Goal: Task Accomplishment & Management: Use online tool/utility

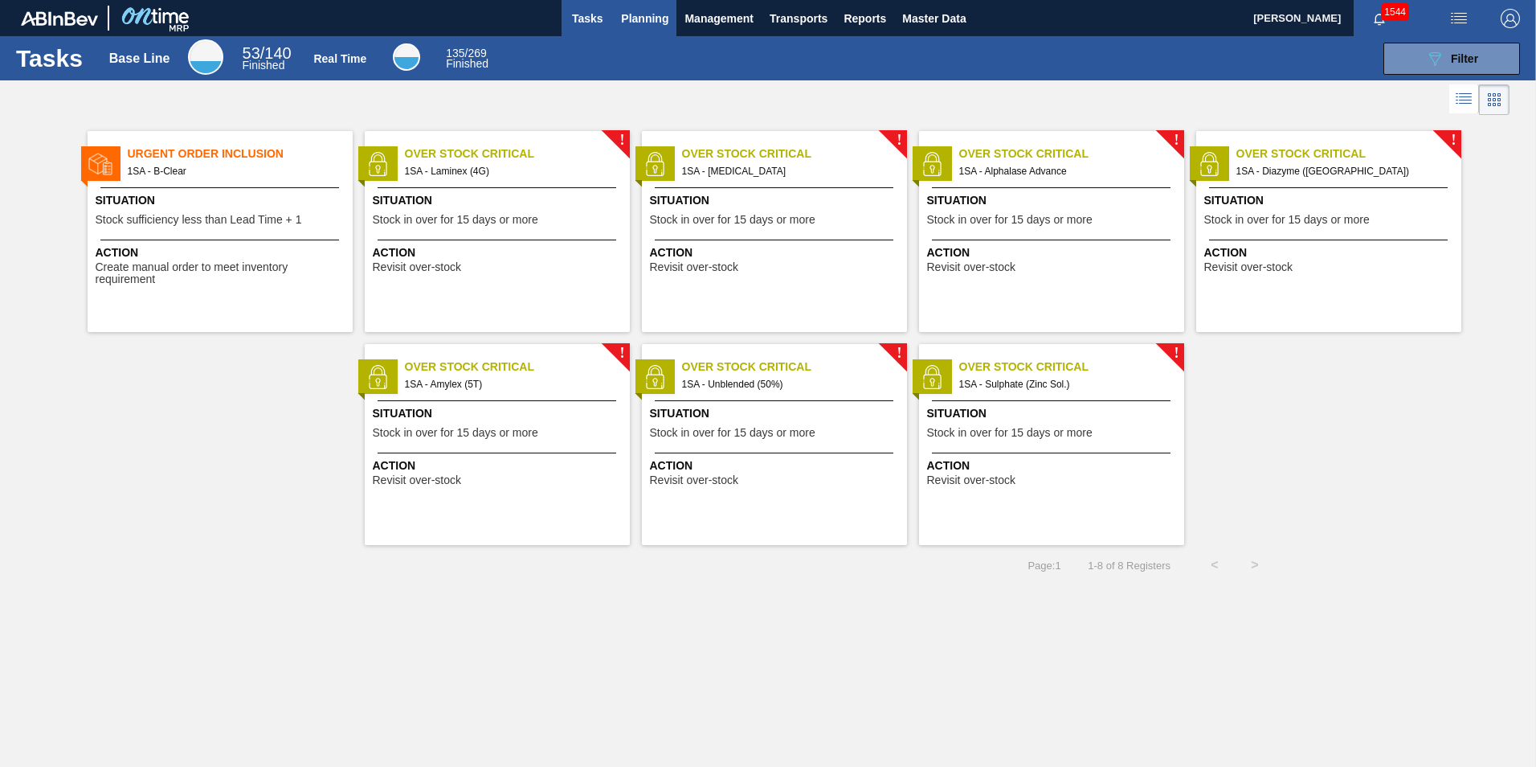
click at [649, 21] on span "Planning" at bounding box center [644, 18] width 47 height 19
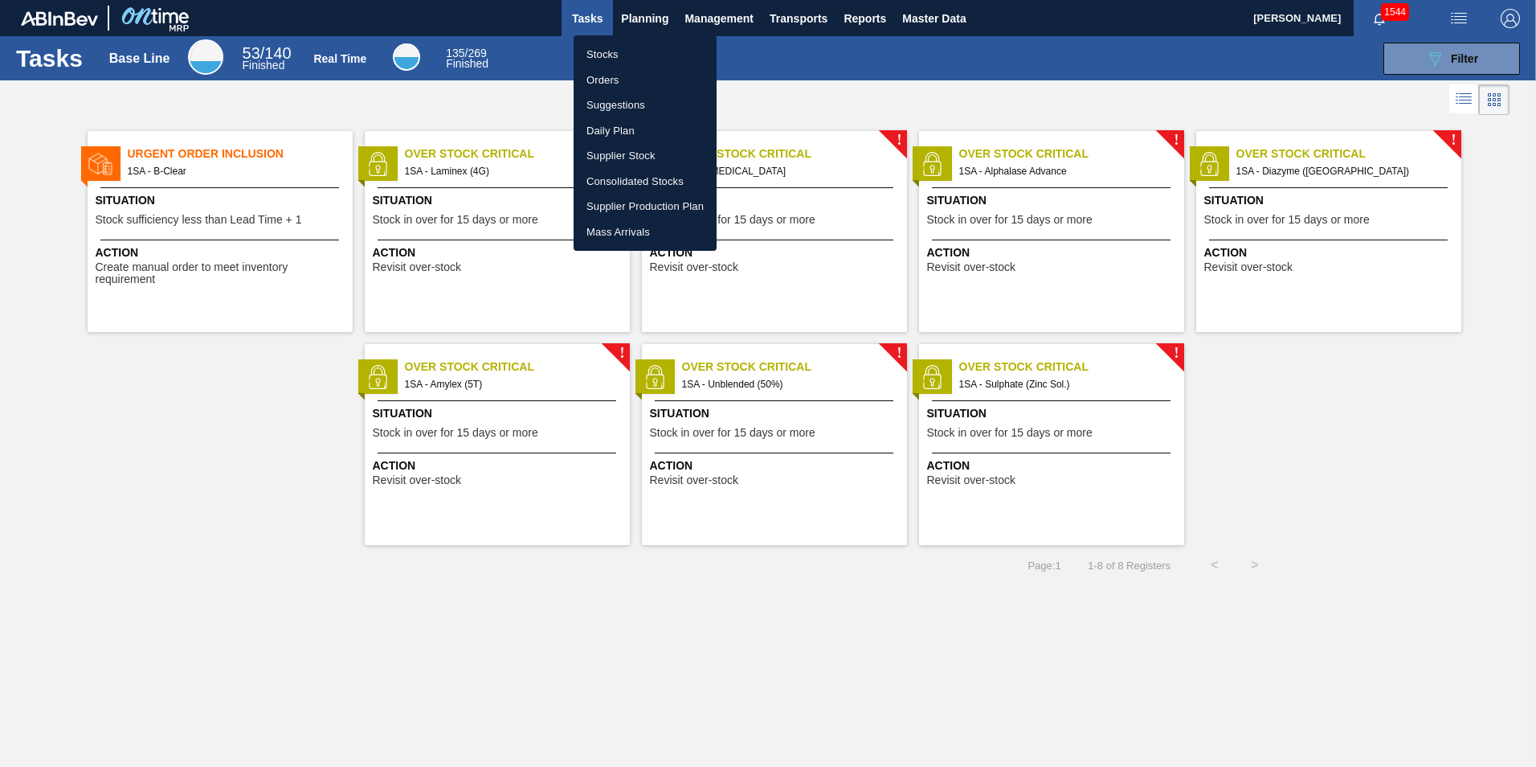
click at [607, 55] on li "Stocks" at bounding box center [645, 55] width 143 height 26
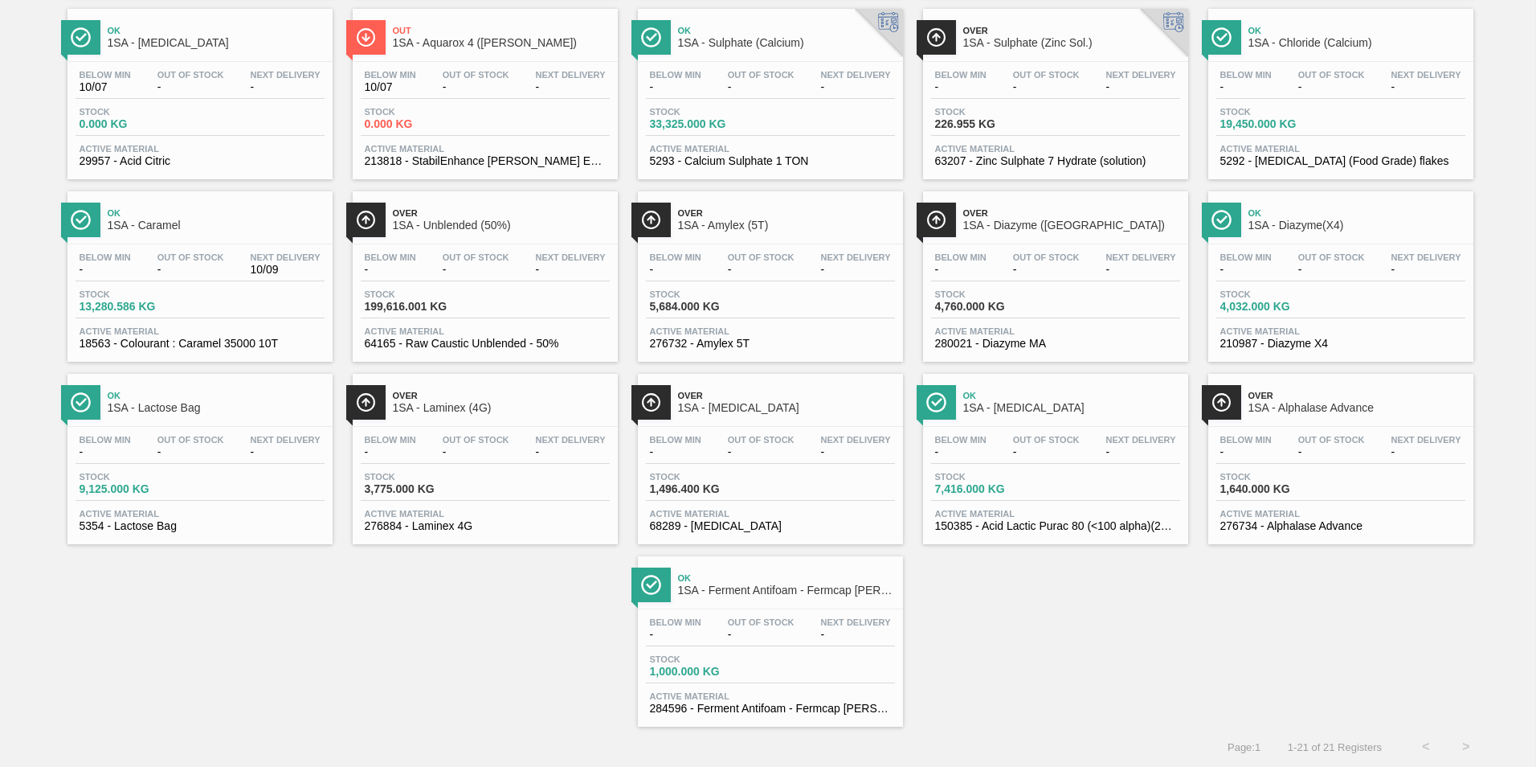
scroll to position [224, 0]
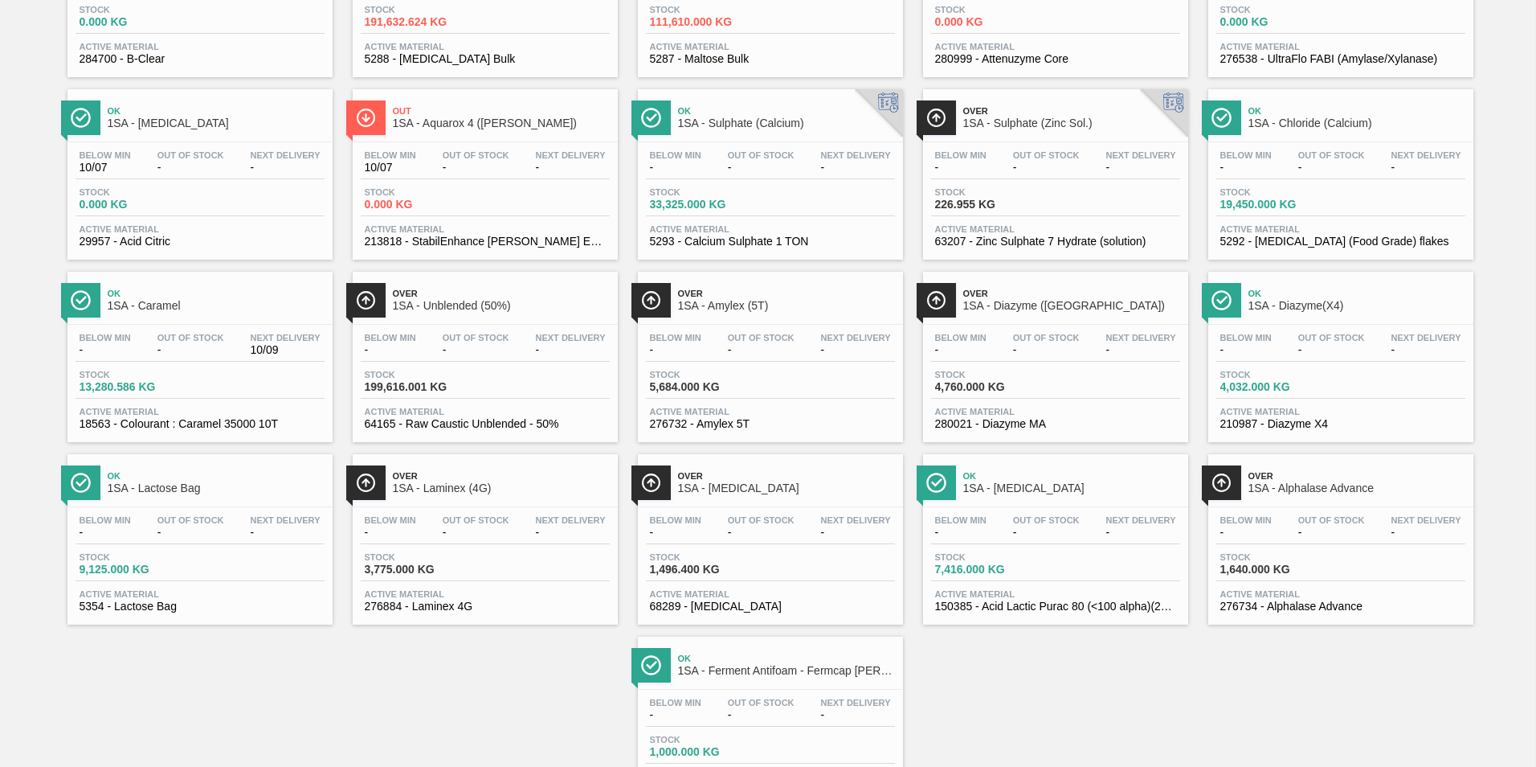
click at [739, 121] on span "1SA - Sulphate (Calcium)" at bounding box center [786, 123] width 217 height 12
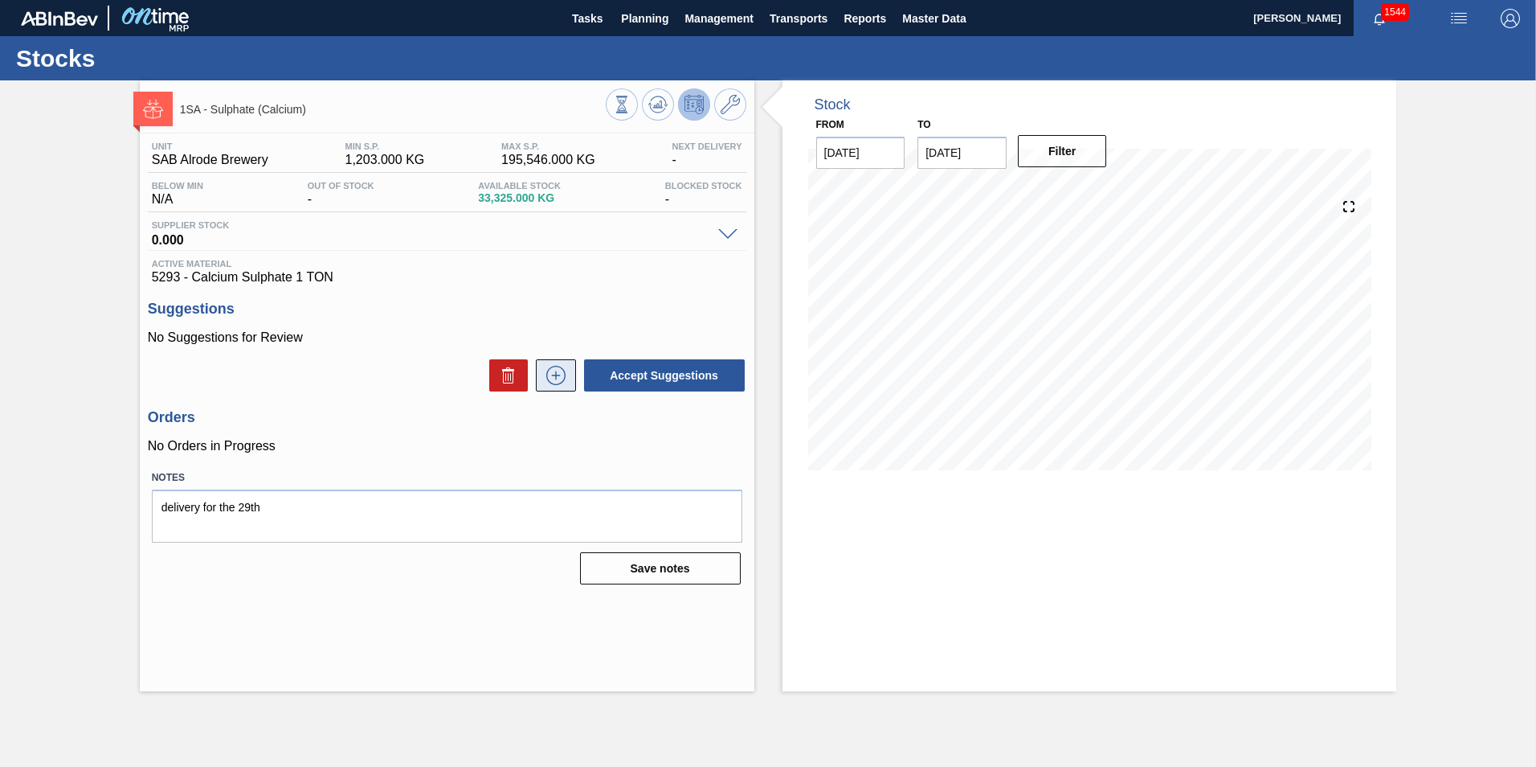
click at [552, 374] on icon at bounding box center [556, 375] width 26 height 19
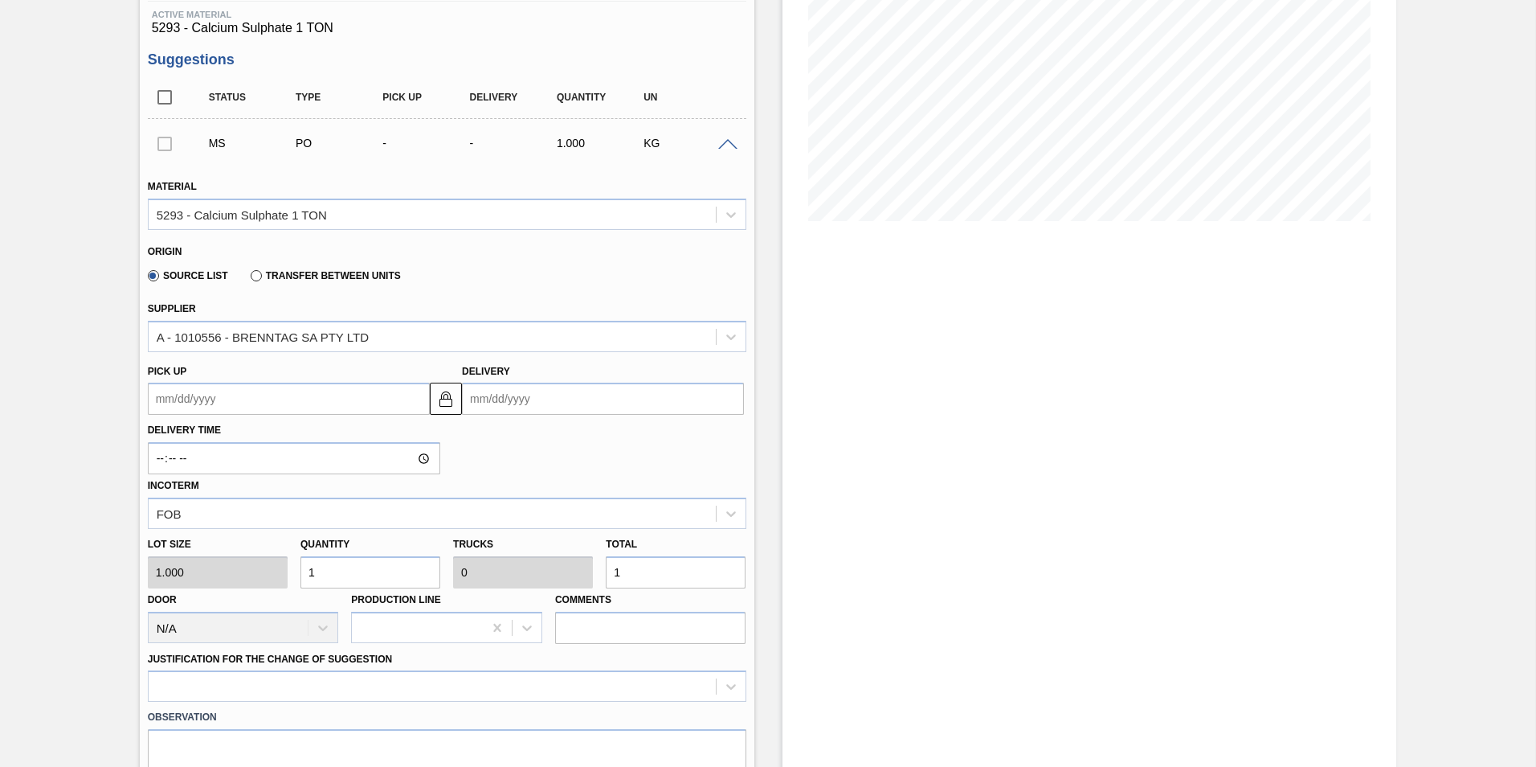
scroll to position [321, 0]
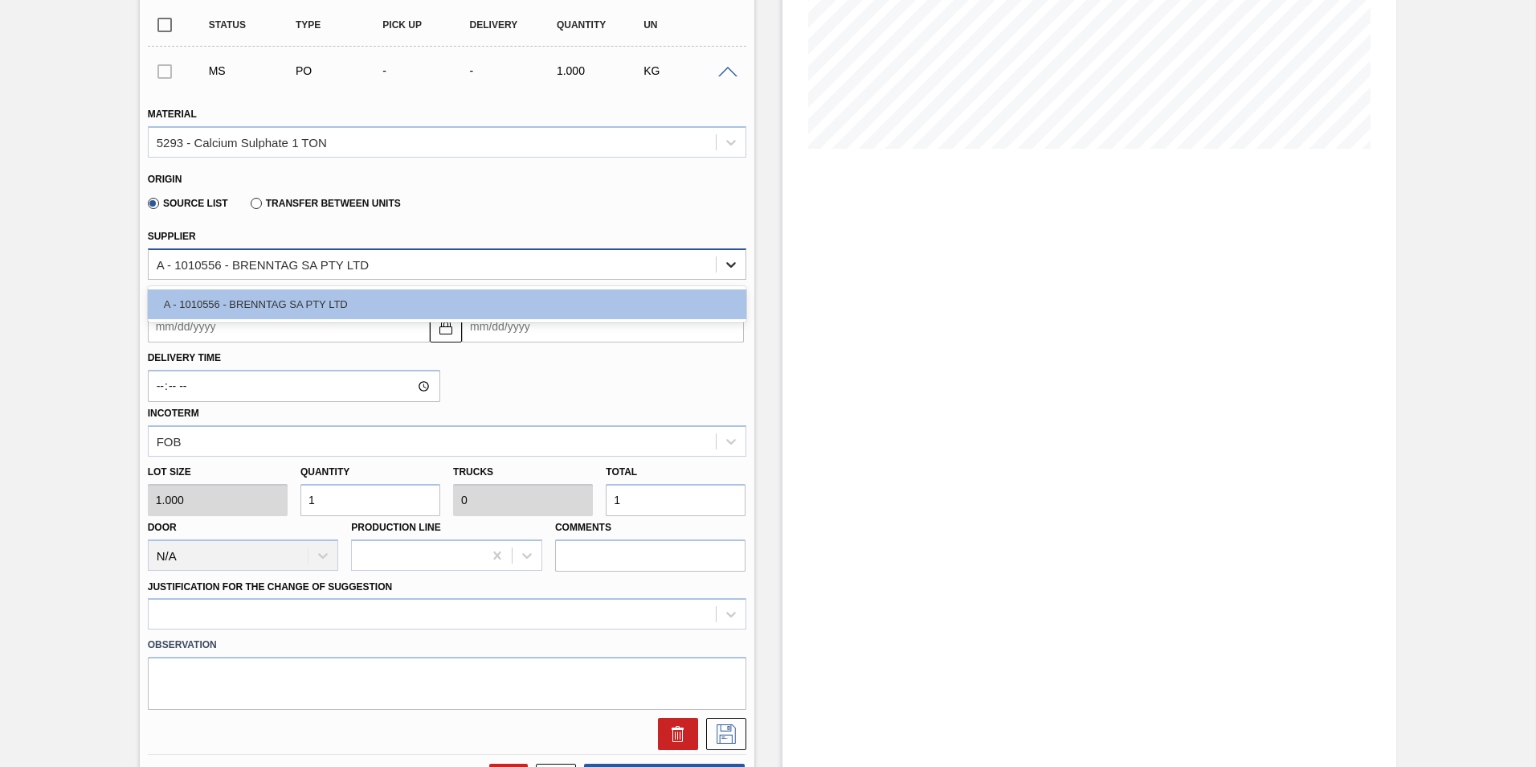
click at [731, 265] on icon at bounding box center [731, 265] width 10 height 6
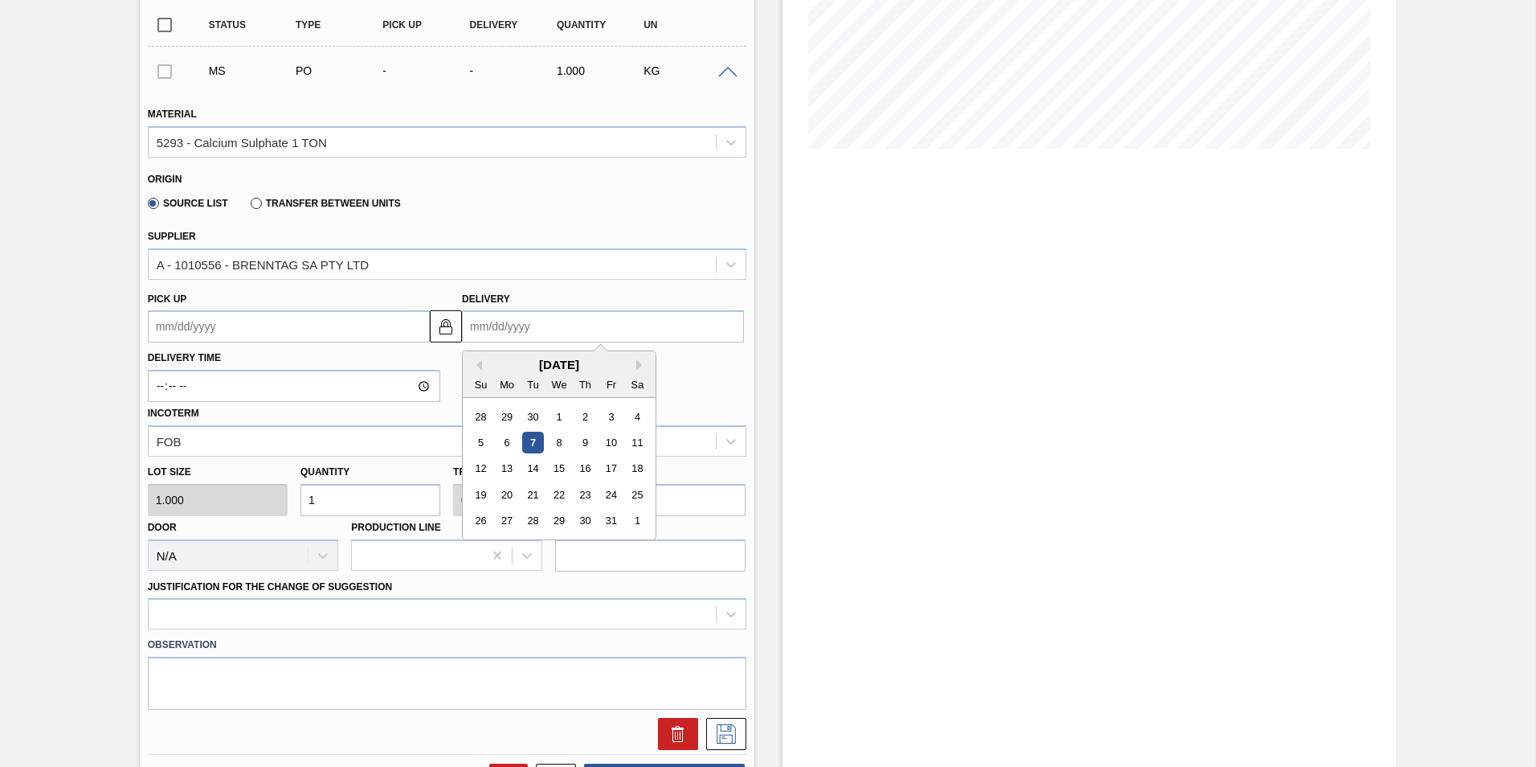
click at [562, 329] on input "Delivery" at bounding box center [603, 326] width 282 height 32
click at [557, 497] on div "22" at bounding box center [560, 495] width 22 height 22
type up3261982785 "[DATE]"
type input "[DATE]"
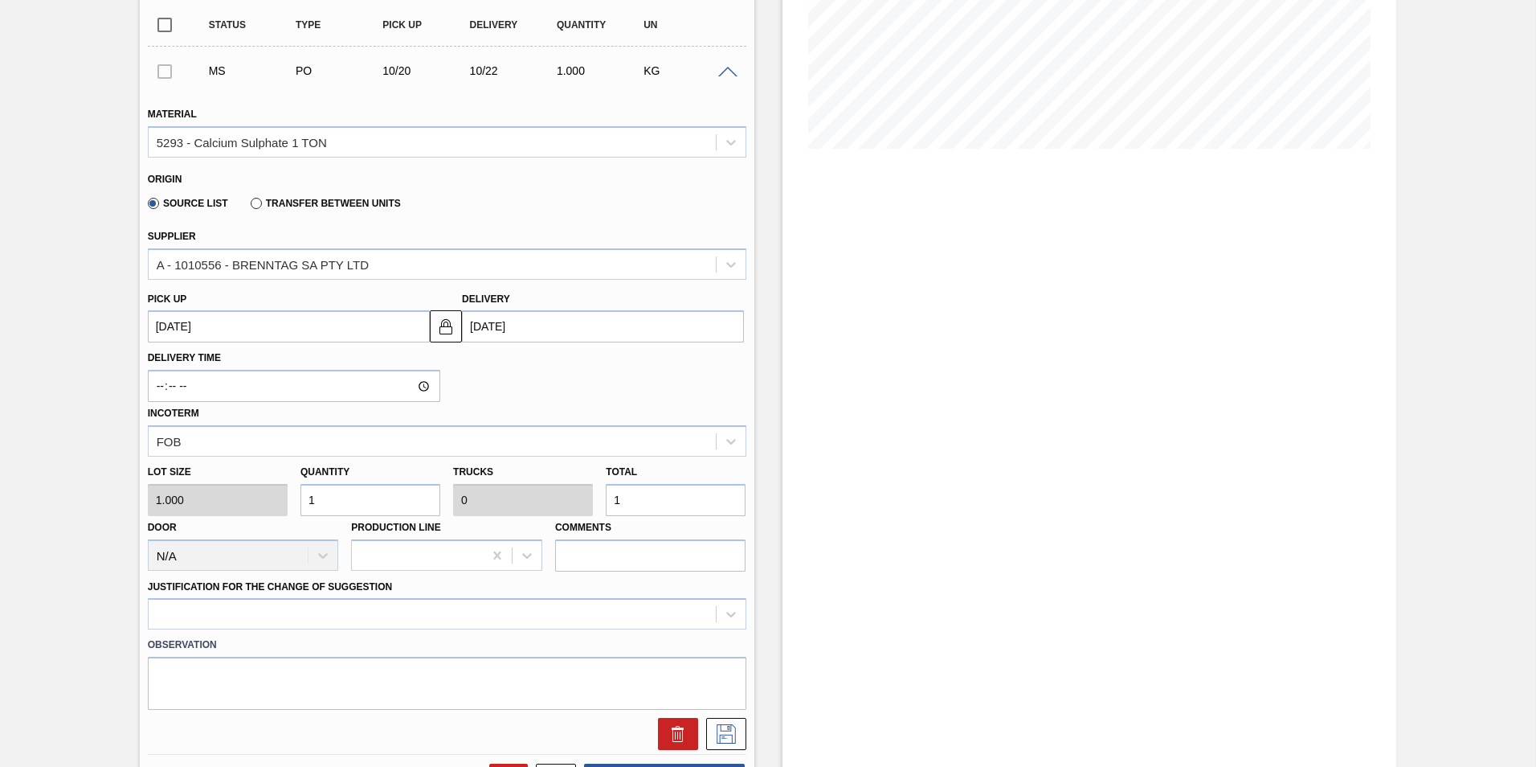
click at [653, 502] on input "1" at bounding box center [676, 500] width 140 height 32
type input "19,600"
type input "1"
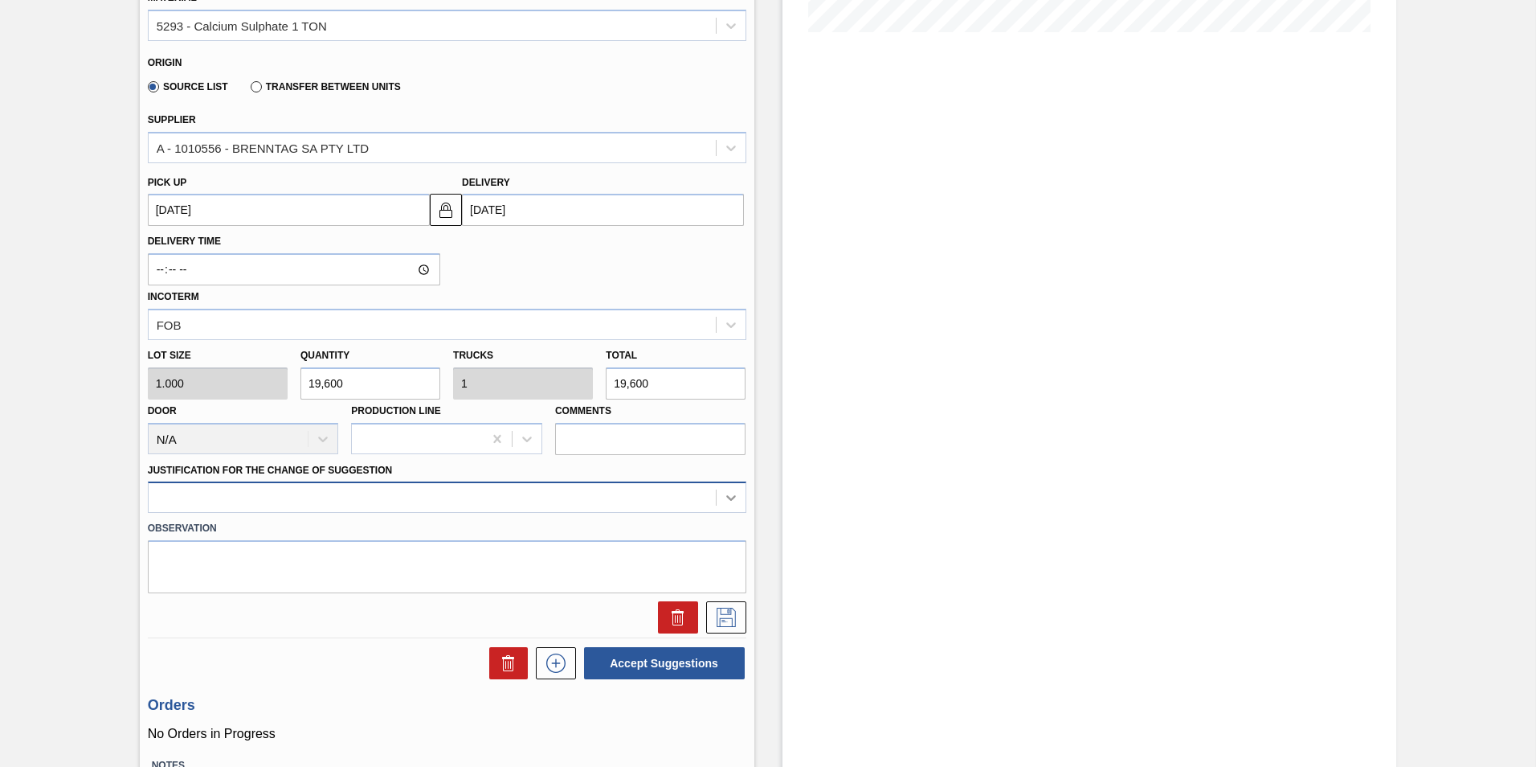
click at [729, 513] on div at bounding box center [447, 496] width 599 height 31
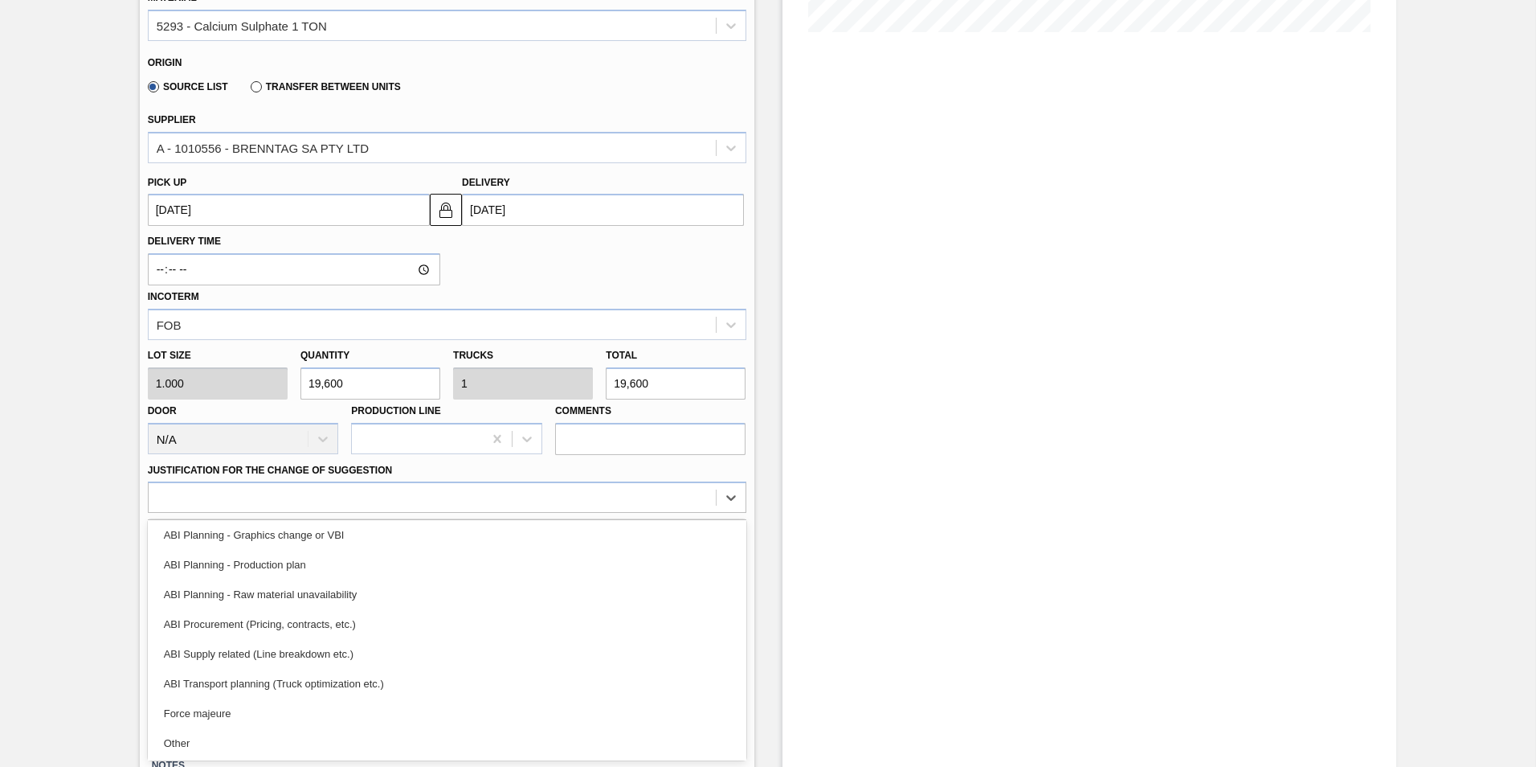
scroll to position [161, 0]
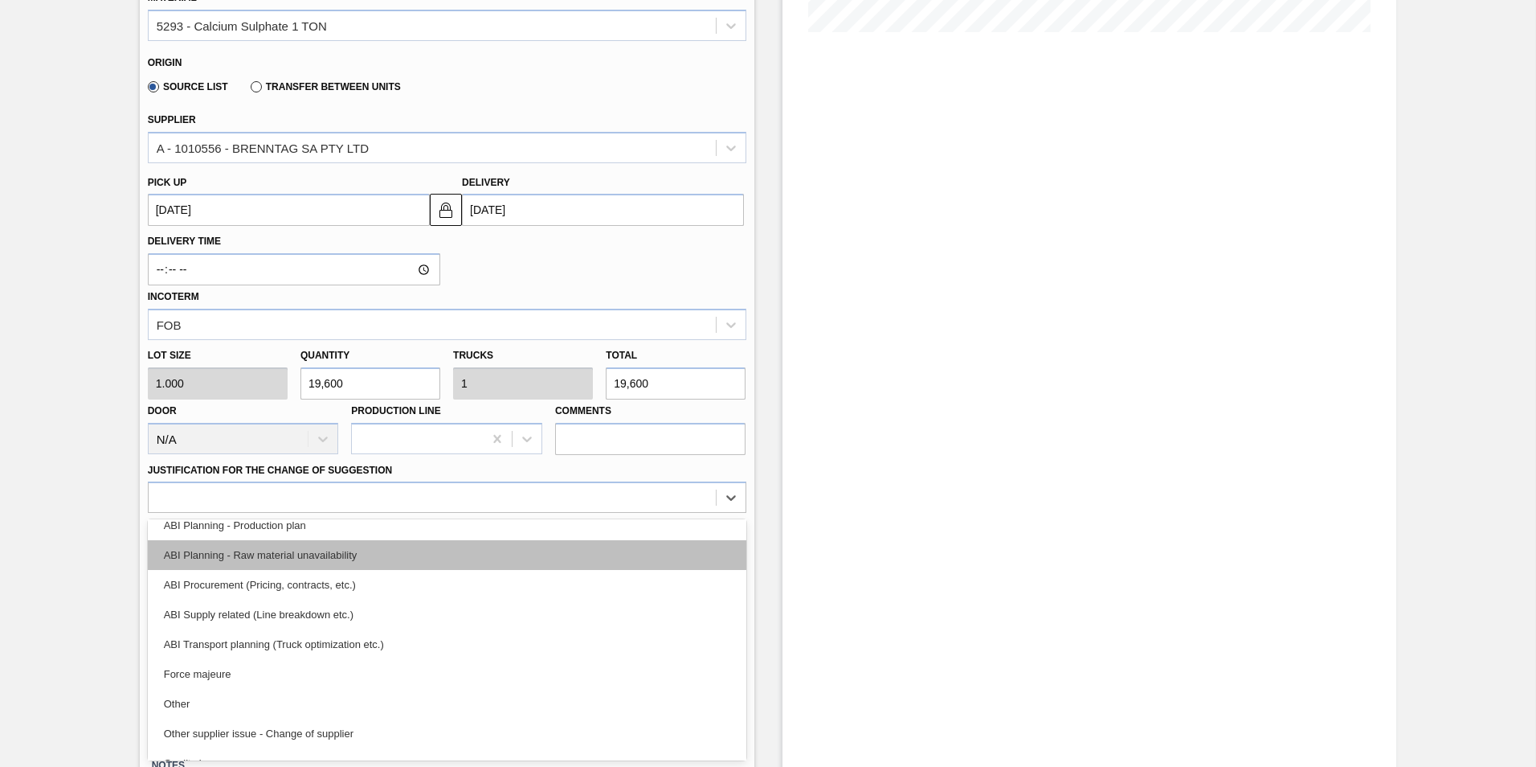
click at [268, 554] on div "ABI Planning - Raw material unavailability" at bounding box center [447, 555] width 599 height 30
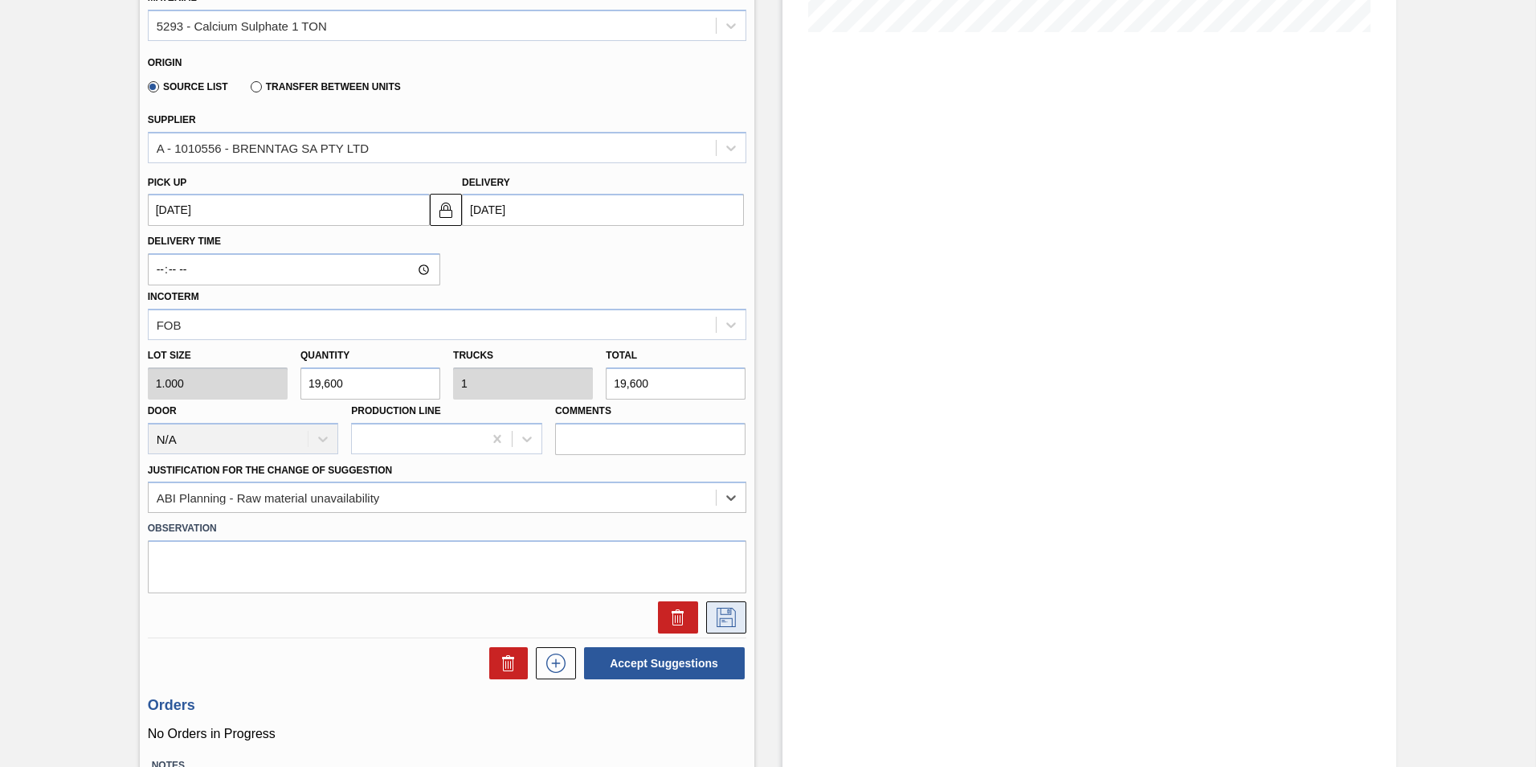
click at [722, 616] on icon at bounding box center [726, 616] width 26 height 19
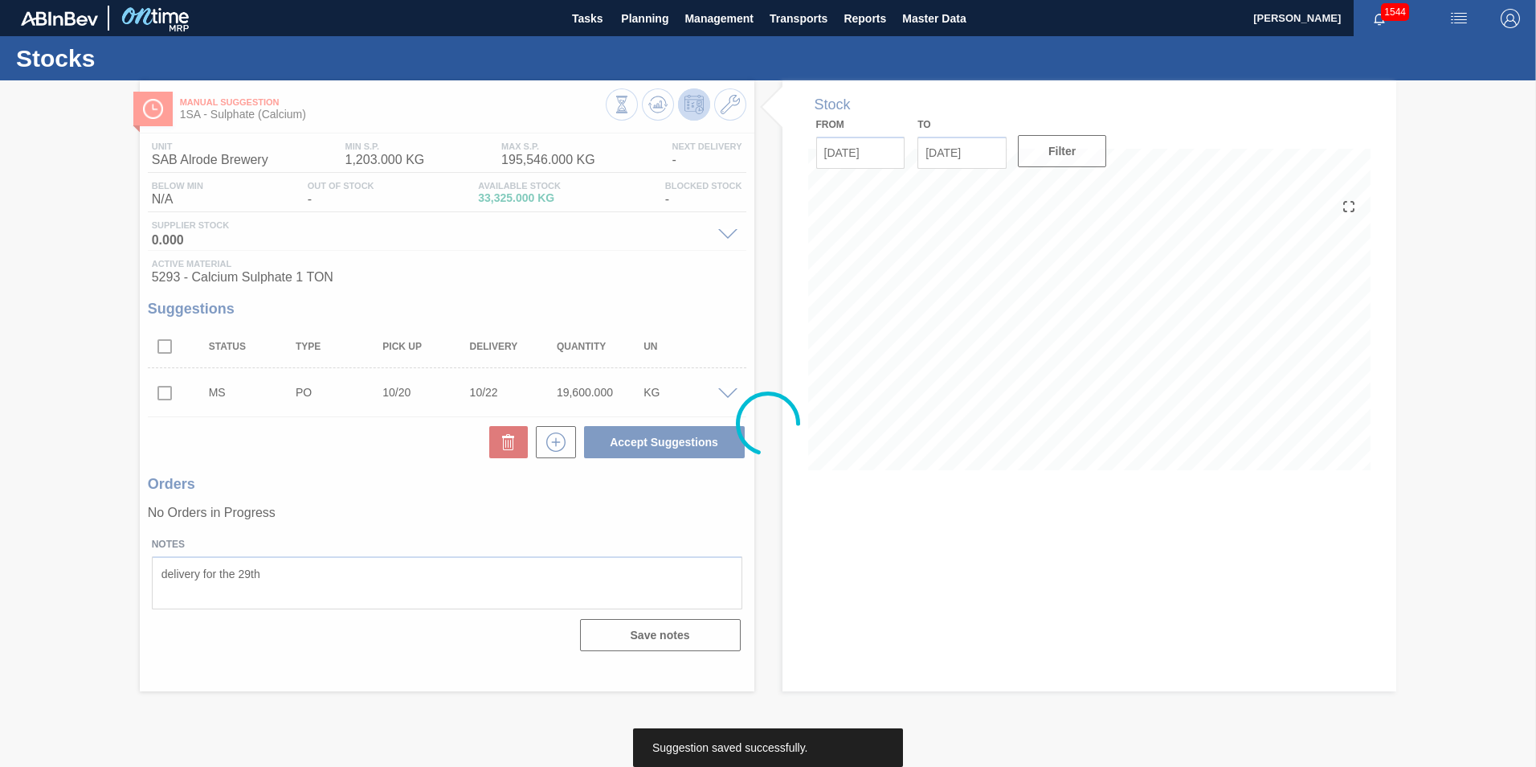
scroll to position [0, 0]
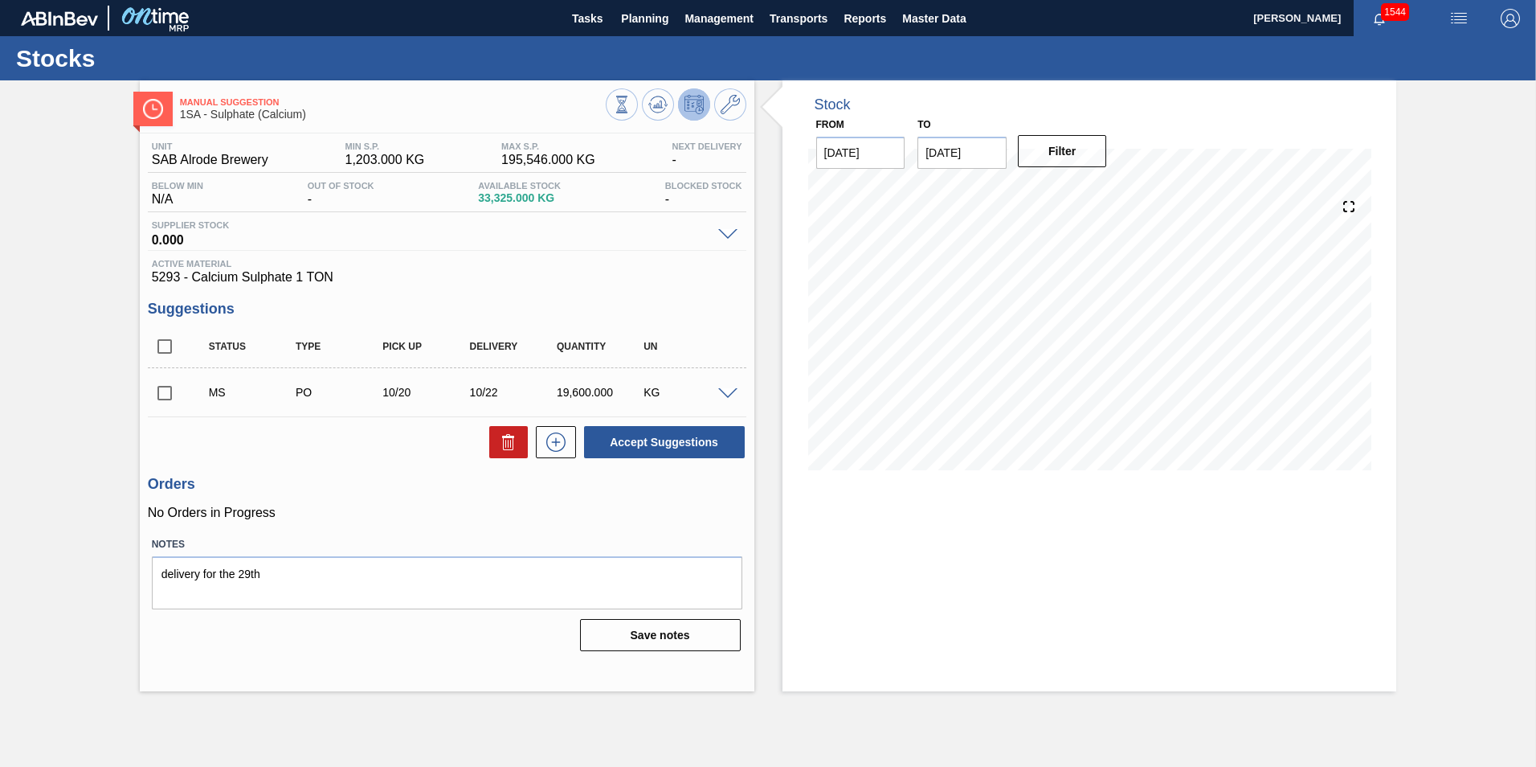
click at [166, 391] on input "checkbox" at bounding box center [165, 393] width 34 height 34
click at [649, 444] on button "Accept Suggestions" at bounding box center [664, 442] width 161 height 32
checkbox input "false"
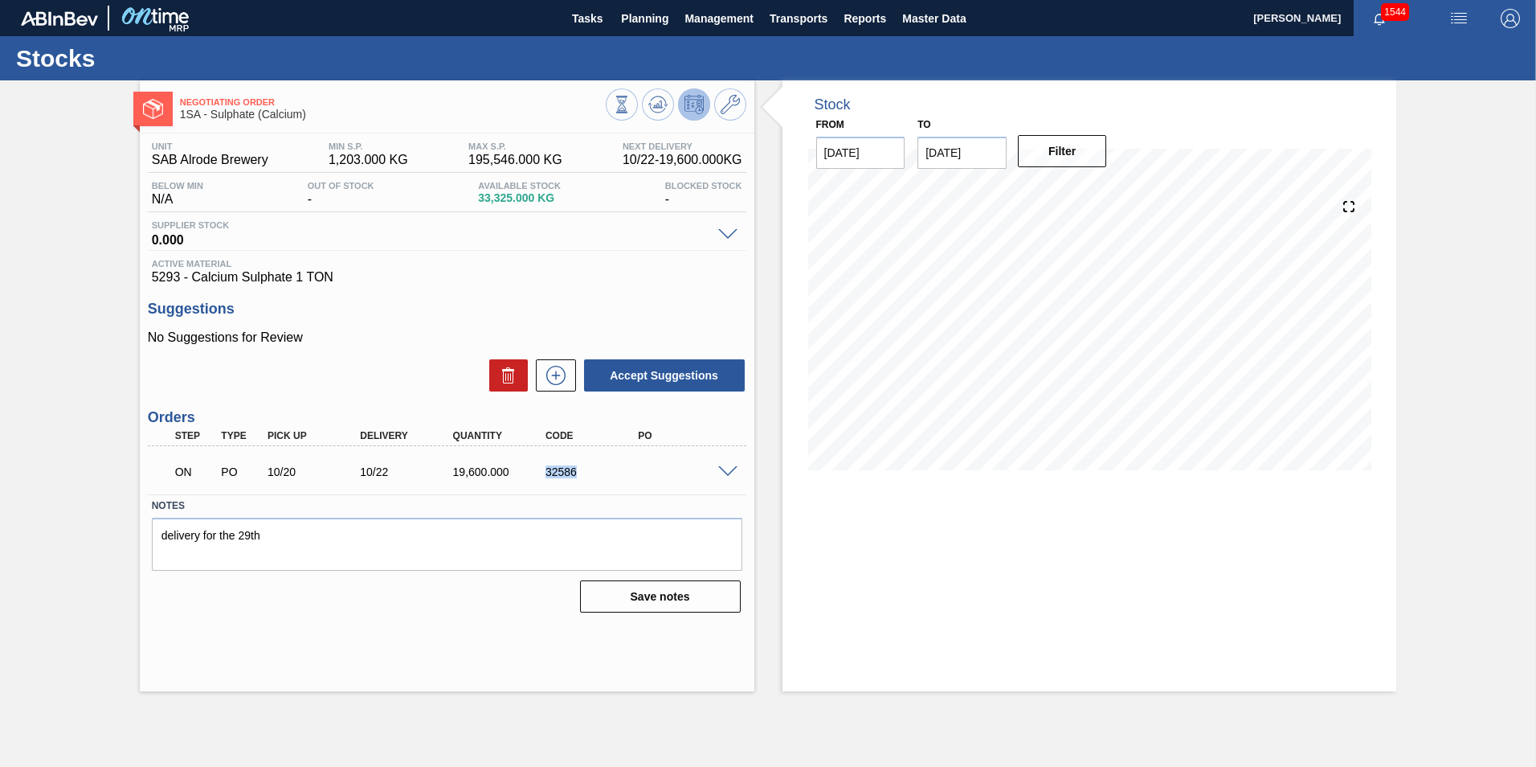
drag, startPoint x: 575, startPoint y: 471, endPoint x: 543, endPoint y: 472, distance: 32.2
click at [543, 472] on div "32586" at bounding box center [594, 471] width 104 height 13
copy div "32586"
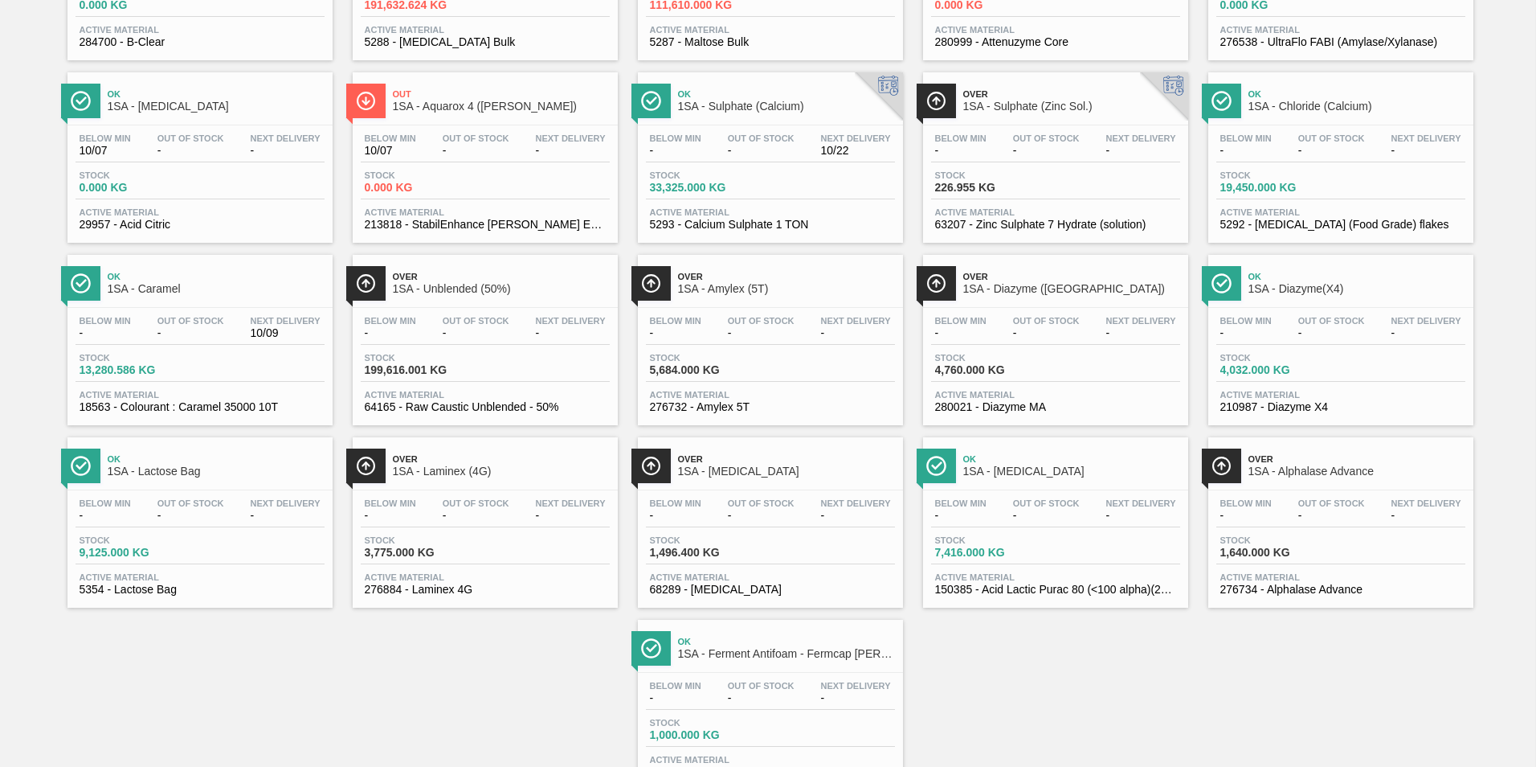
scroll to position [305, 0]
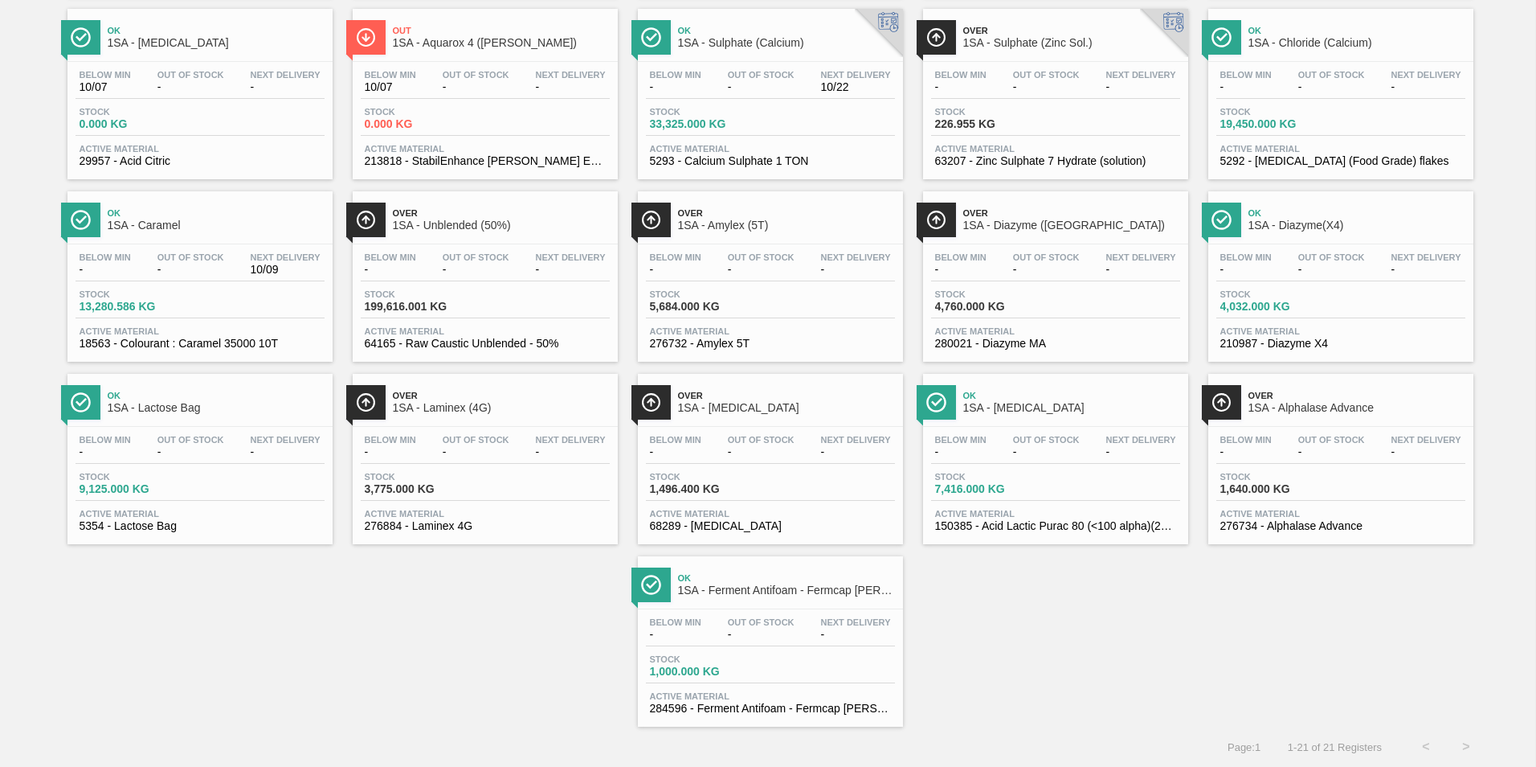
click at [469, 408] on span "1SA - Laminex (4G)" at bounding box center [501, 408] width 217 height 12
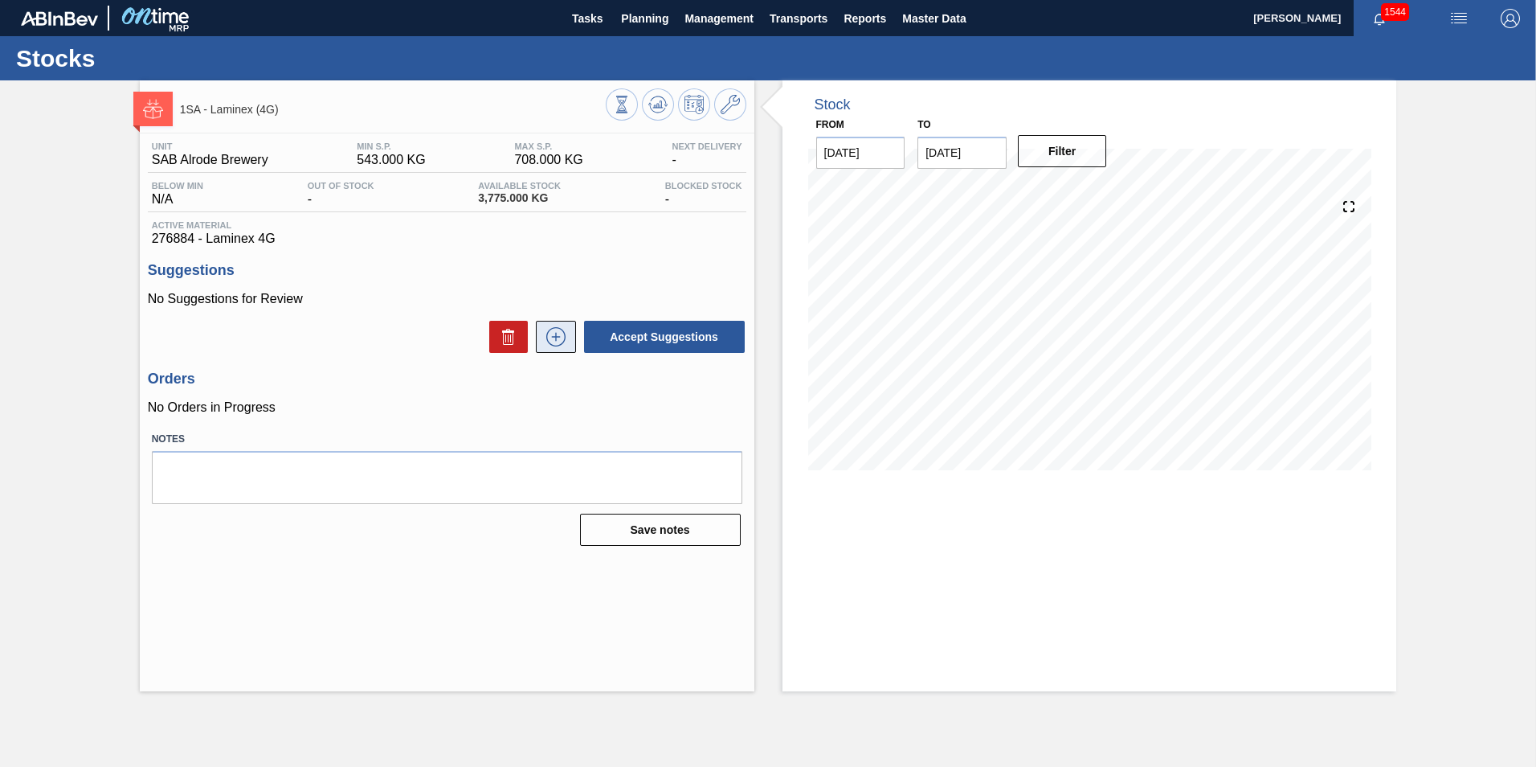
click at [553, 341] on icon at bounding box center [556, 336] width 26 height 19
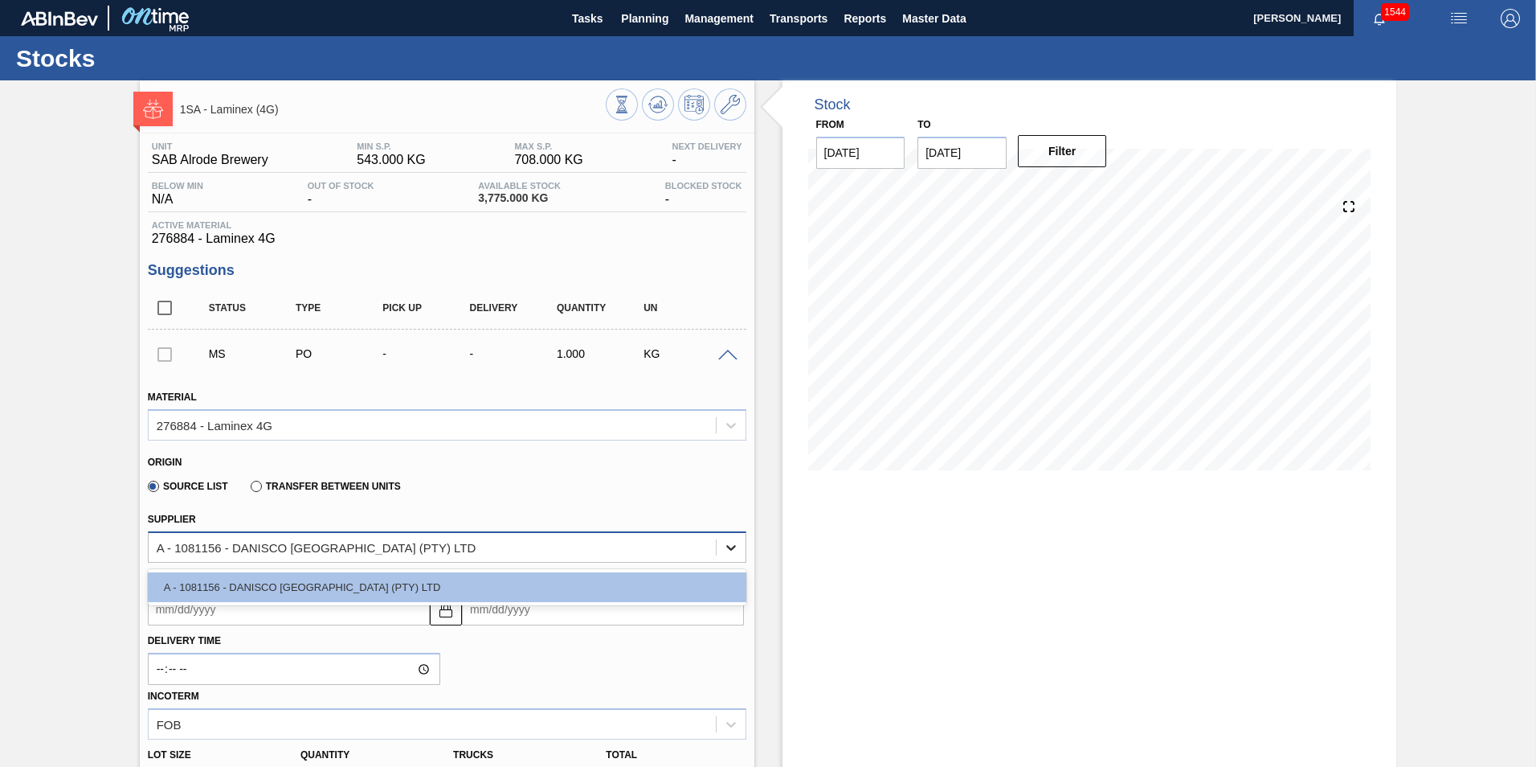
click at [728, 548] on icon at bounding box center [731, 548] width 10 height 6
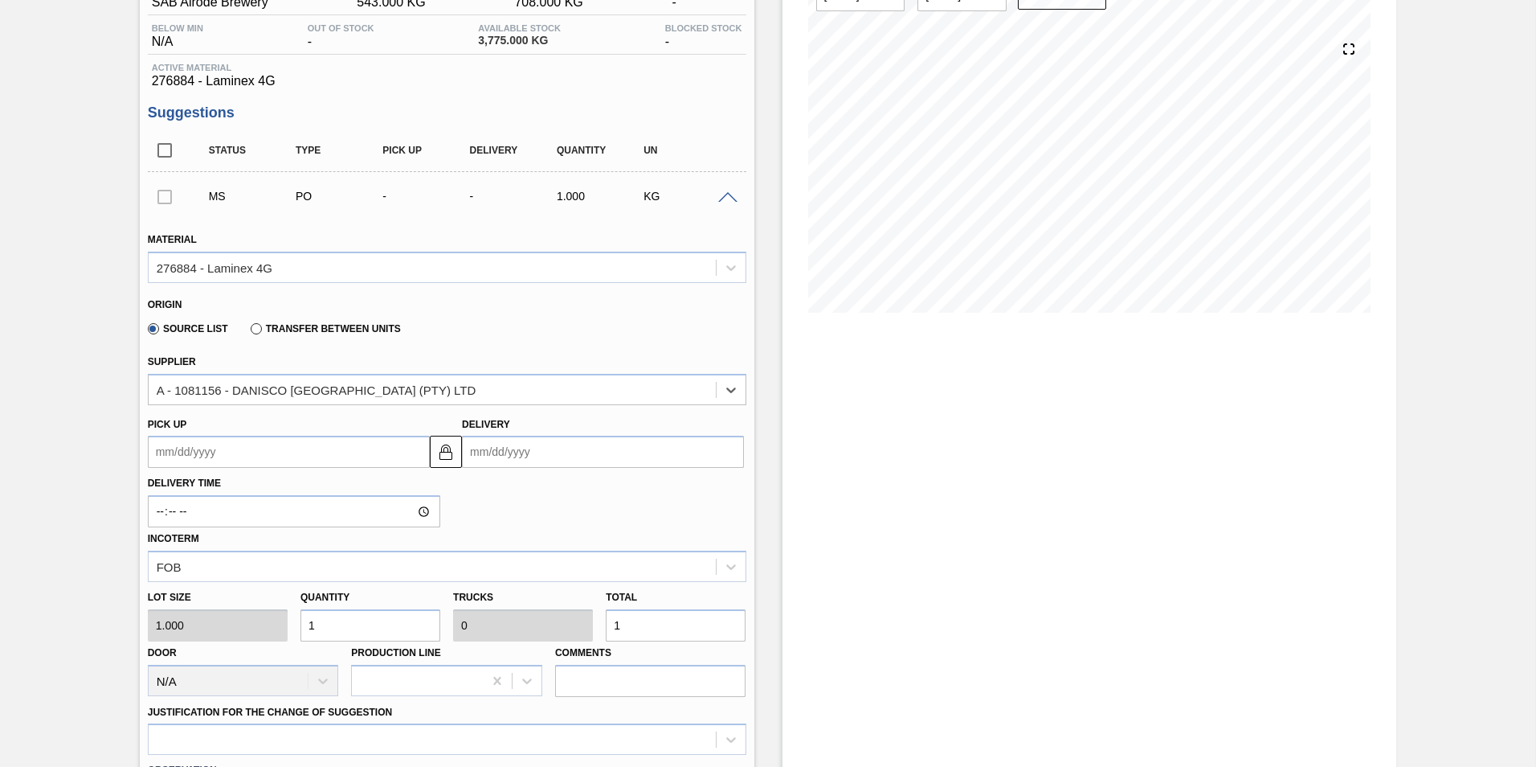
scroll to position [161, 0]
click at [555, 454] on input "Delivery" at bounding box center [603, 448] width 282 height 32
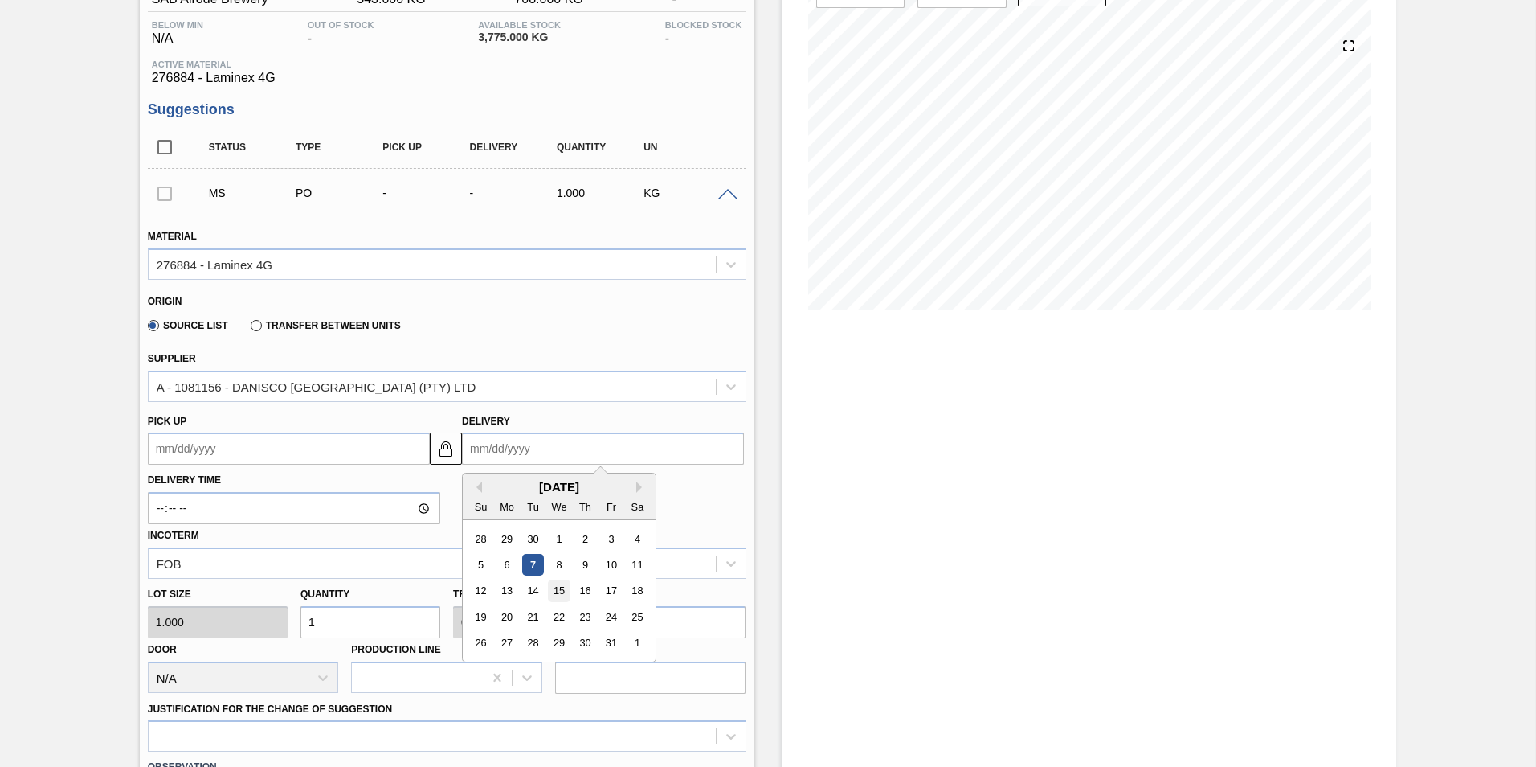
click at [562, 594] on div "15" at bounding box center [560, 591] width 22 height 22
type up3261982786 "[DATE]"
type input "[DATE]"
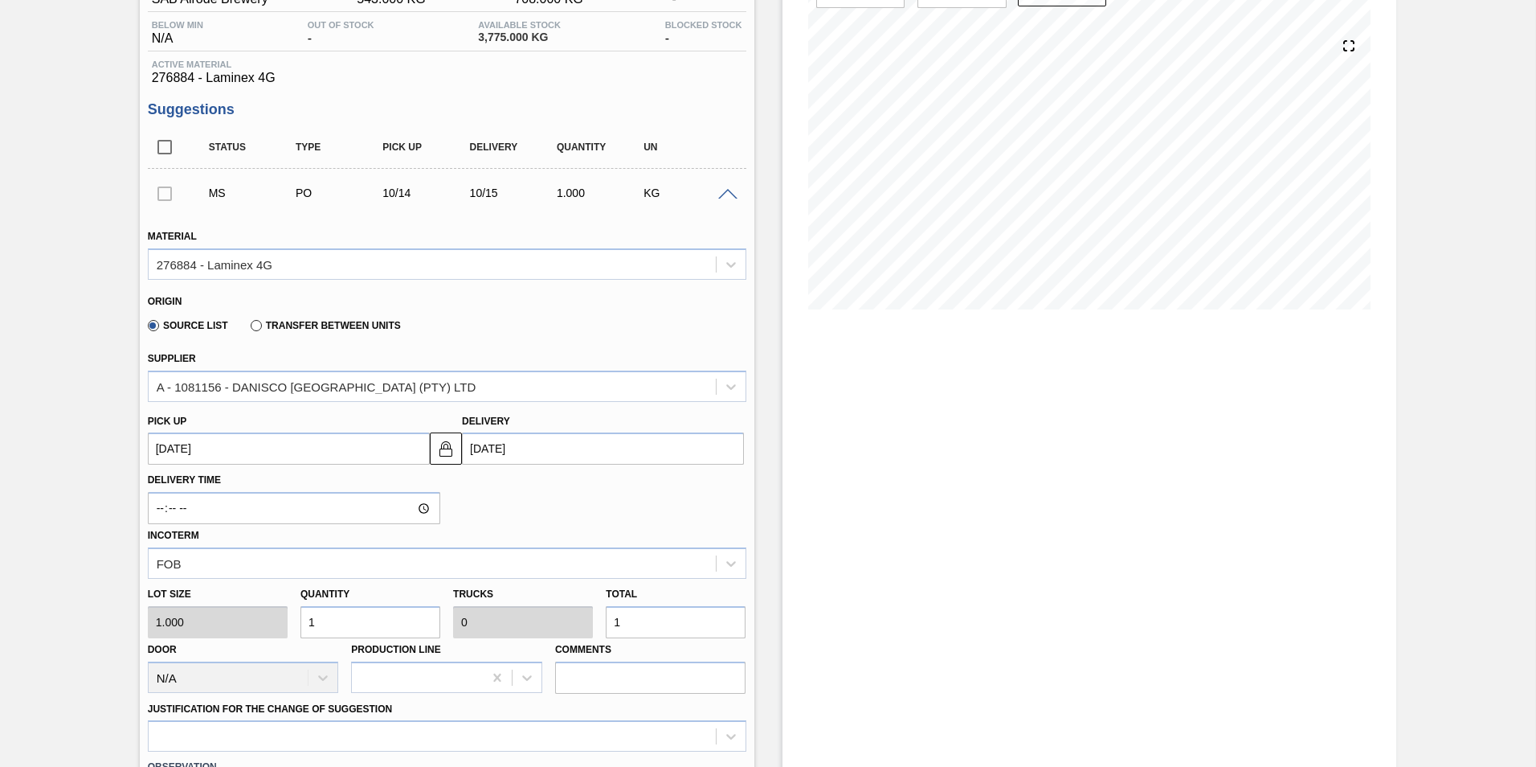
click at [654, 628] on input "1" at bounding box center [676, 622] width 140 height 32
type input "0"
type input "4"
type input "0.001"
type input "4"
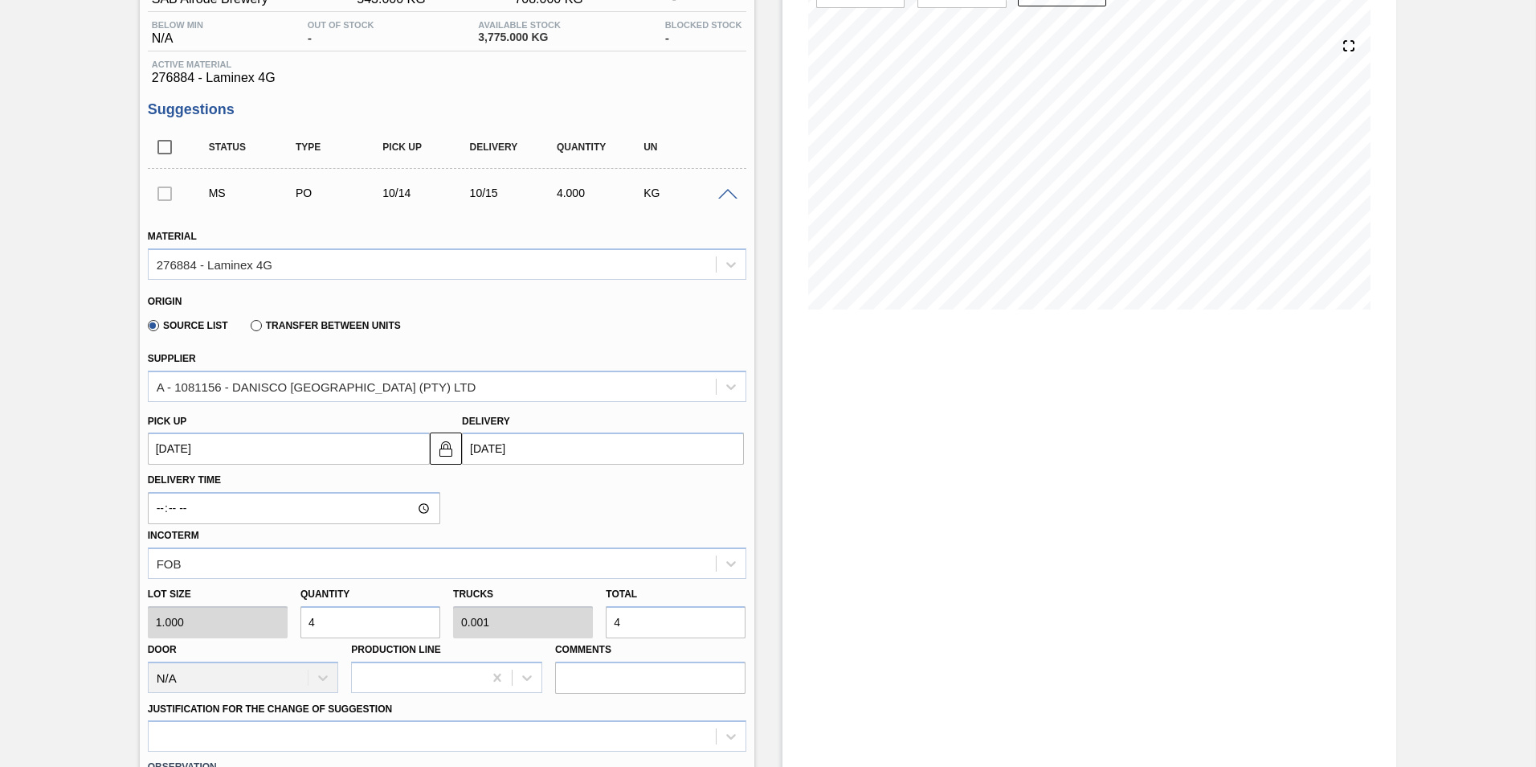
type input "40"
type input "0.01"
type input "40"
type input "400"
type input "0.1"
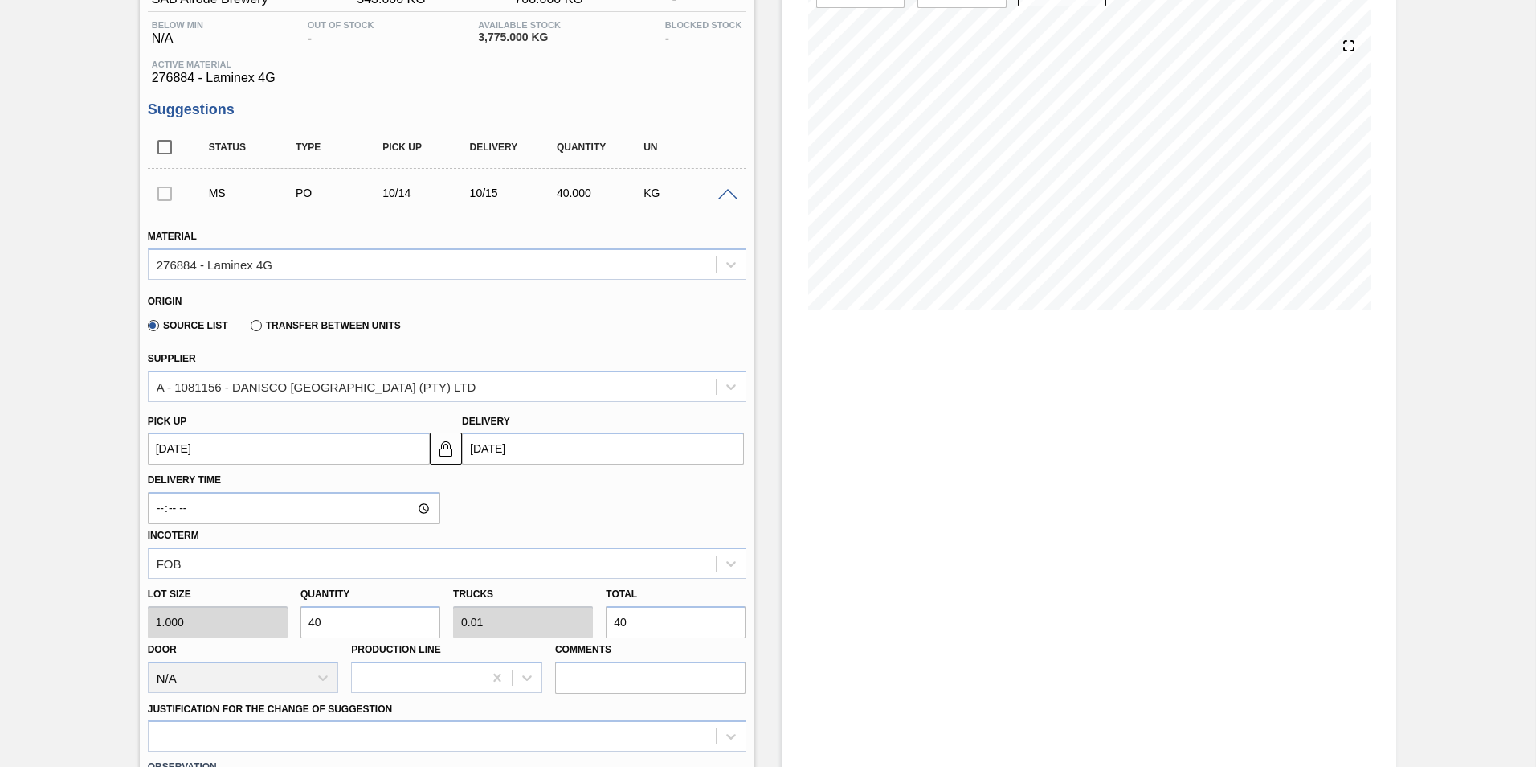
type input "400"
type input "4,000"
type input "1"
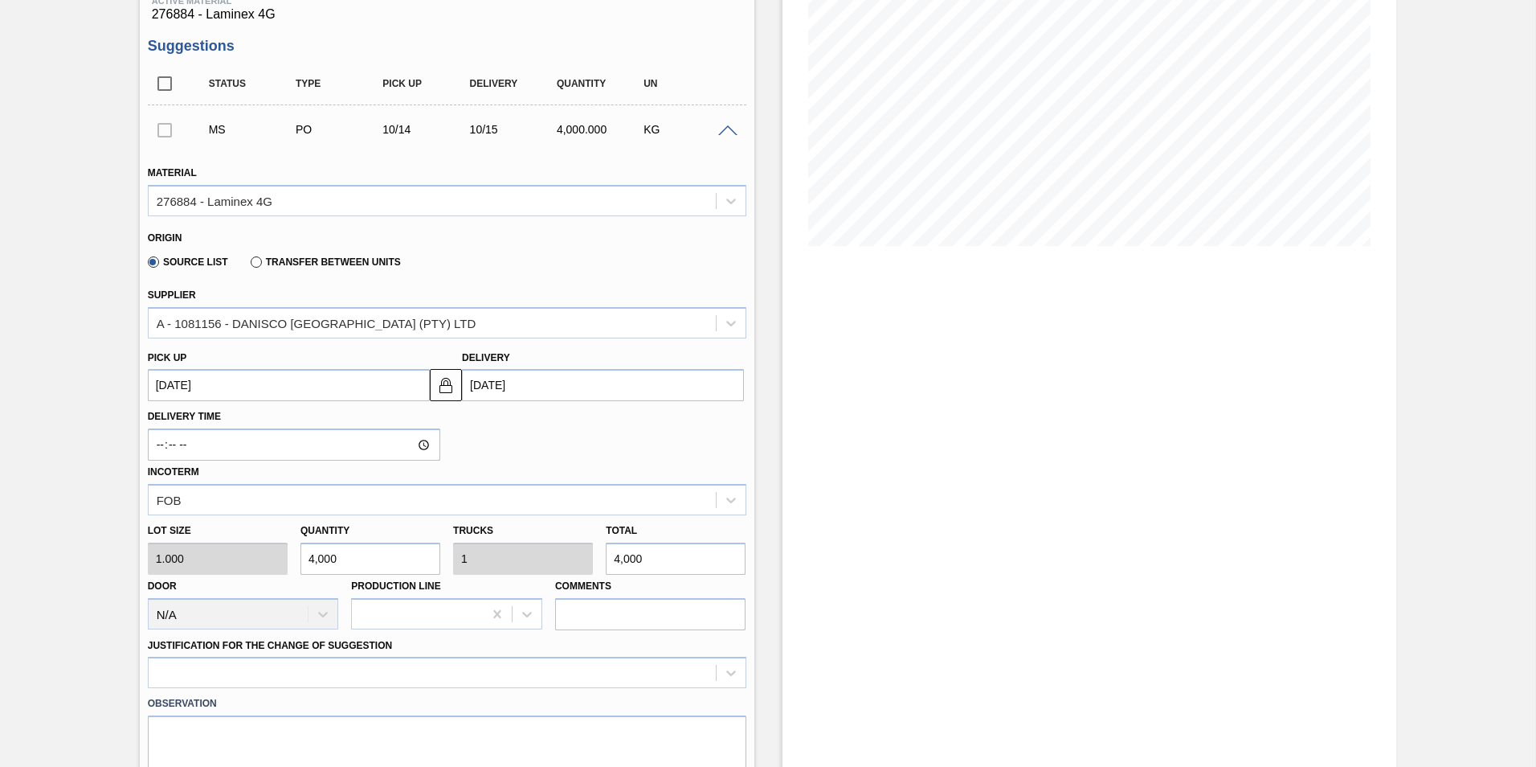
scroll to position [321, 0]
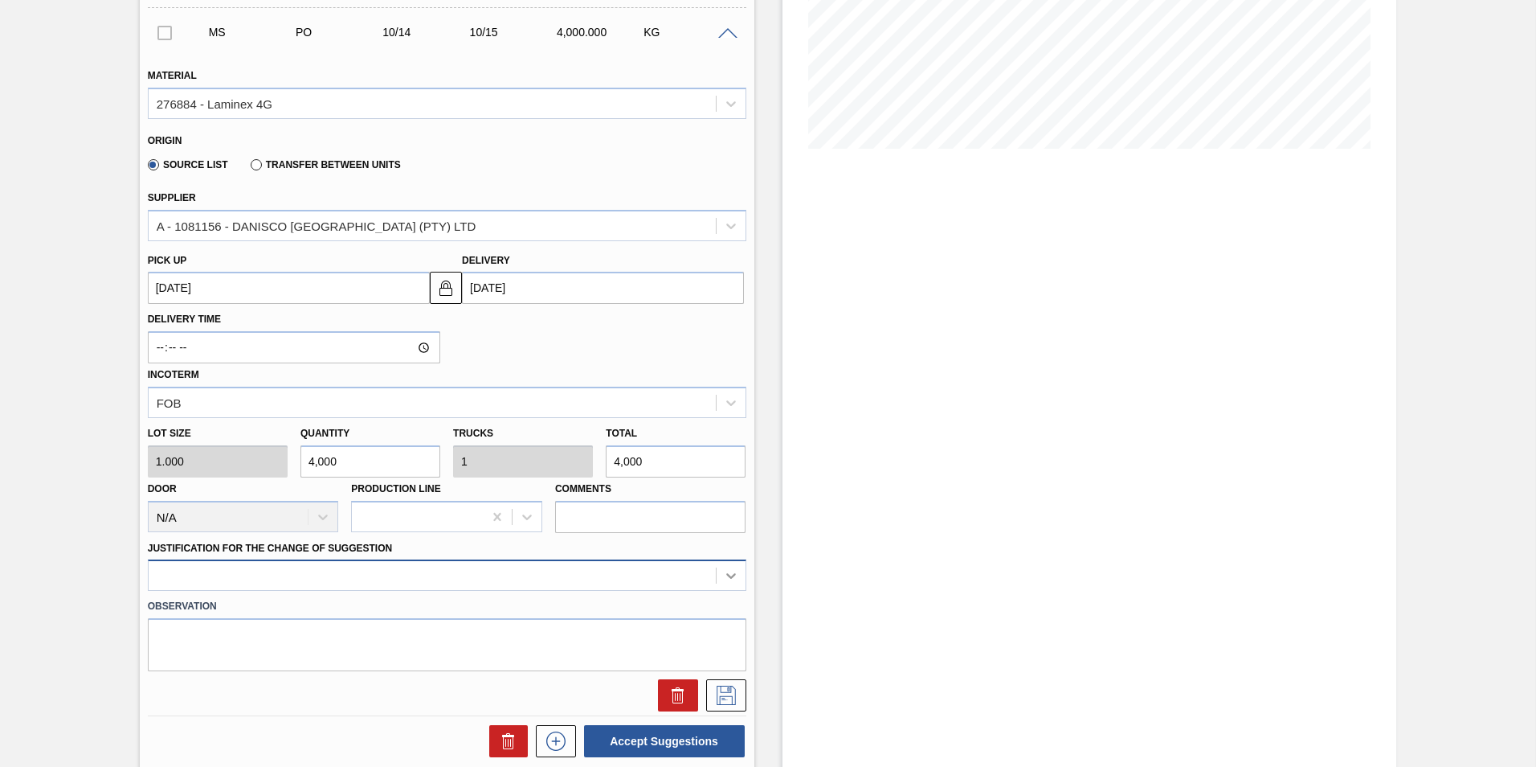
type input "4,000"
click at [729, 578] on div at bounding box center [447, 574] width 599 height 31
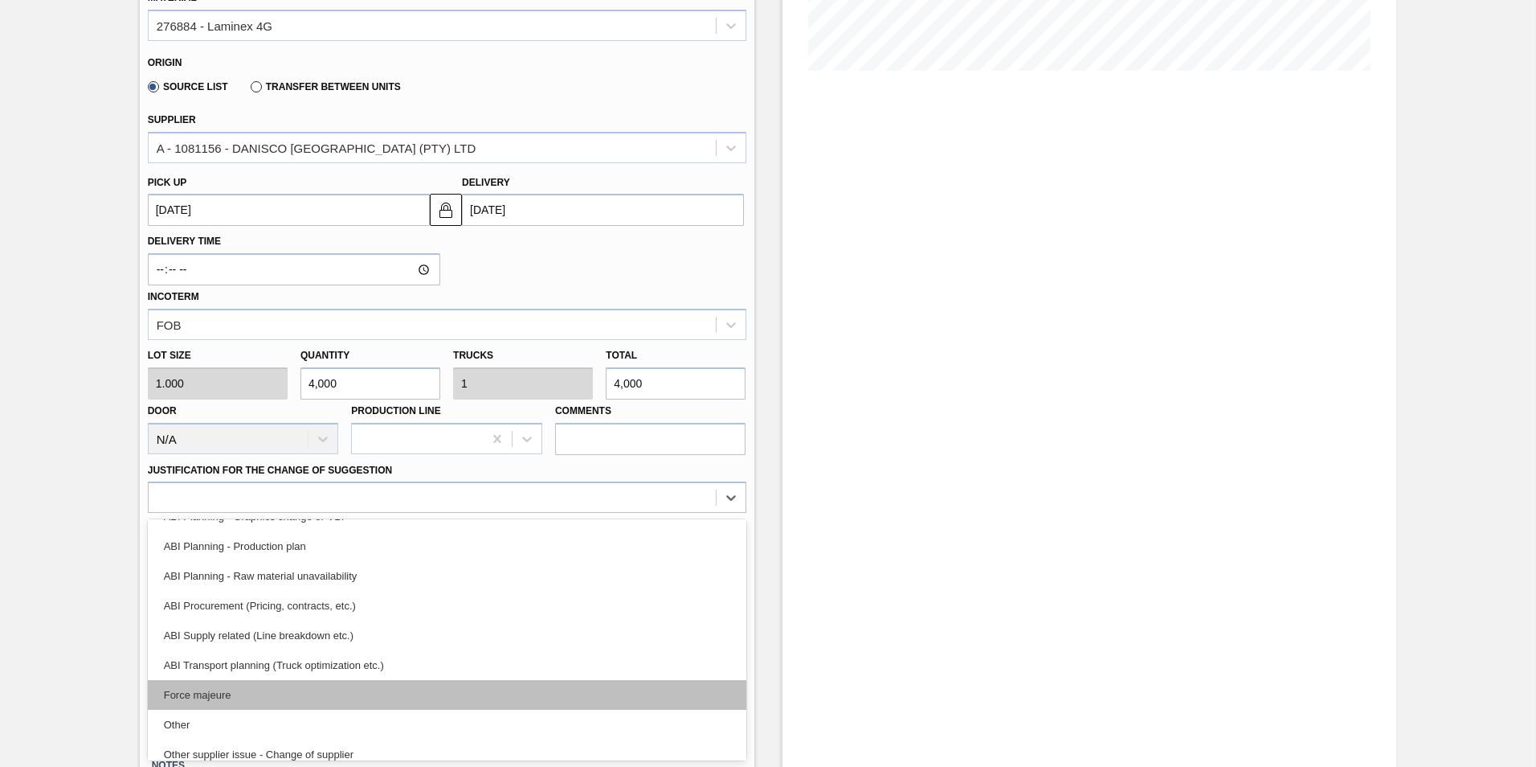
scroll to position [161, 0]
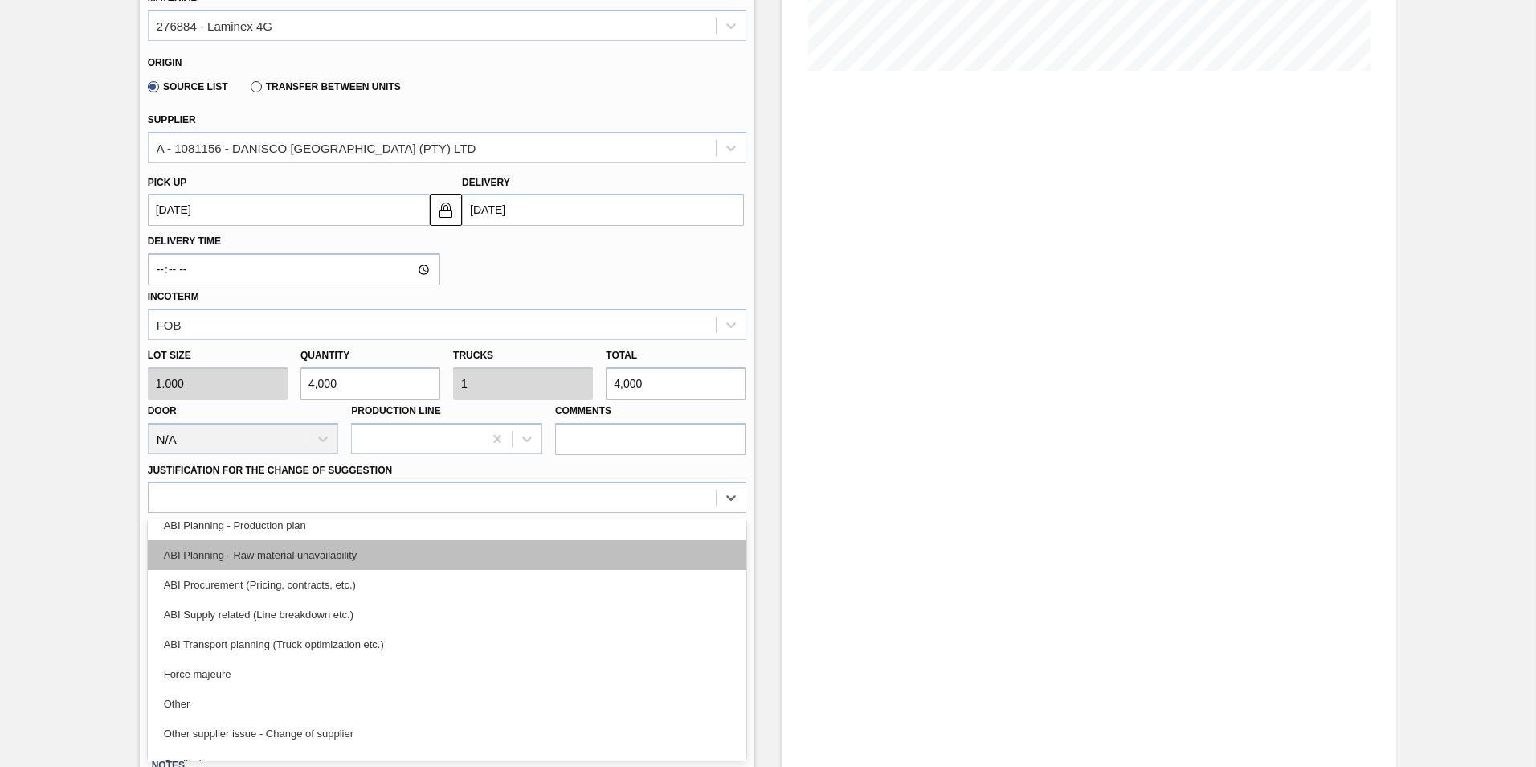
click at [277, 558] on div "ABI Planning - Raw material unavailability" at bounding box center [447, 555] width 599 height 30
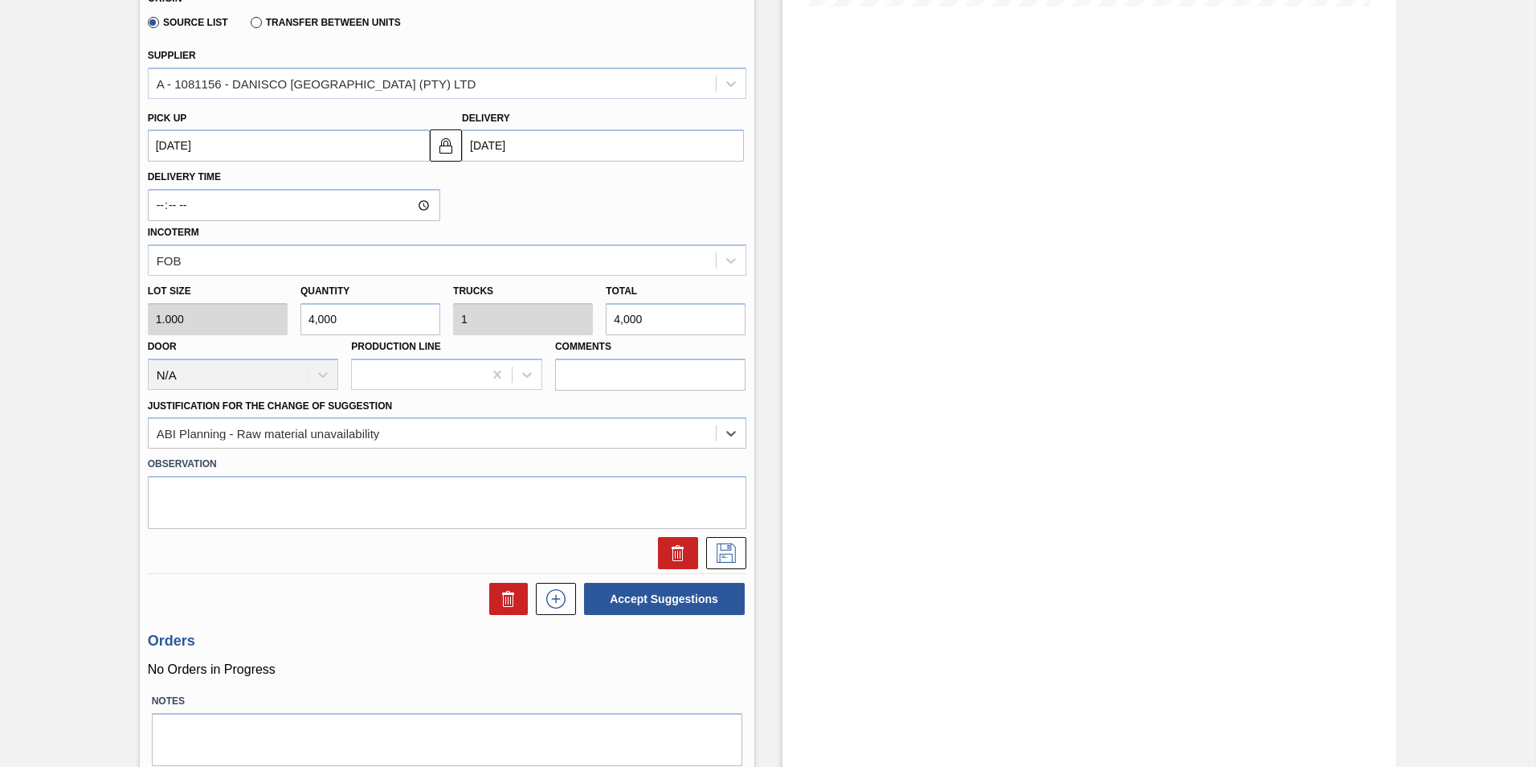
scroll to position [480, 0]
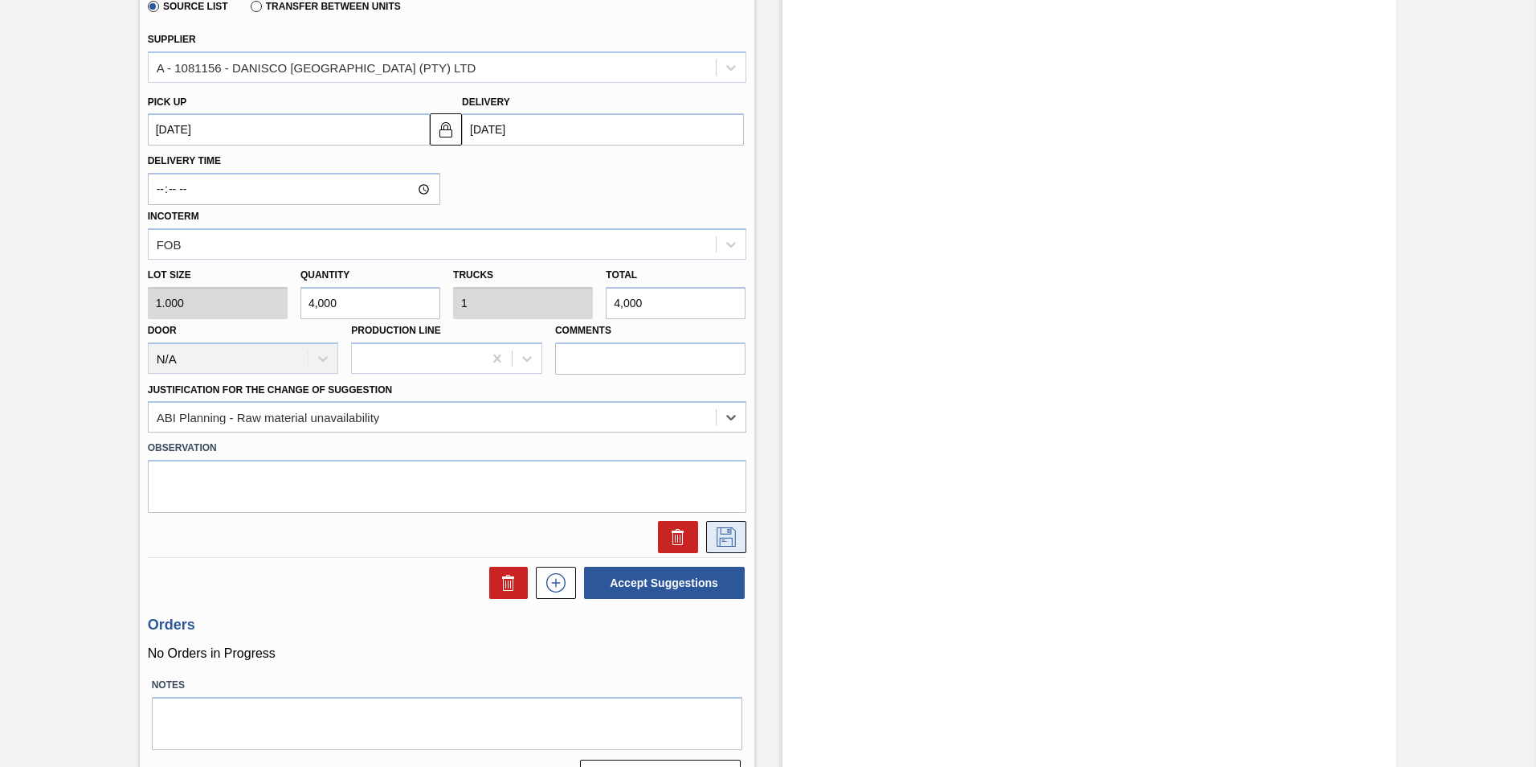
click at [727, 536] on icon at bounding box center [726, 536] width 26 height 19
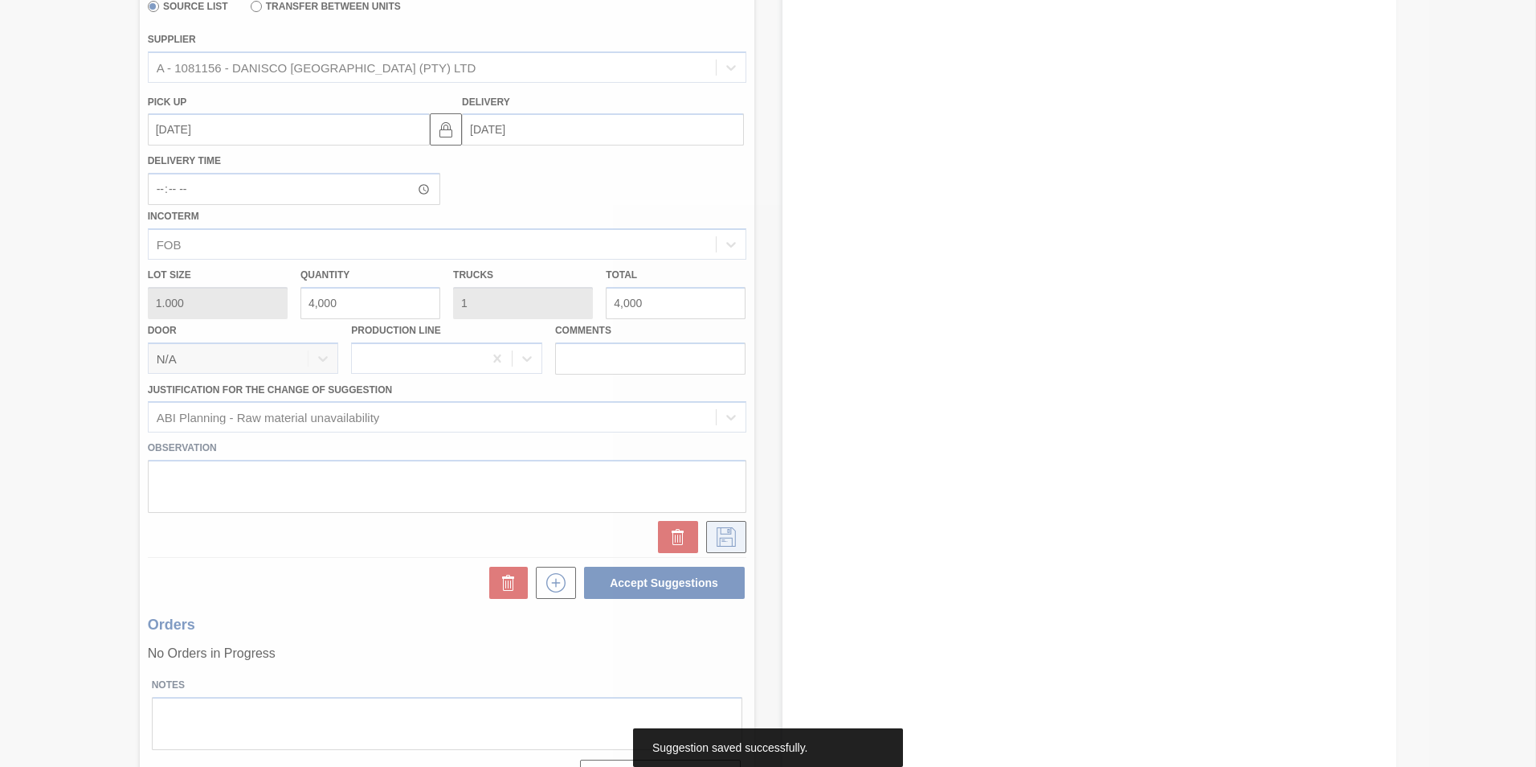
scroll to position [0, 0]
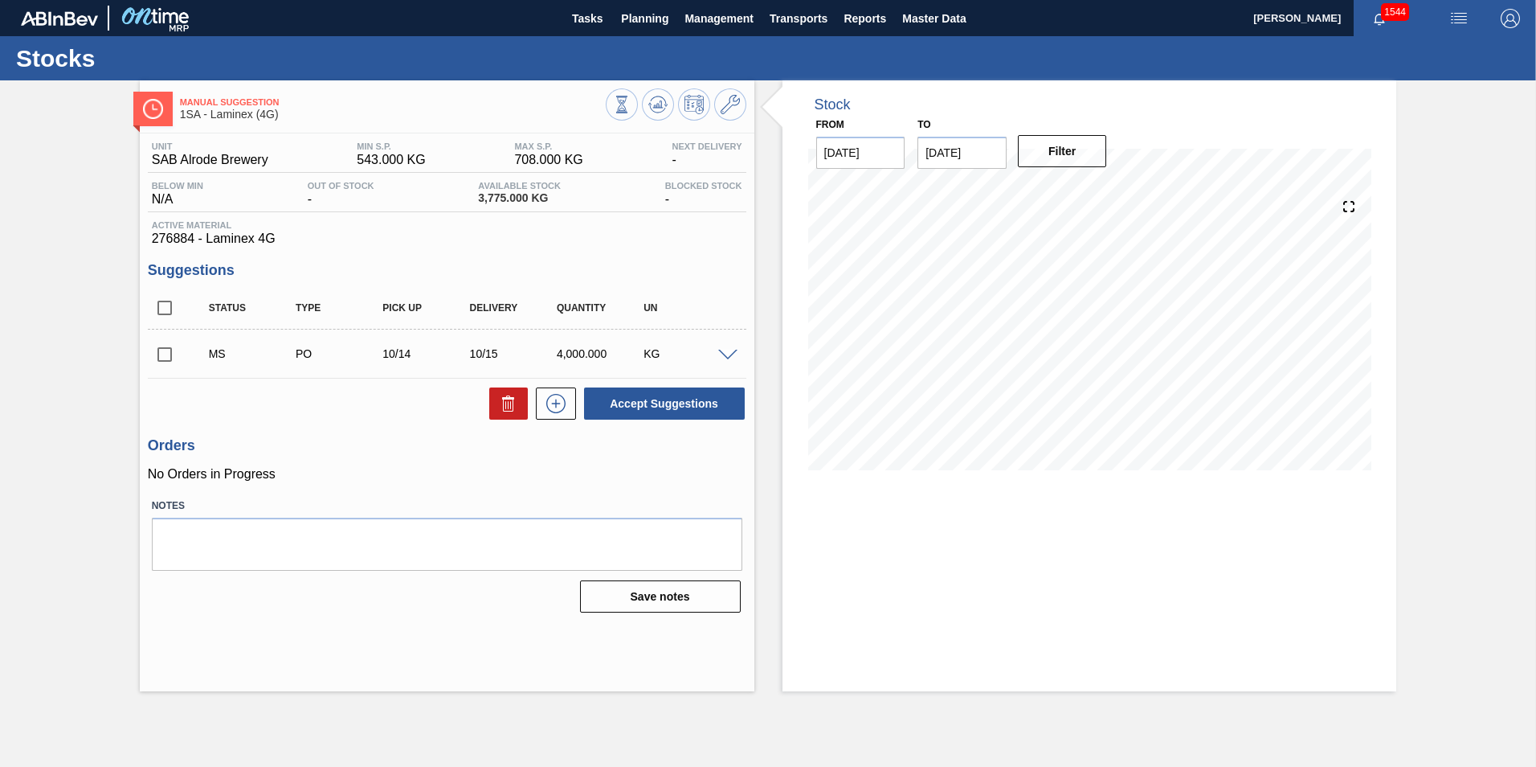
click at [167, 356] on input "checkbox" at bounding box center [165, 354] width 34 height 34
click at [682, 401] on button "Accept Suggestions" at bounding box center [664, 403] width 161 height 32
checkbox input "false"
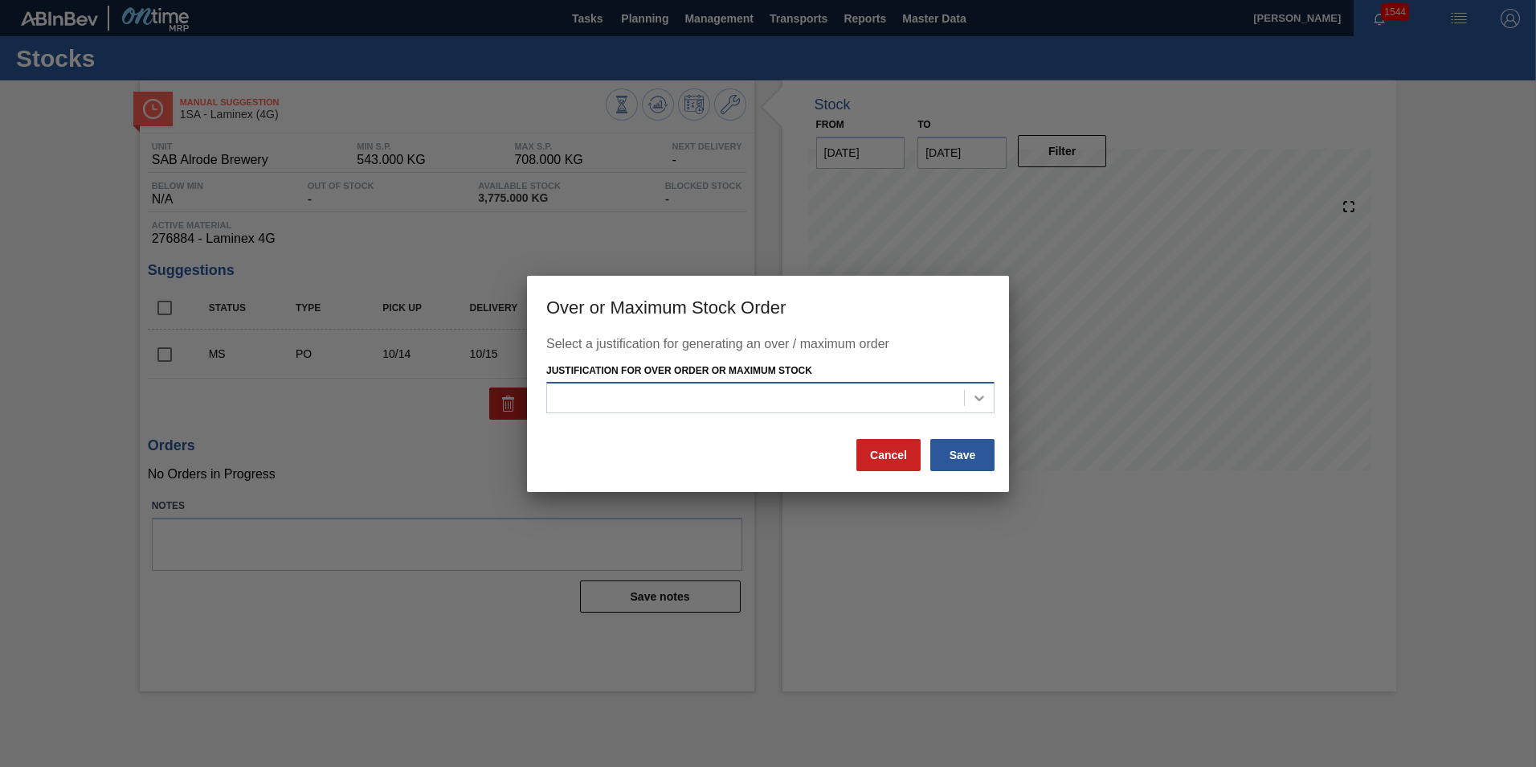
click at [979, 397] on icon at bounding box center [979, 398] width 16 height 16
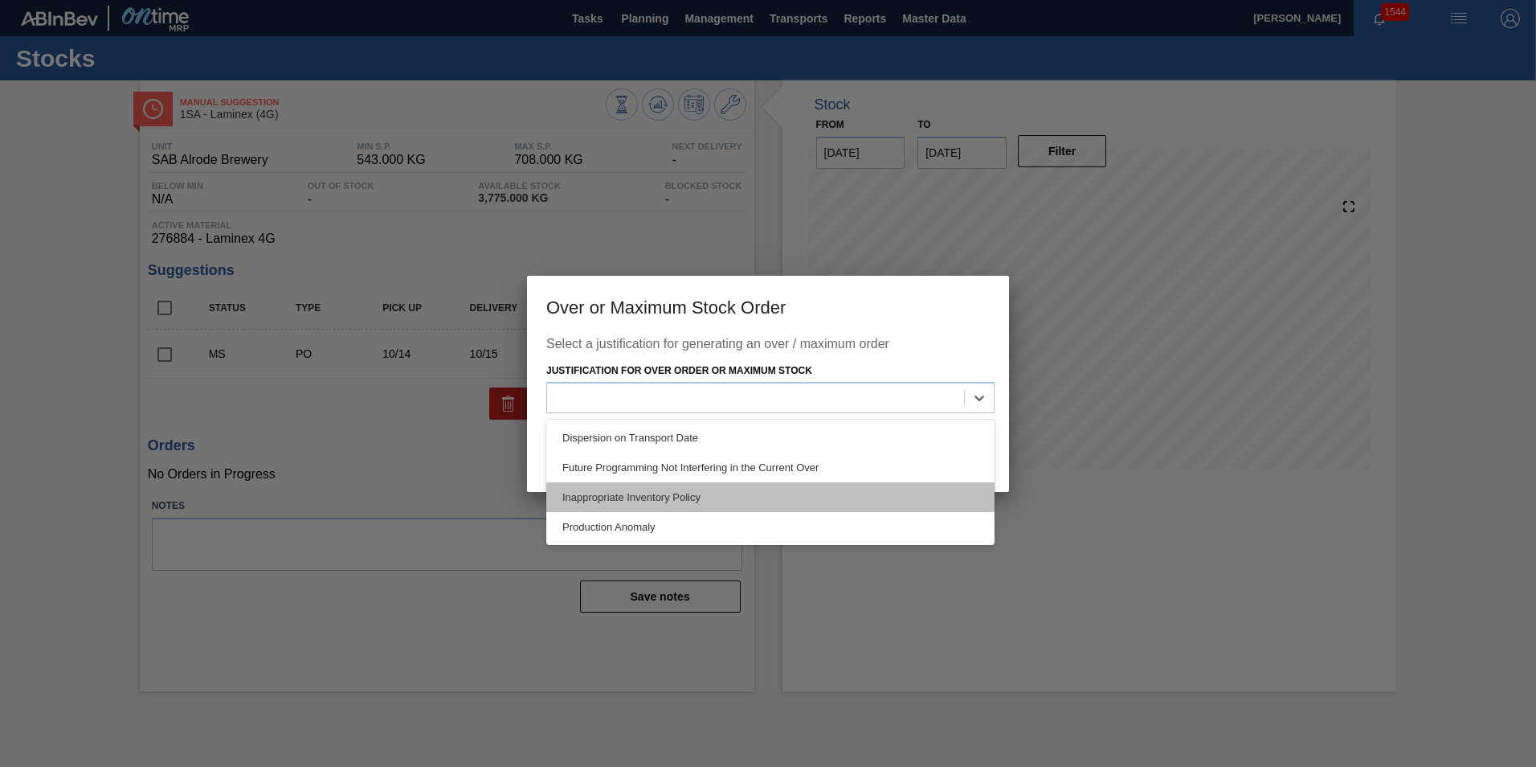
click at [631, 497] on div "Inappropriate Inventory Policy" at bounding box center [770, 497] width 448 height 30
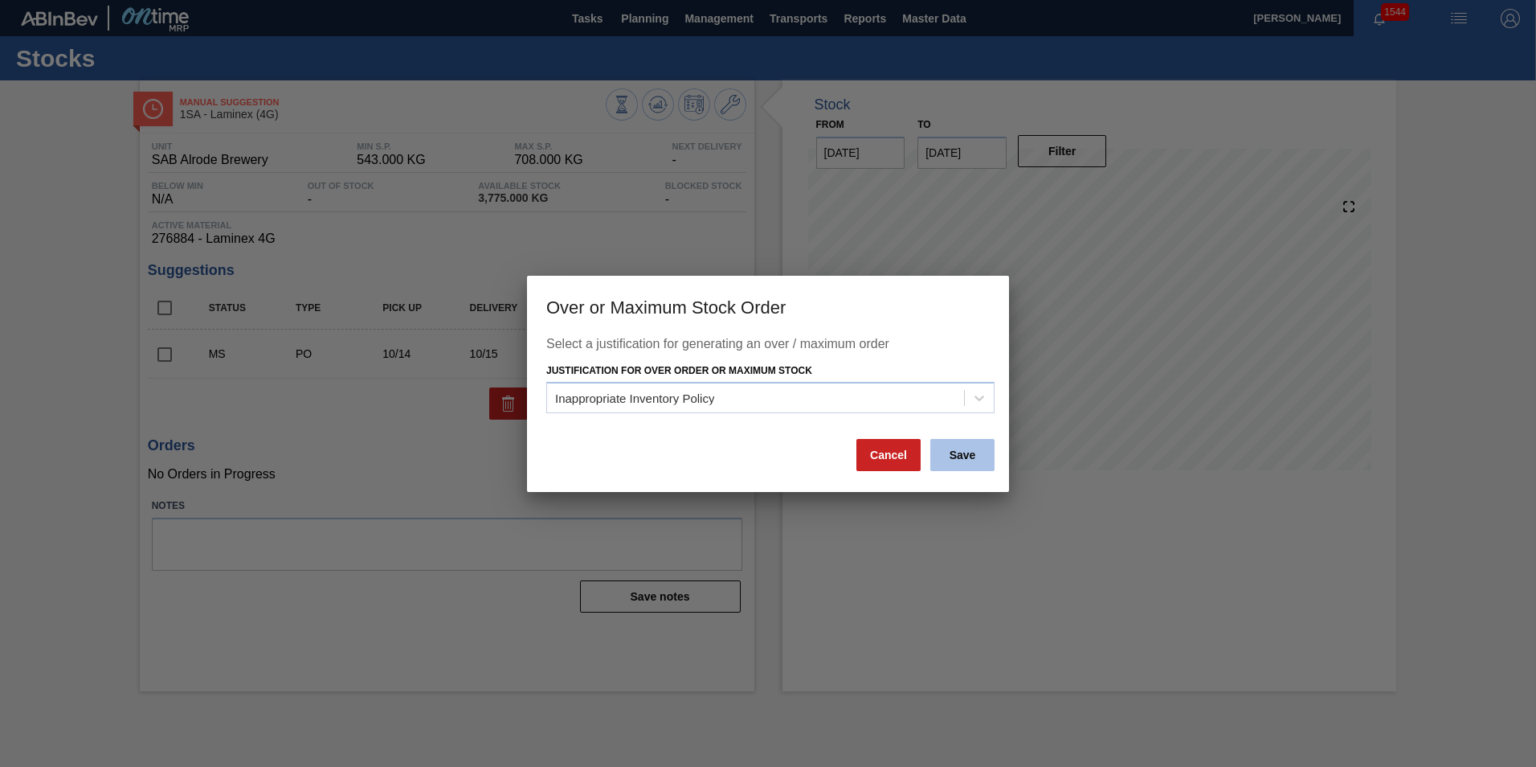
click at [963, 456] on button "Save" at bounding box center [962, 455] width 64 height 32
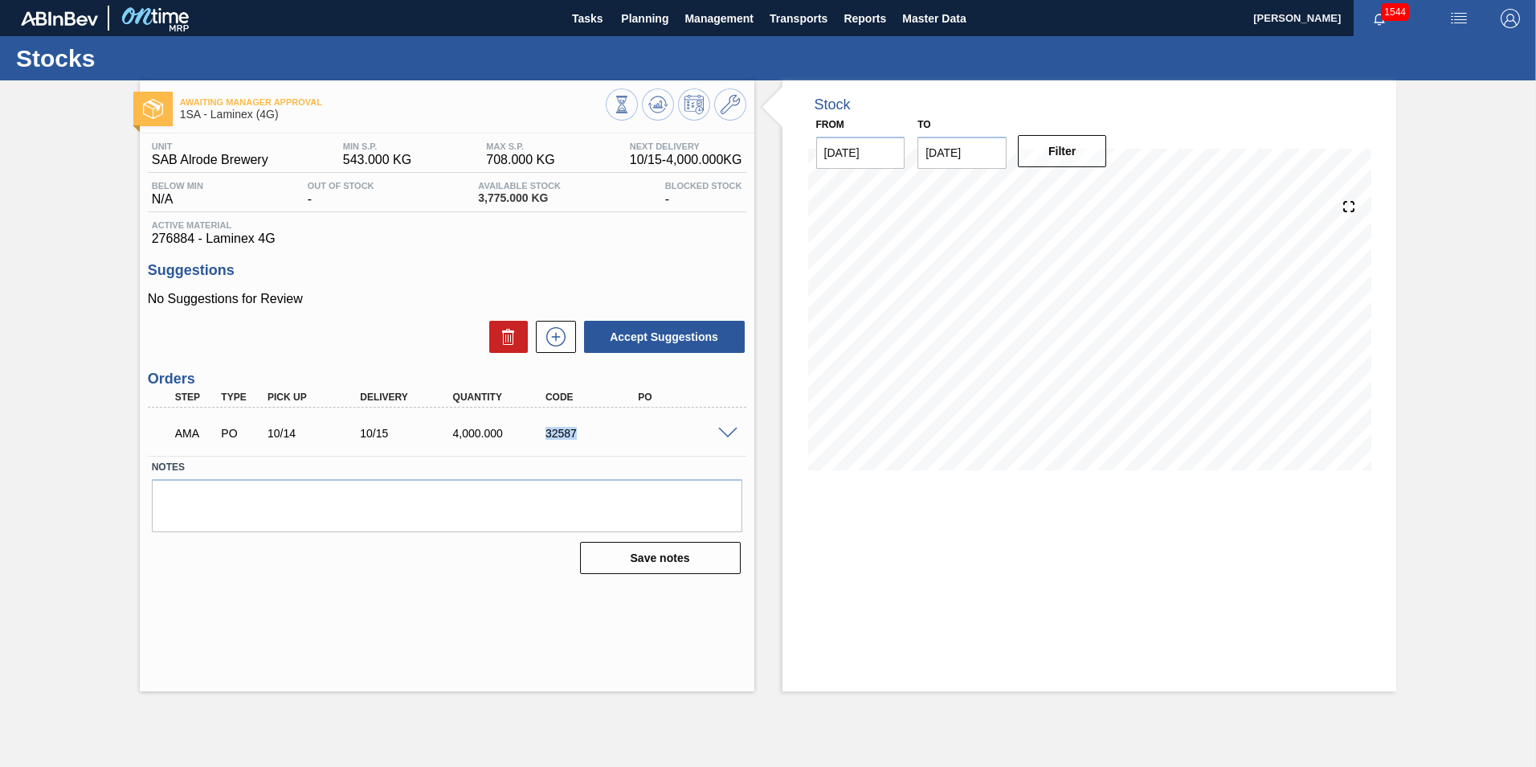
drag, startPoint x: 574, startPoint y: 435, endPoint x: 546, endPoint y: 435, distance: 28.1
click at [546, 435] on div "32587" at bounding box center [594, 433] width 104 height 13
copy div "32587"
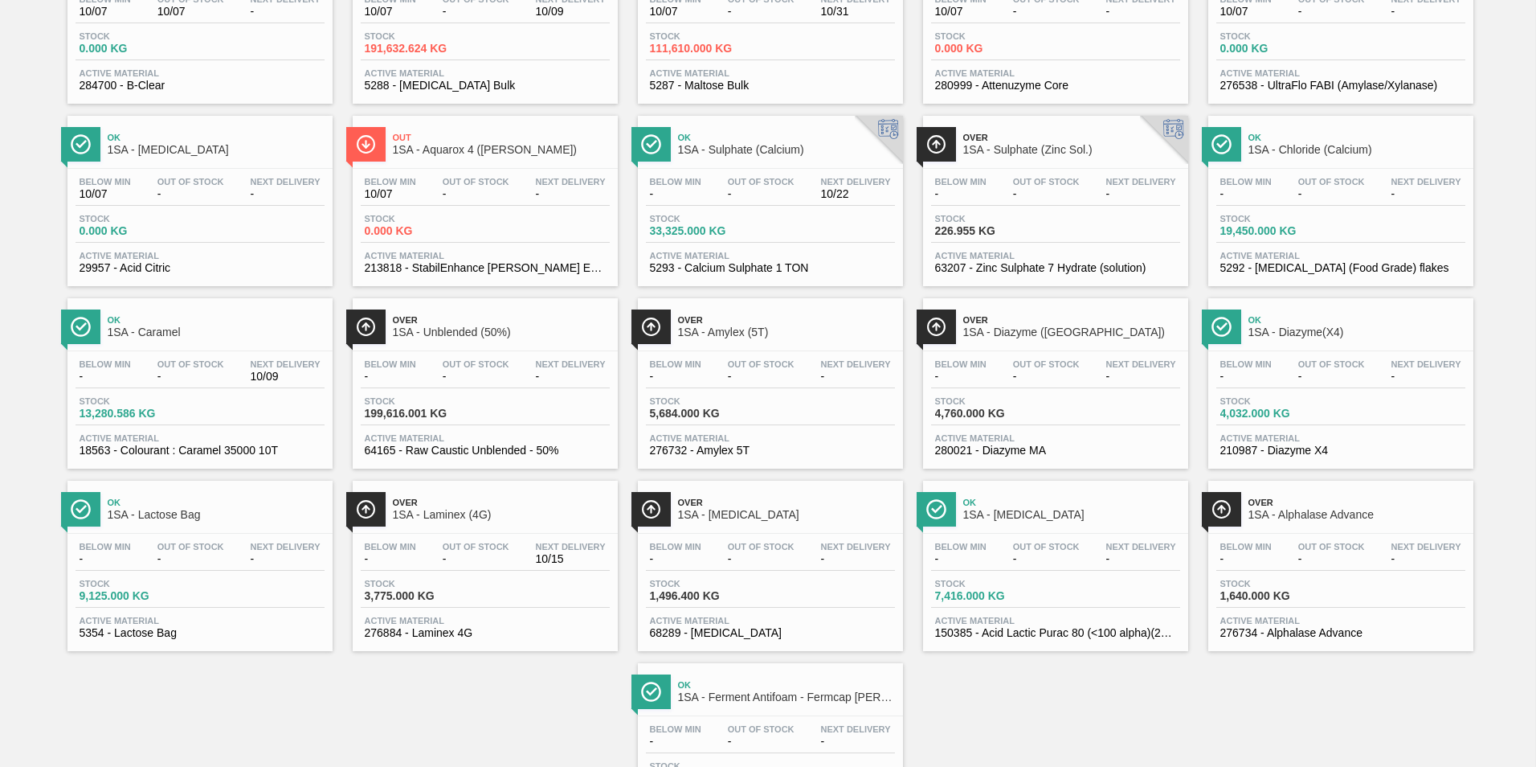
scroll to position [305, 0]
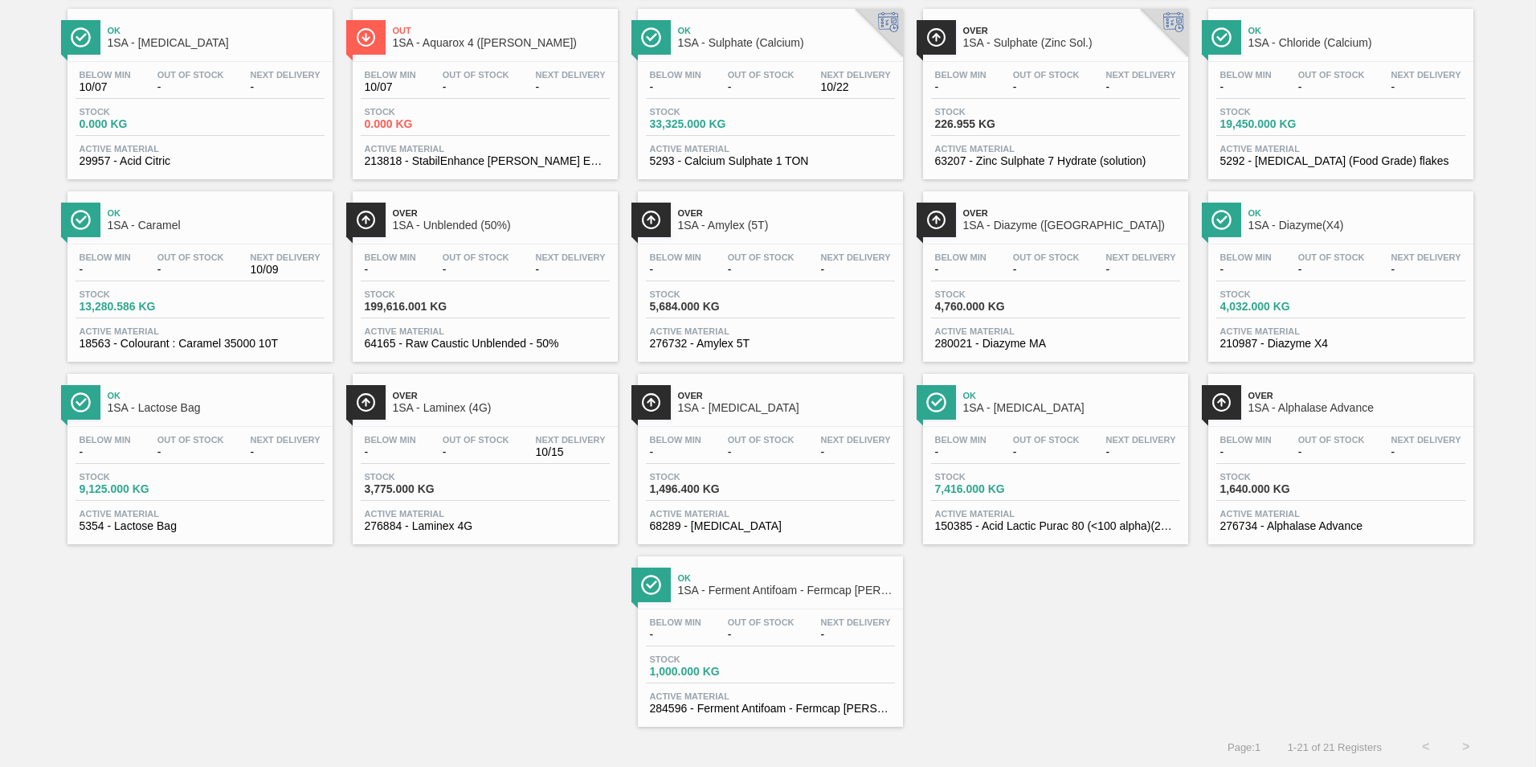
click at [1318, 230] on span "1SA - Diazyme(X4)" at bounding box center [1357, 225] width 217 height 12
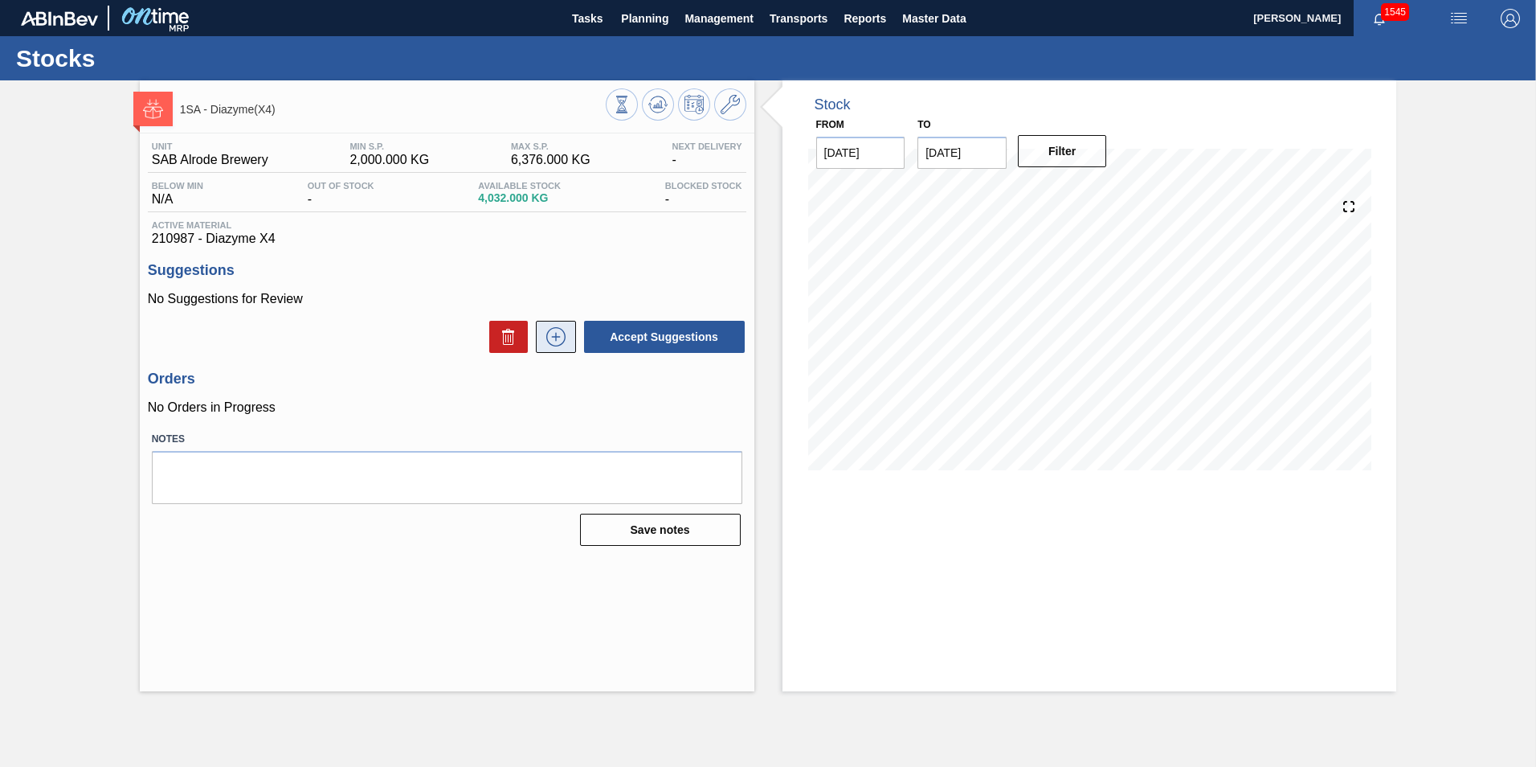
click at [554, 338] on icon at bounding box center [556, 336] width 26 height 19
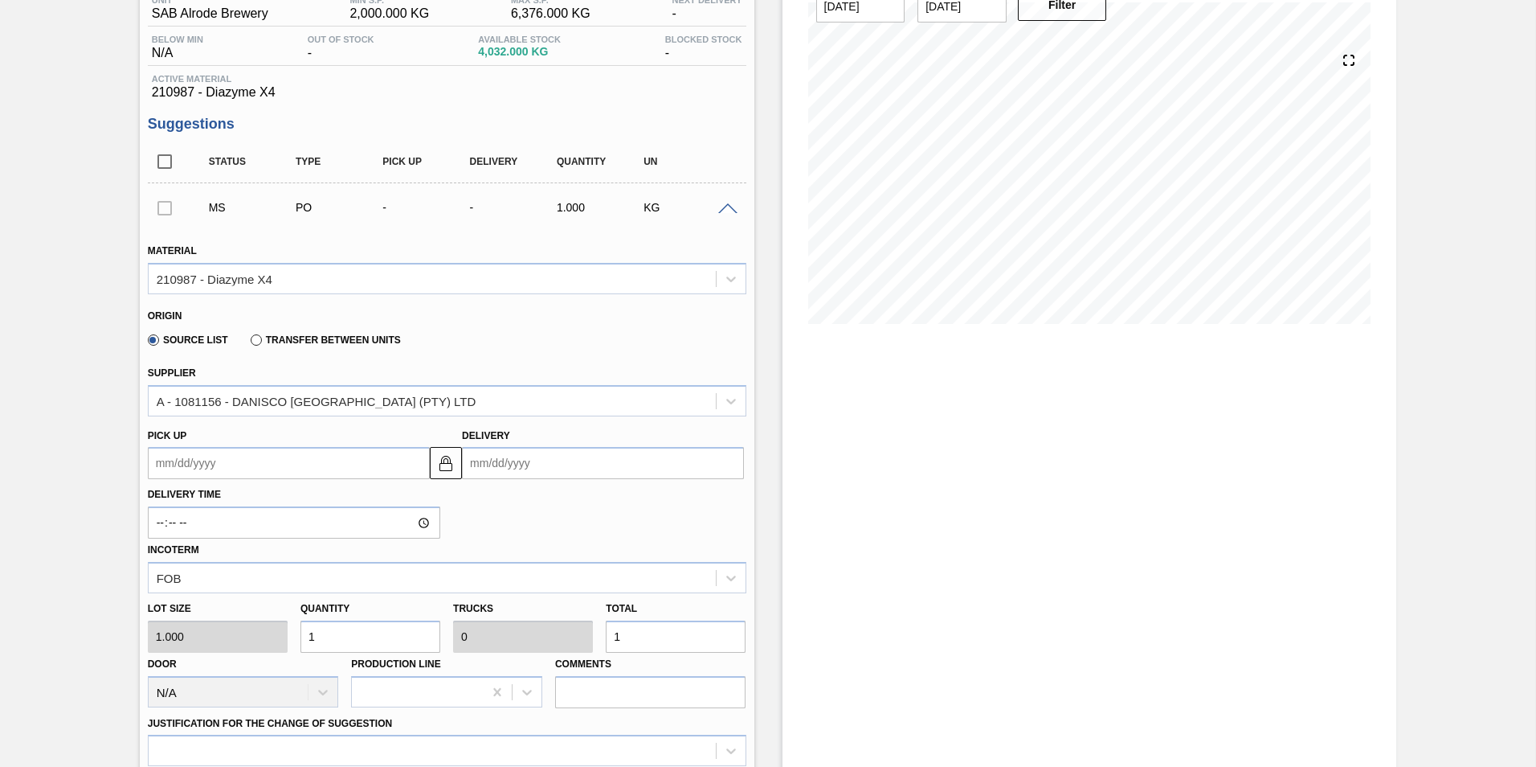
scroll to position [161, 0]
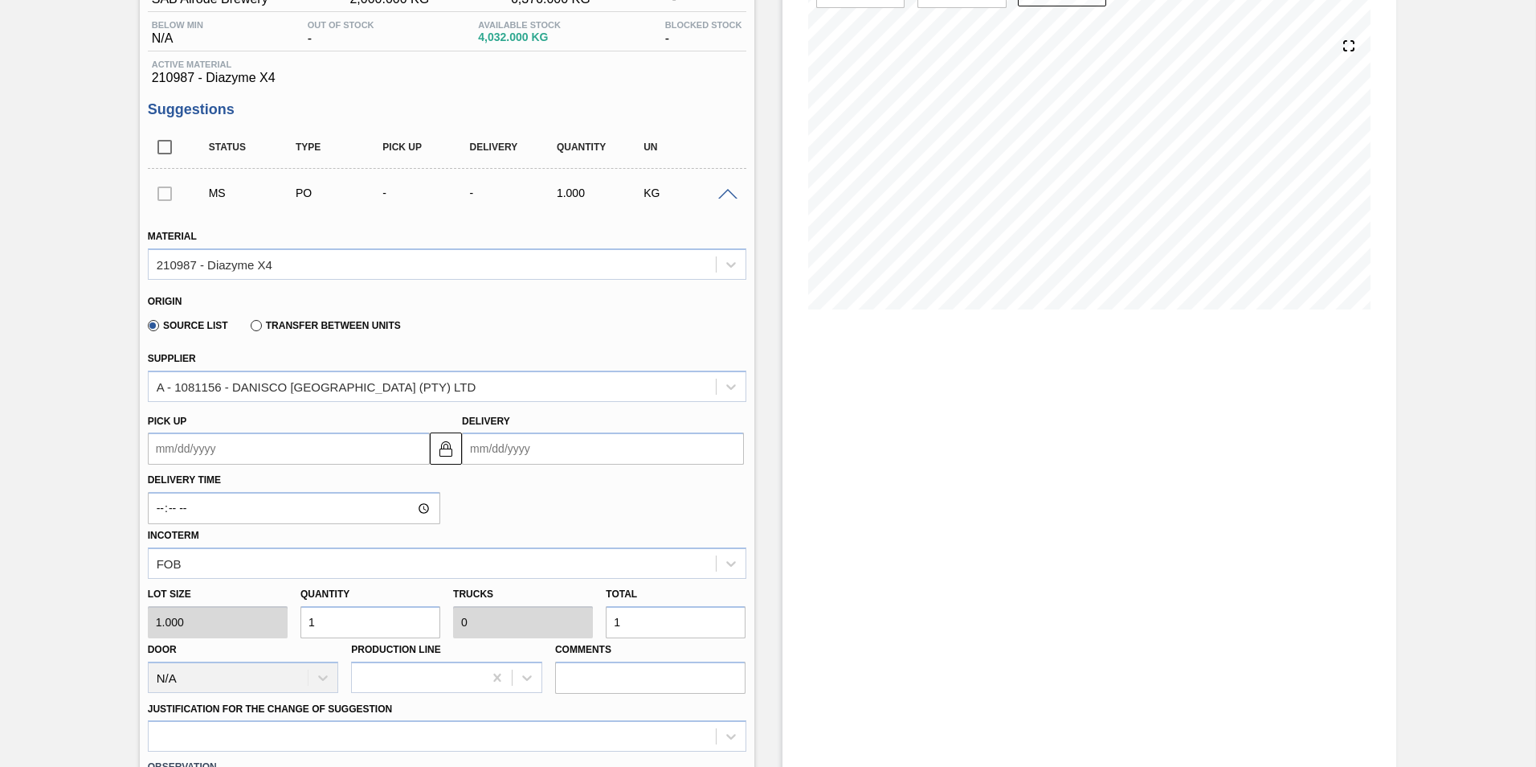
click at [537, 448] on input "Delivery" at bounding box center [603, 448] width 282 height 32
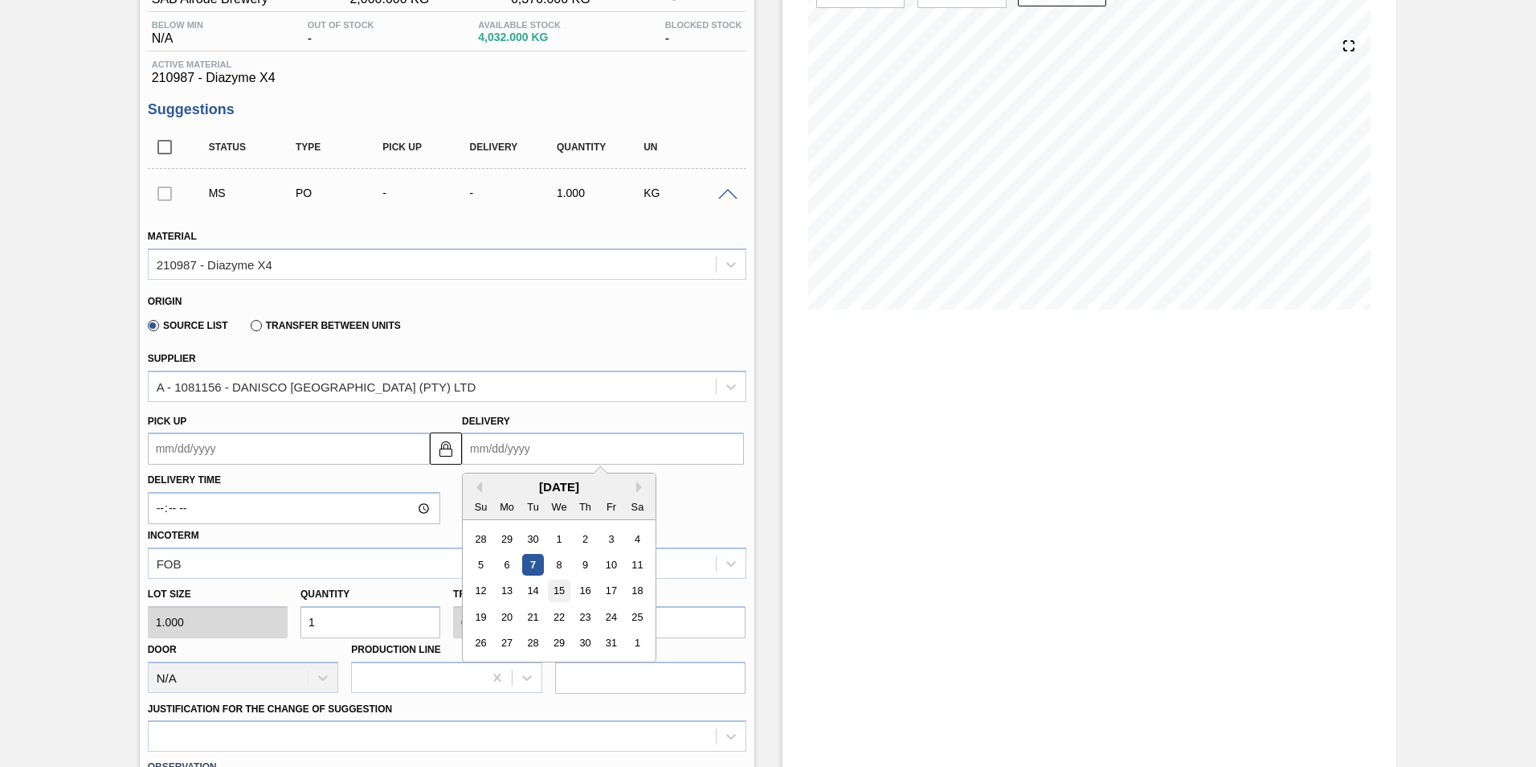
click at [559, 588] on div "15" at bounding box center [560, 591] width 22 height 22
type up3261982787 "[DATE]"
type input "[DATE]"
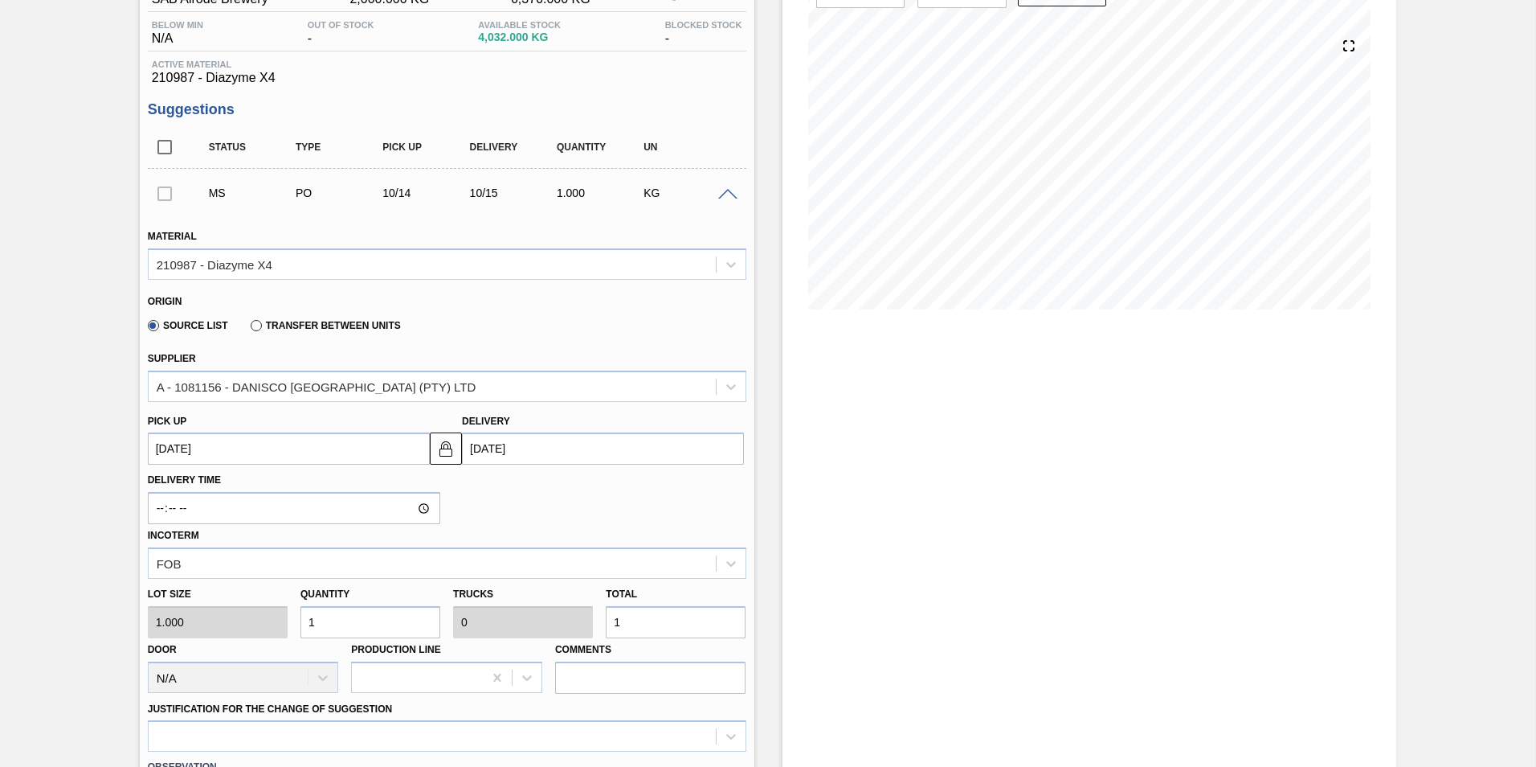
scroll to position [241, 0]
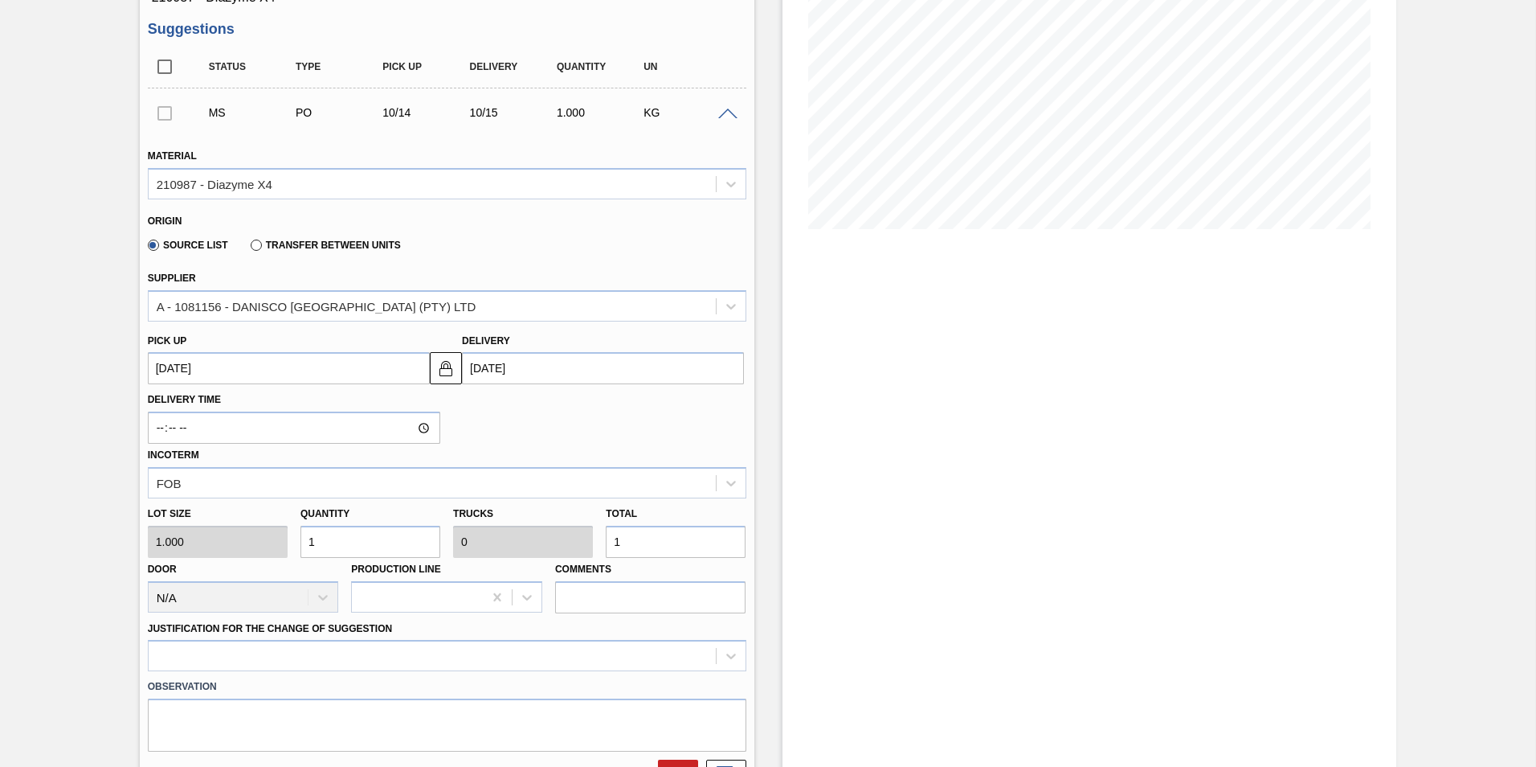
click at [649, 546] on input "1" at bounding box center [676, 541] width 140 height 32
type input "0"
type input "4"
type input "0.001"
type input "4"
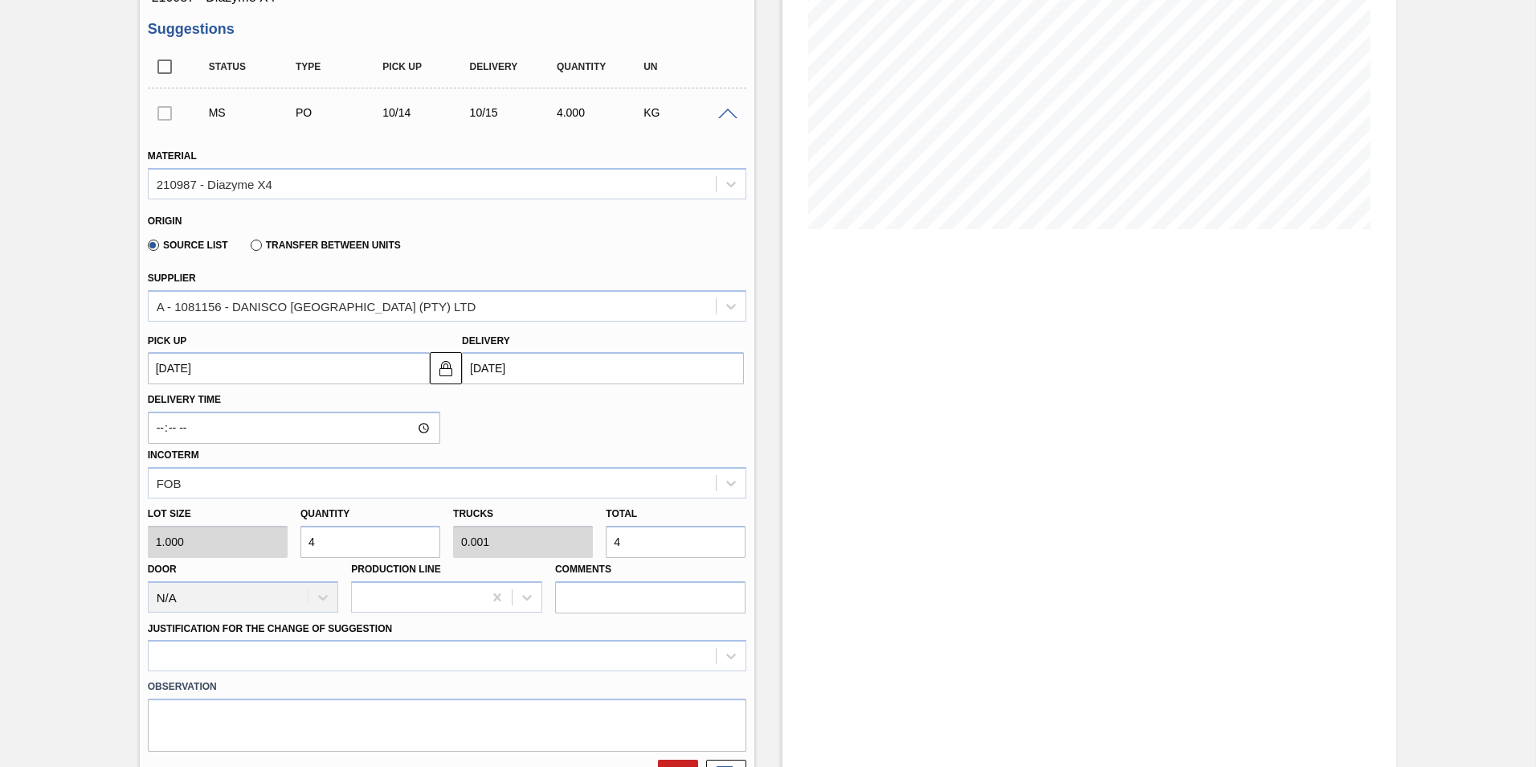
type input "44"
type input "0.01"
type input "44"
type input "448"
type input "0.1"
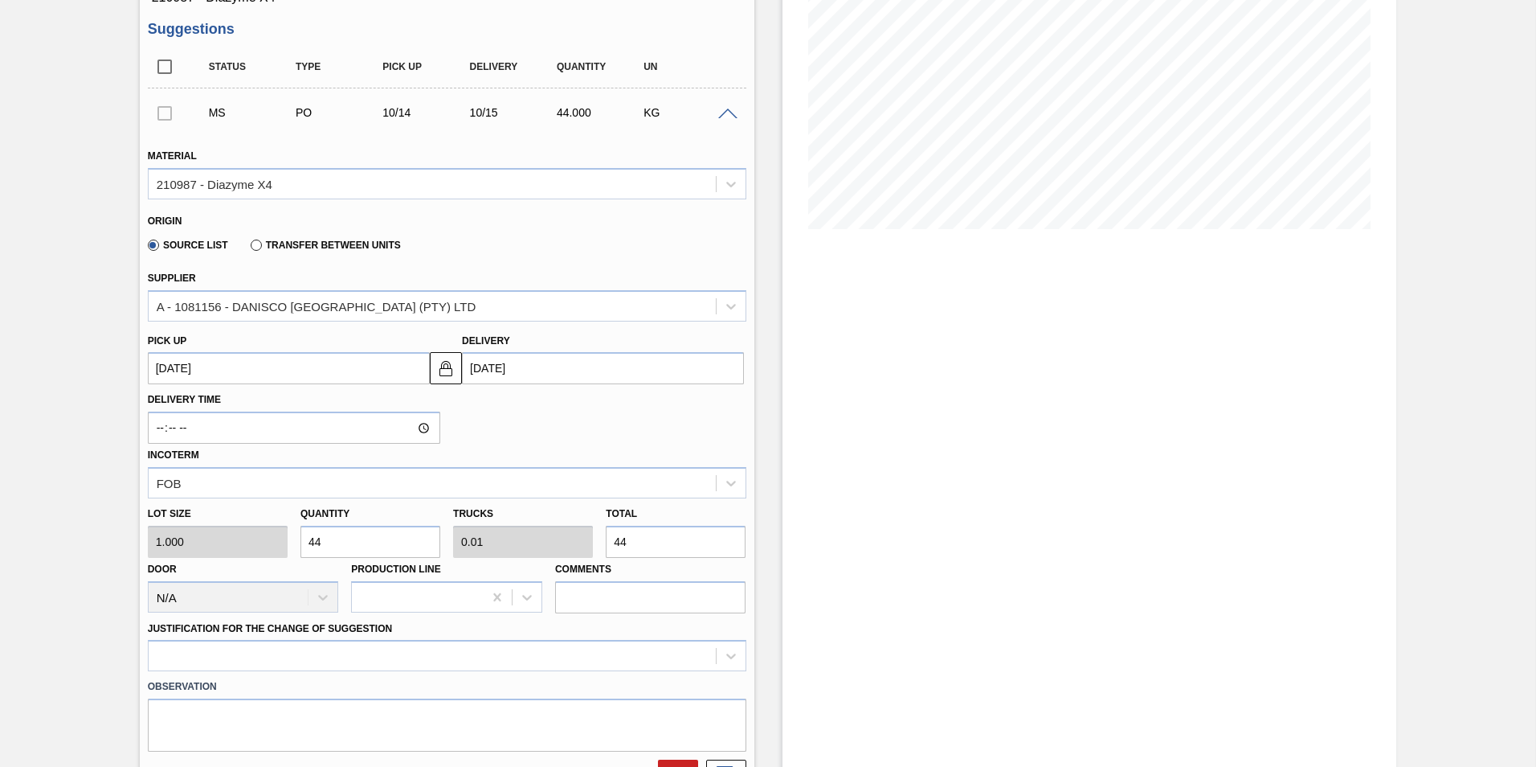
type input "448"
type input "4,480"
type input "1"
type input "4,480"
click at [728, 660] on div at bounding box center [447, 655] width 599 height 31
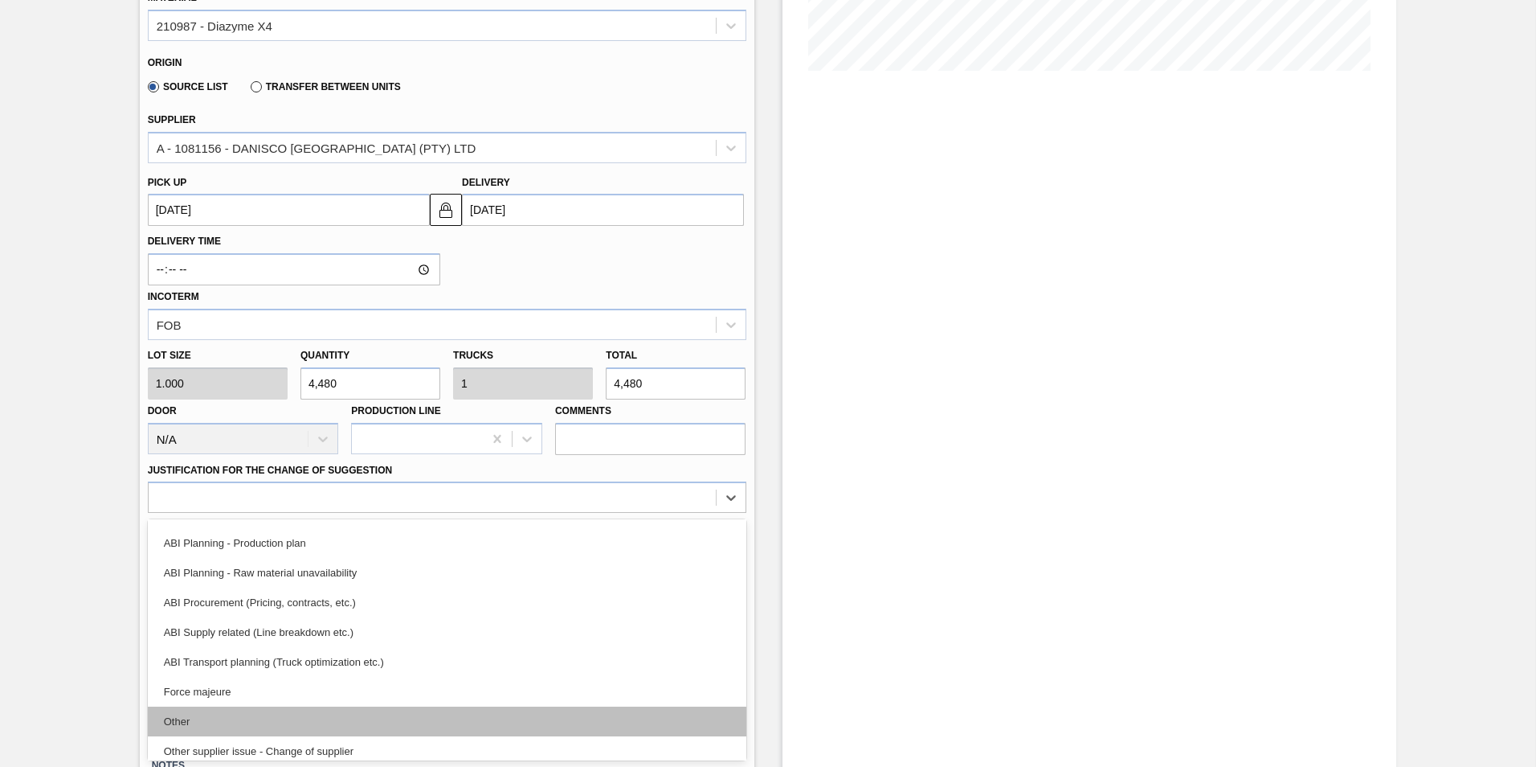
scroll to position [80, 0]
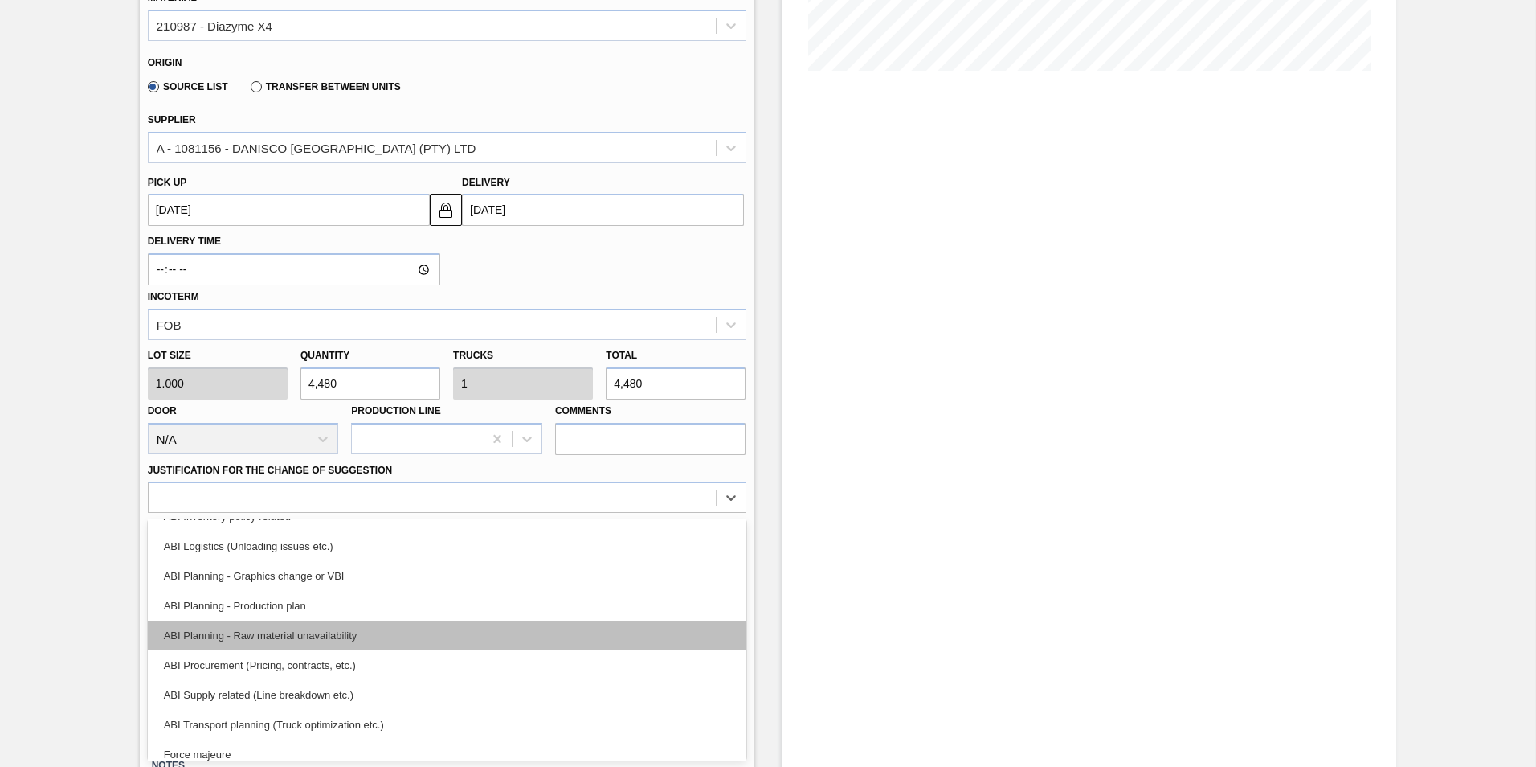
click at [289, 632] on div "ABI Planning - Raw material unavailability" at bounding box center [447, 635] width 599 height 30
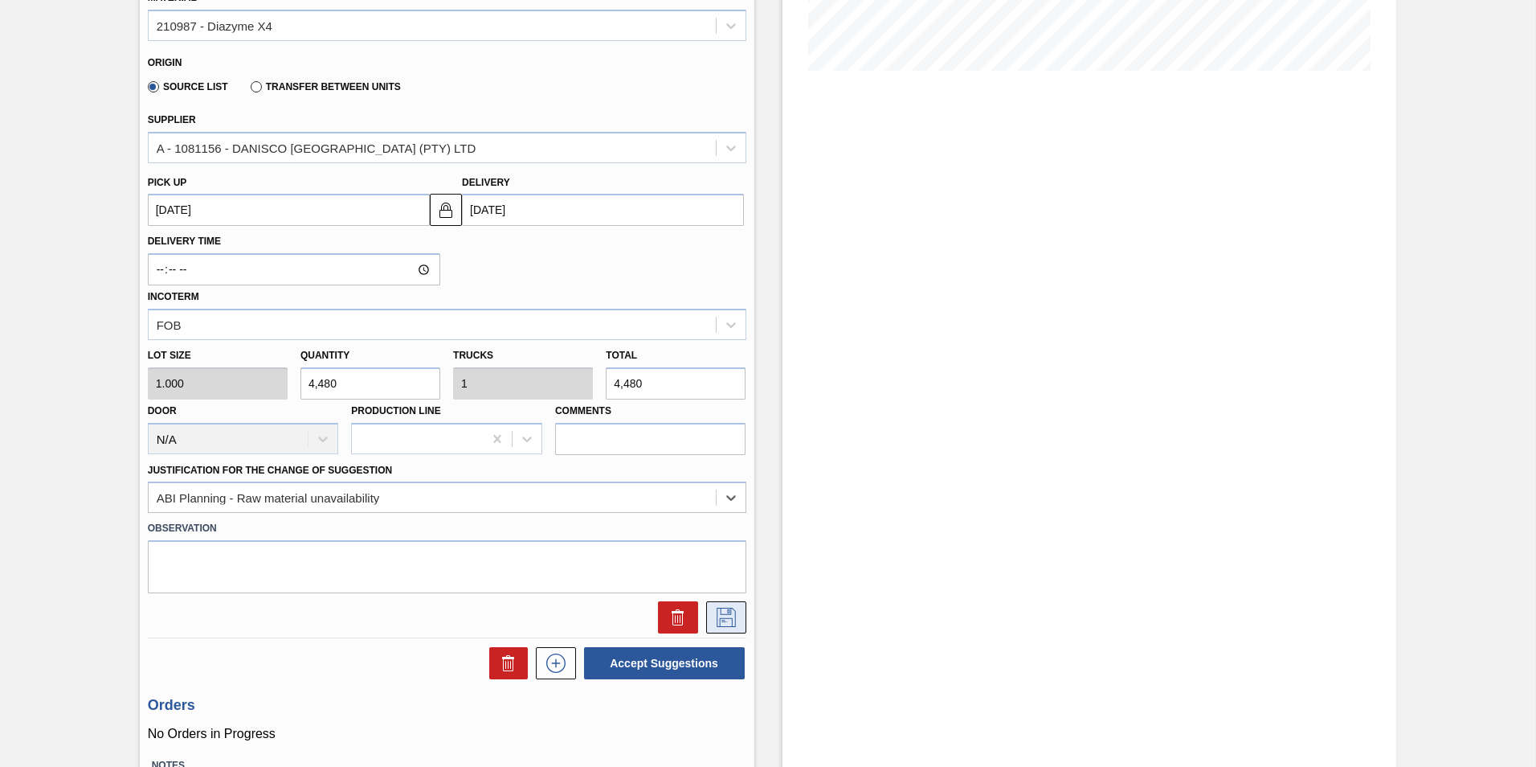
click at [728, 622] on icon at bounding box center [726, 616] width 26 height 19
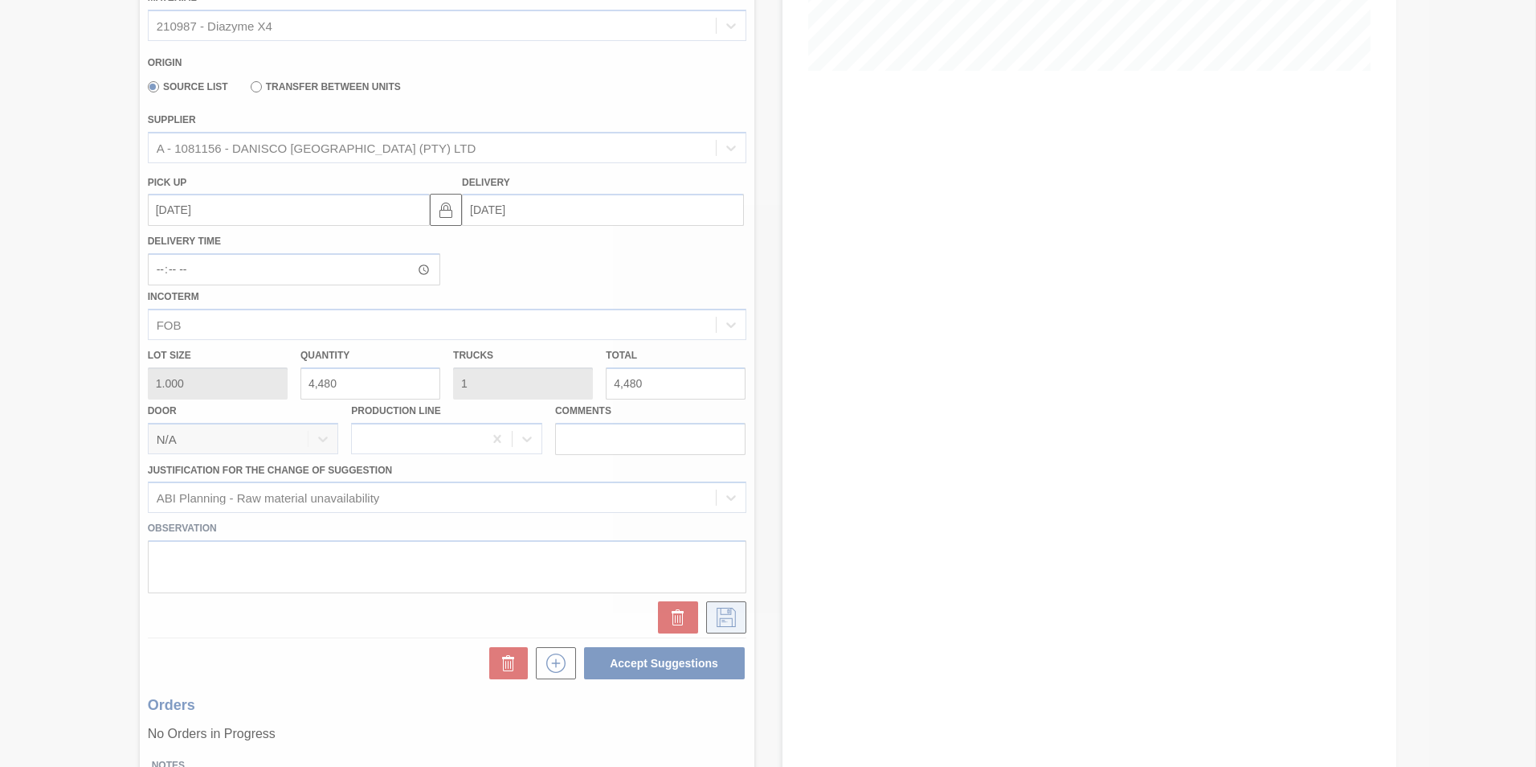
scroll to position [0, 0]
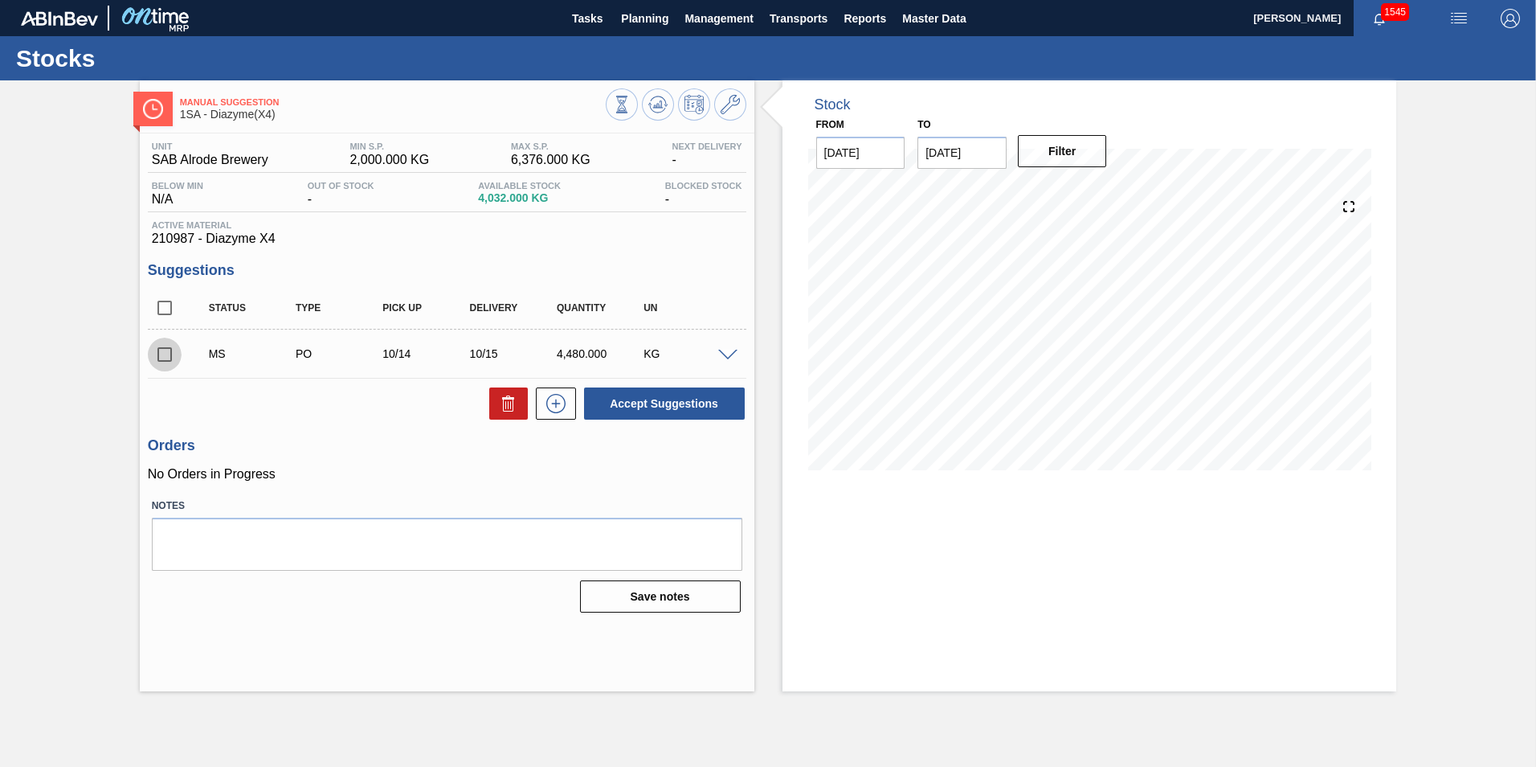
click at [162, 354] on input "checkbox" at bounding box center [165, 354] width 34 height 34
click at [650, 402] on button "Accept Suggestions" at bounding box center [664, 403] width 161 height 32
checkbox input "false"
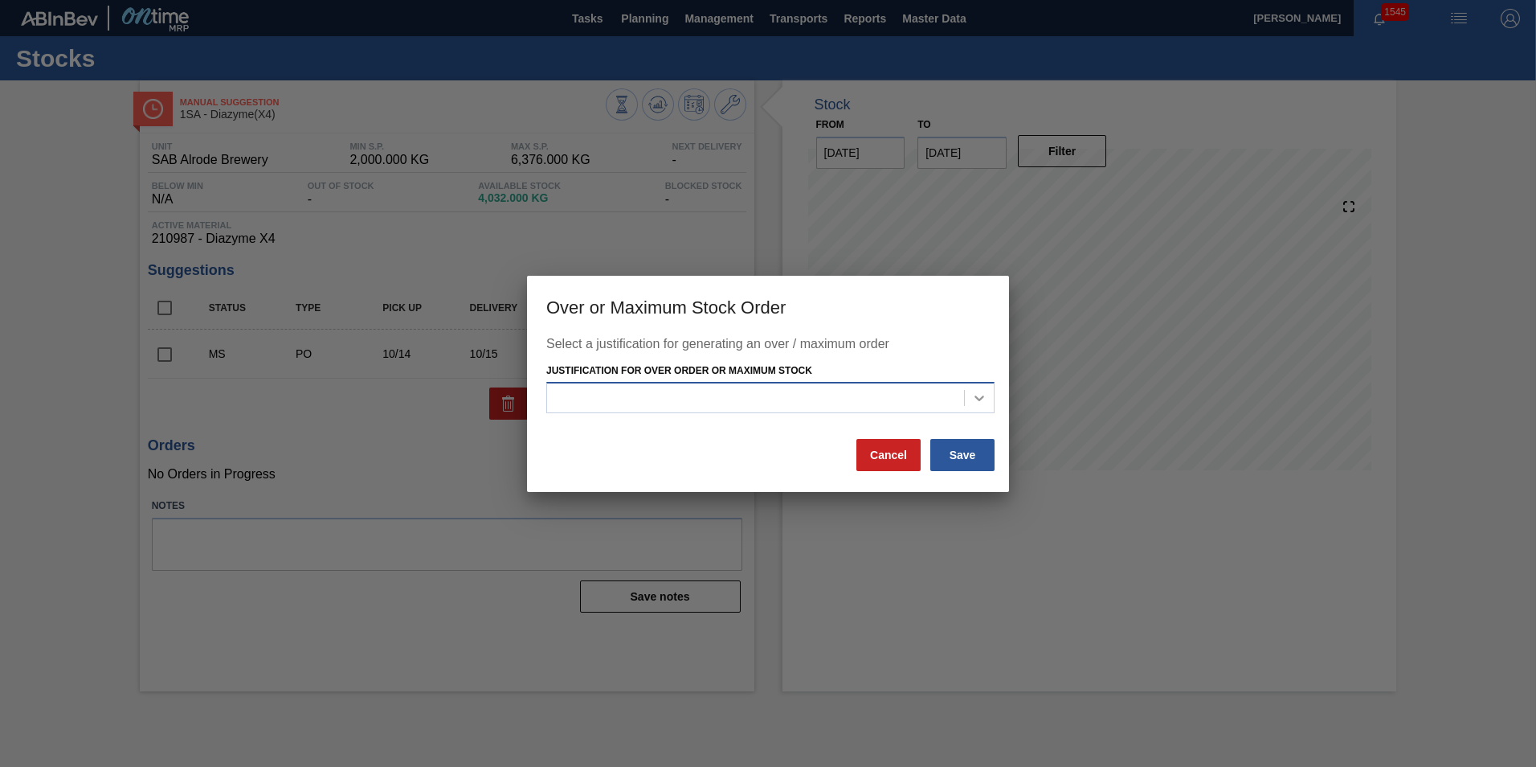
click at [982, 398] on icon at bounding box center [980, 398] width 10 height 6
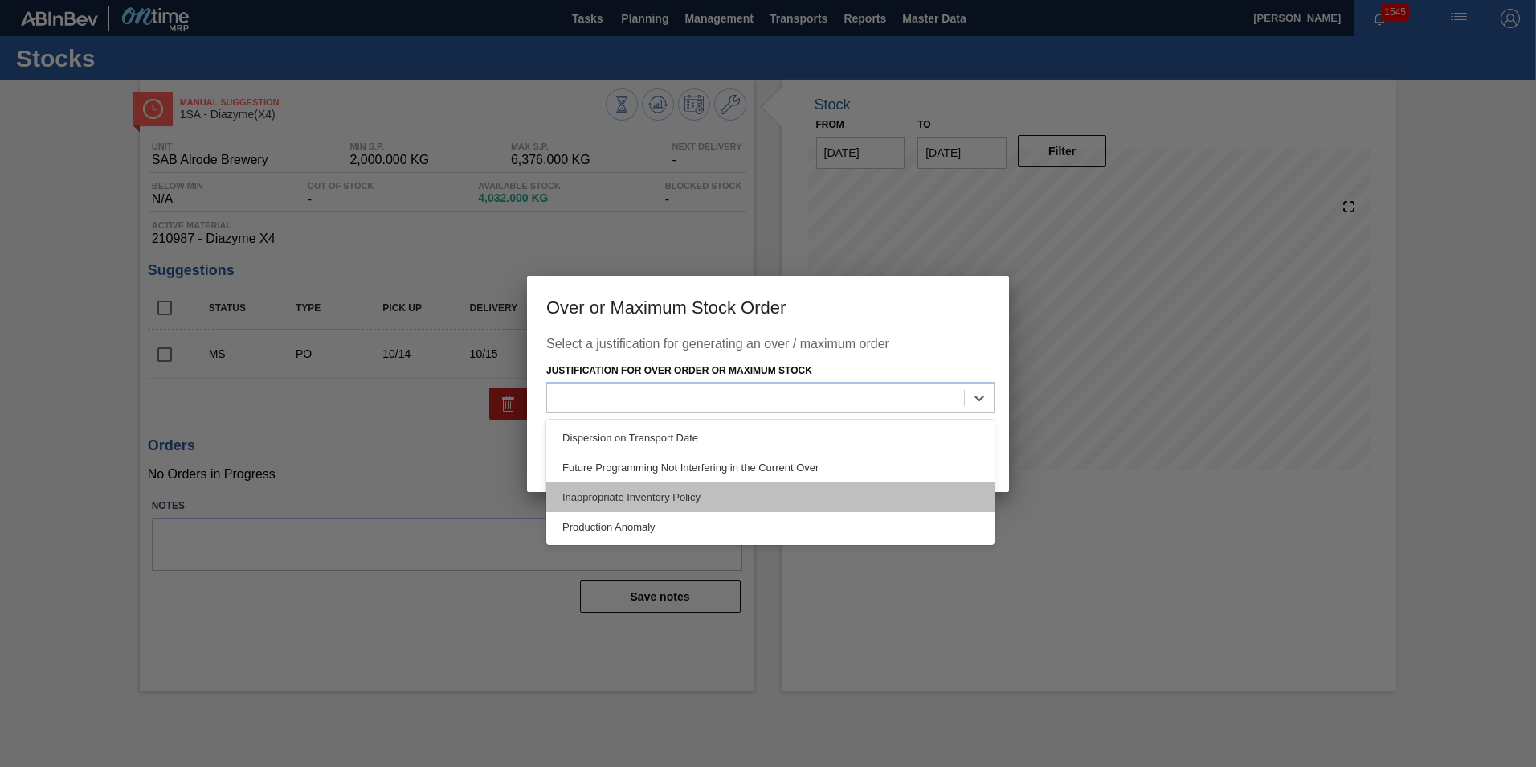
click at [636, 492] on div "Inappropriate Inventory Policy" at bounding box center [770, 497] width 448 height 30
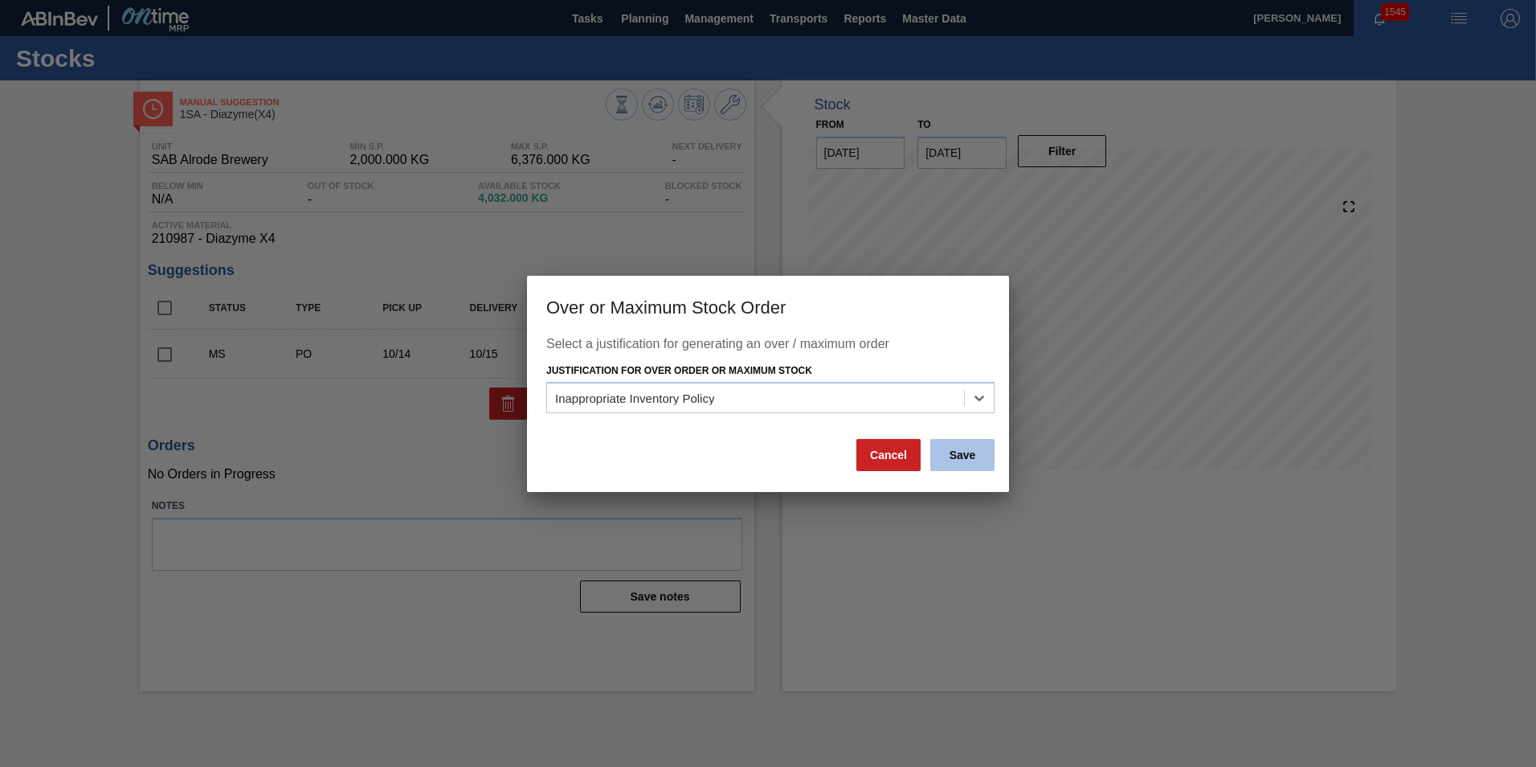
click at [962, 453] on button "Save" at bounding box center [962, 455] width 64 height 32
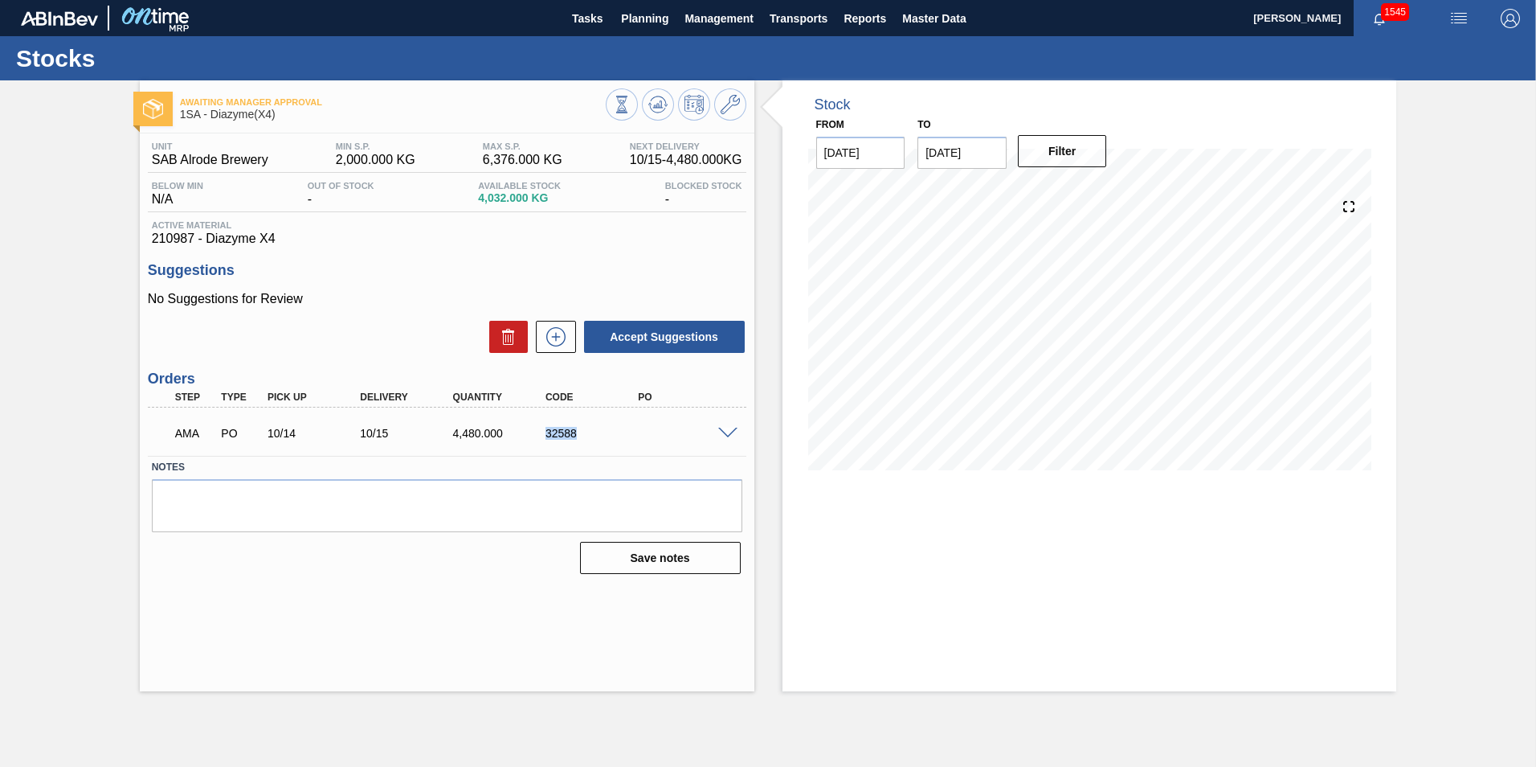
drag, startPoint x: 578, startPoint y: 430, endPoint x: 547, endPoint y: 433, distance: 30.7
click at [547, 433] on div "32588" at bounding box center [594, 433] width 104 height 13
copy div "32588"
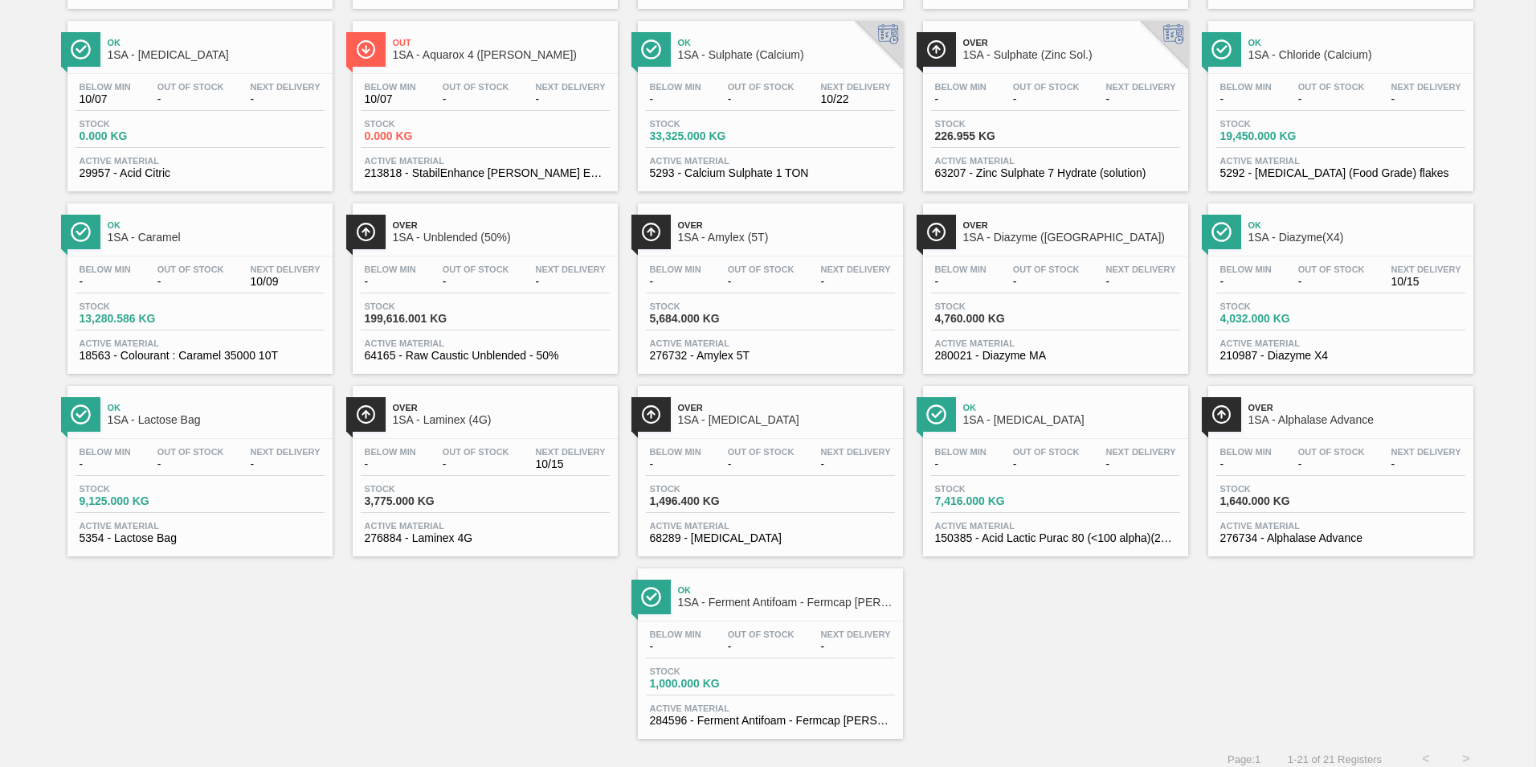
scroll to position [305, 0]
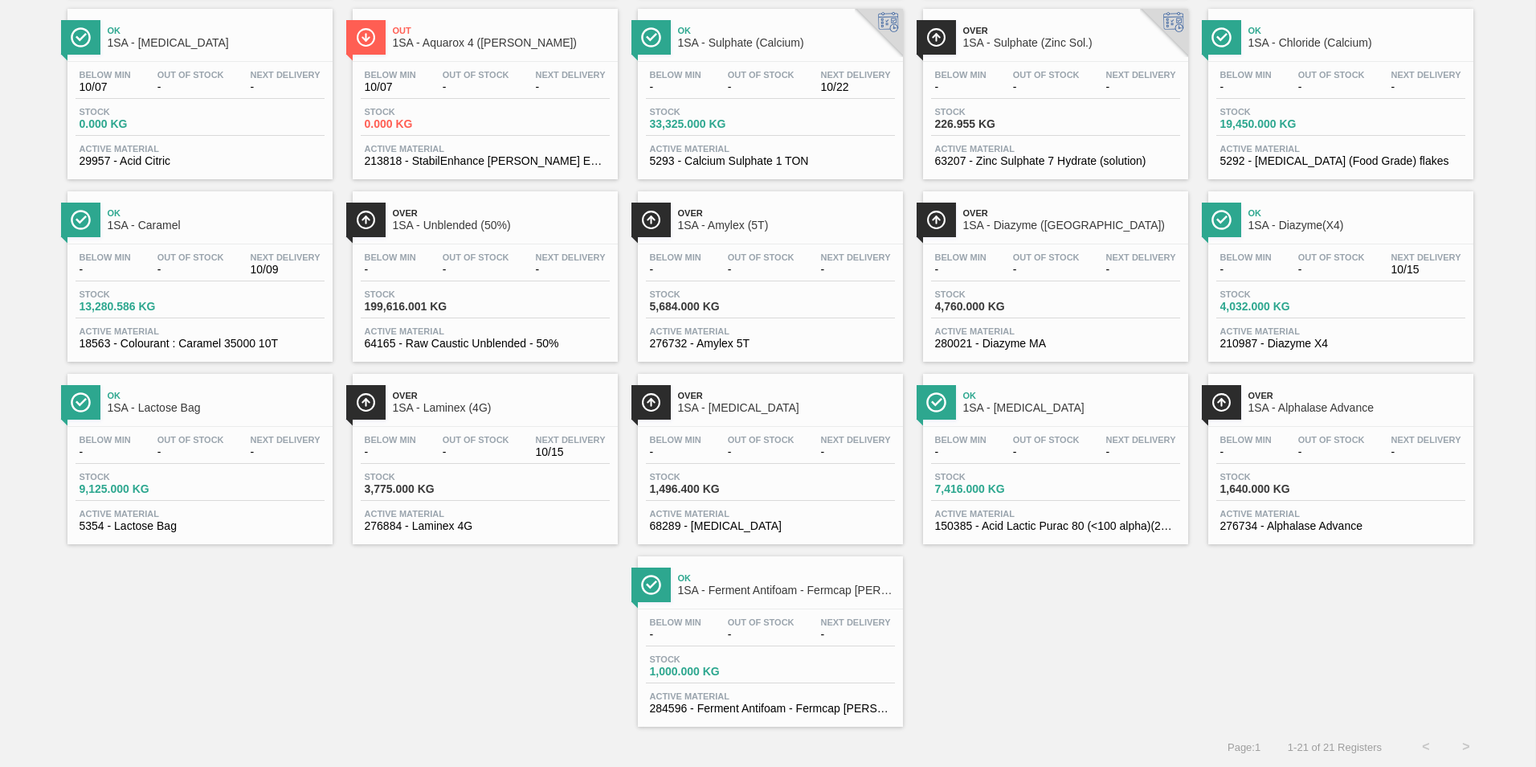
click at [1031, 419] on div "Ok 1SA - [MEDICAL_DATA]" at bounding box center [1071, 402] width 217 height 36
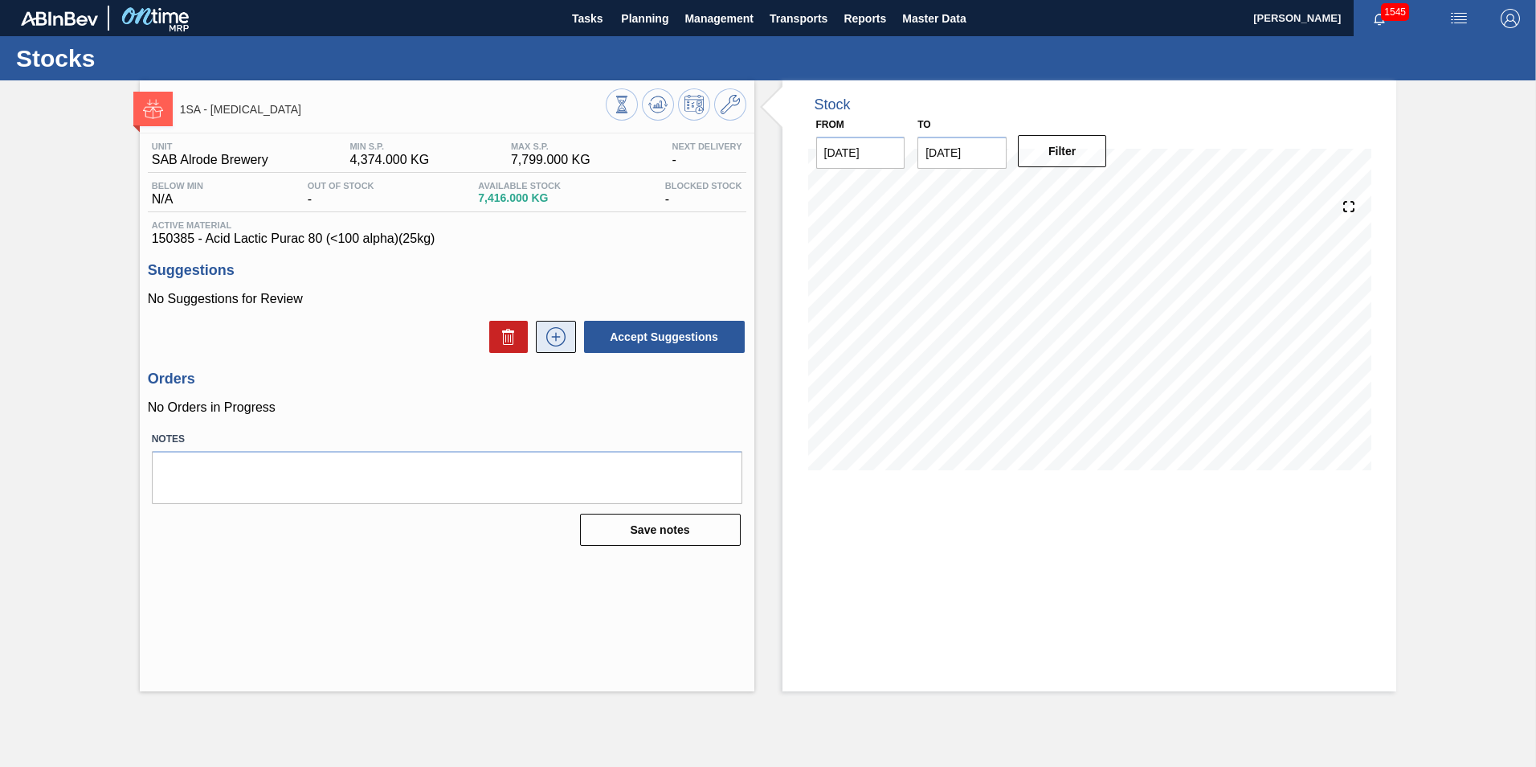
click at [551, 337] on icon at bounding box center [556, 336] width 26 height 19
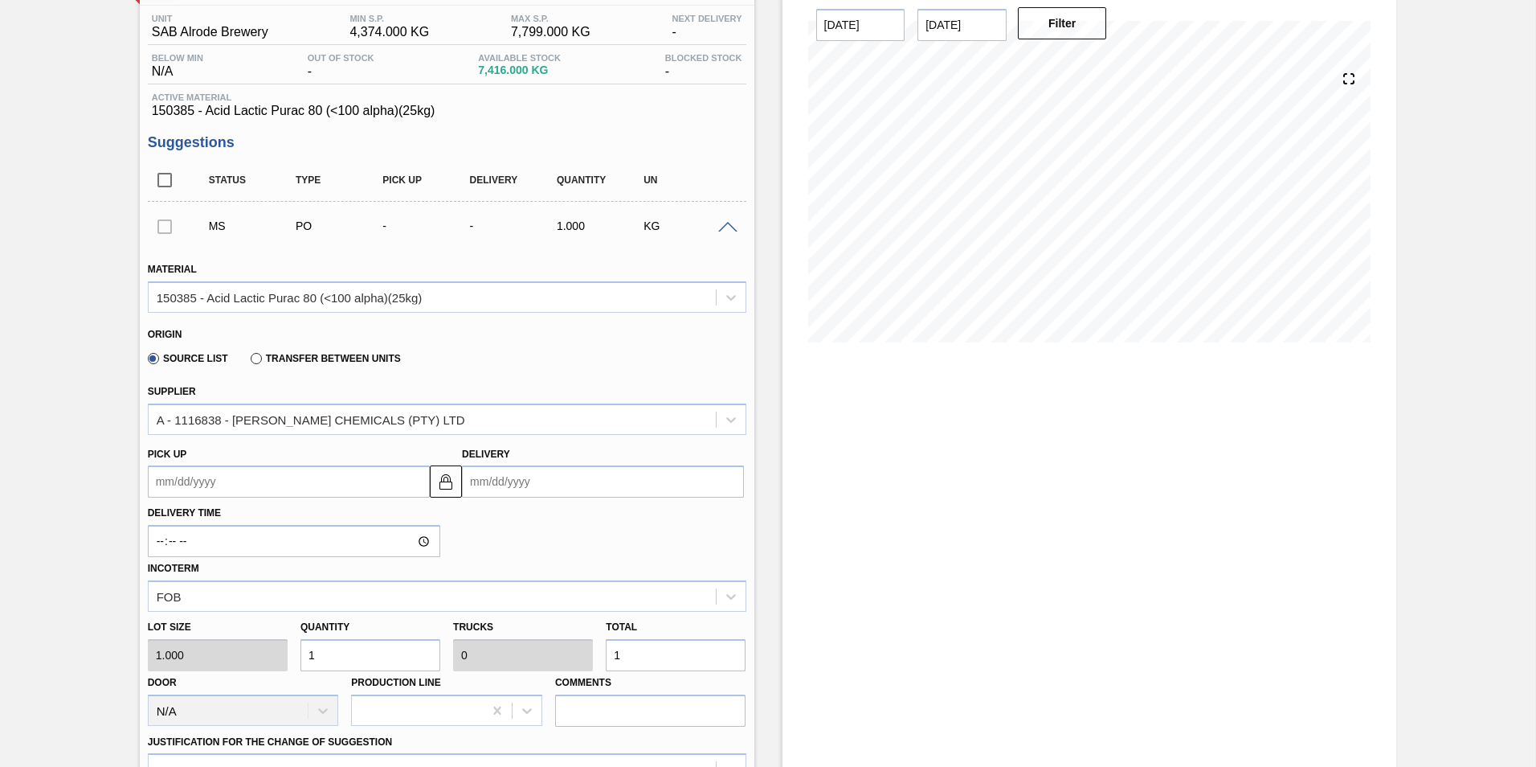
scroll to position [161, 0]
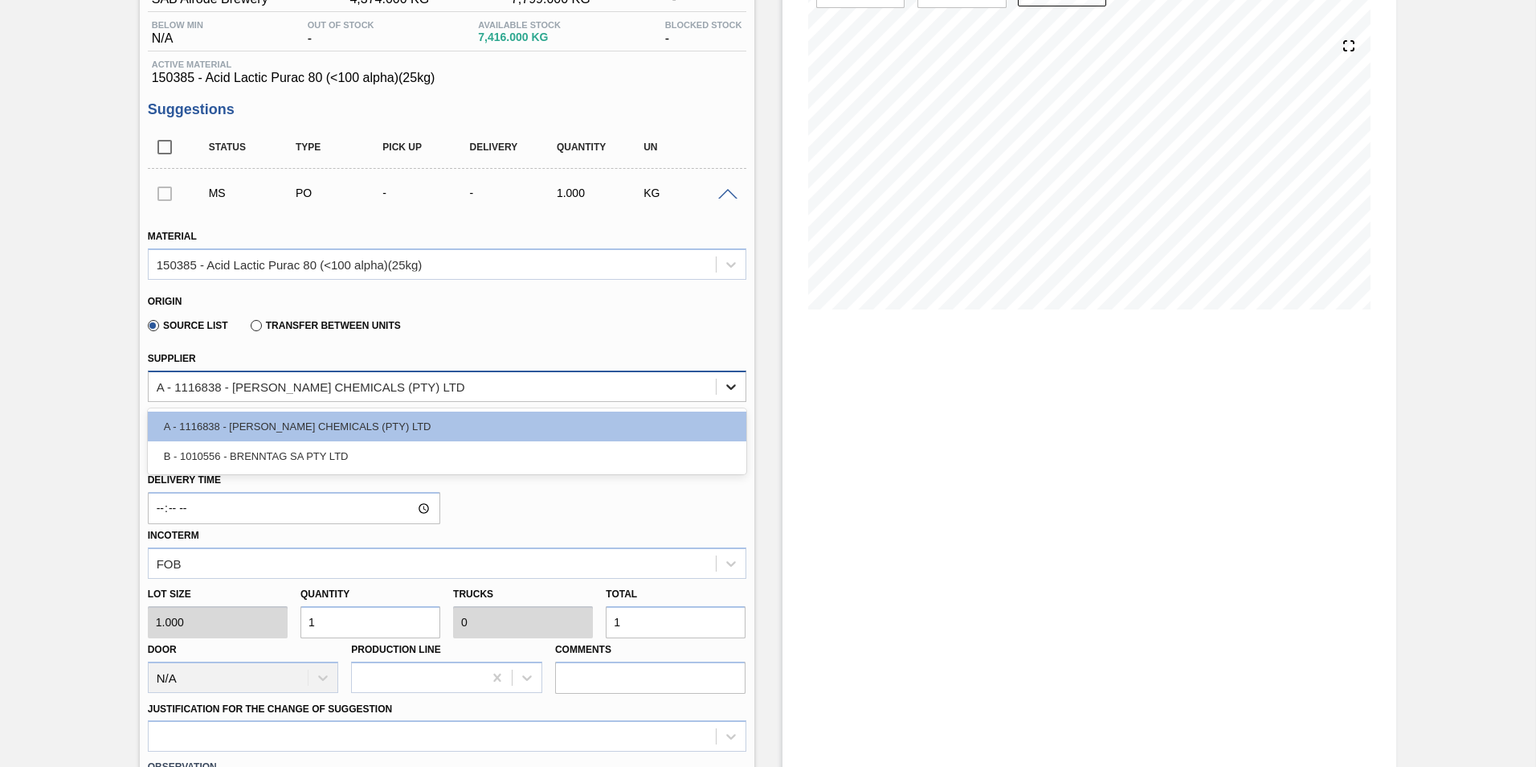
click at [731, 384] on icon at bounding box center [731, 386] width 16 height 16
click at [556, 382] on div "A - 1116838 - [PERSON_NAME] CHEMICALS (PTY) LTD" at bounding box center [432, 385] width 567 height 23
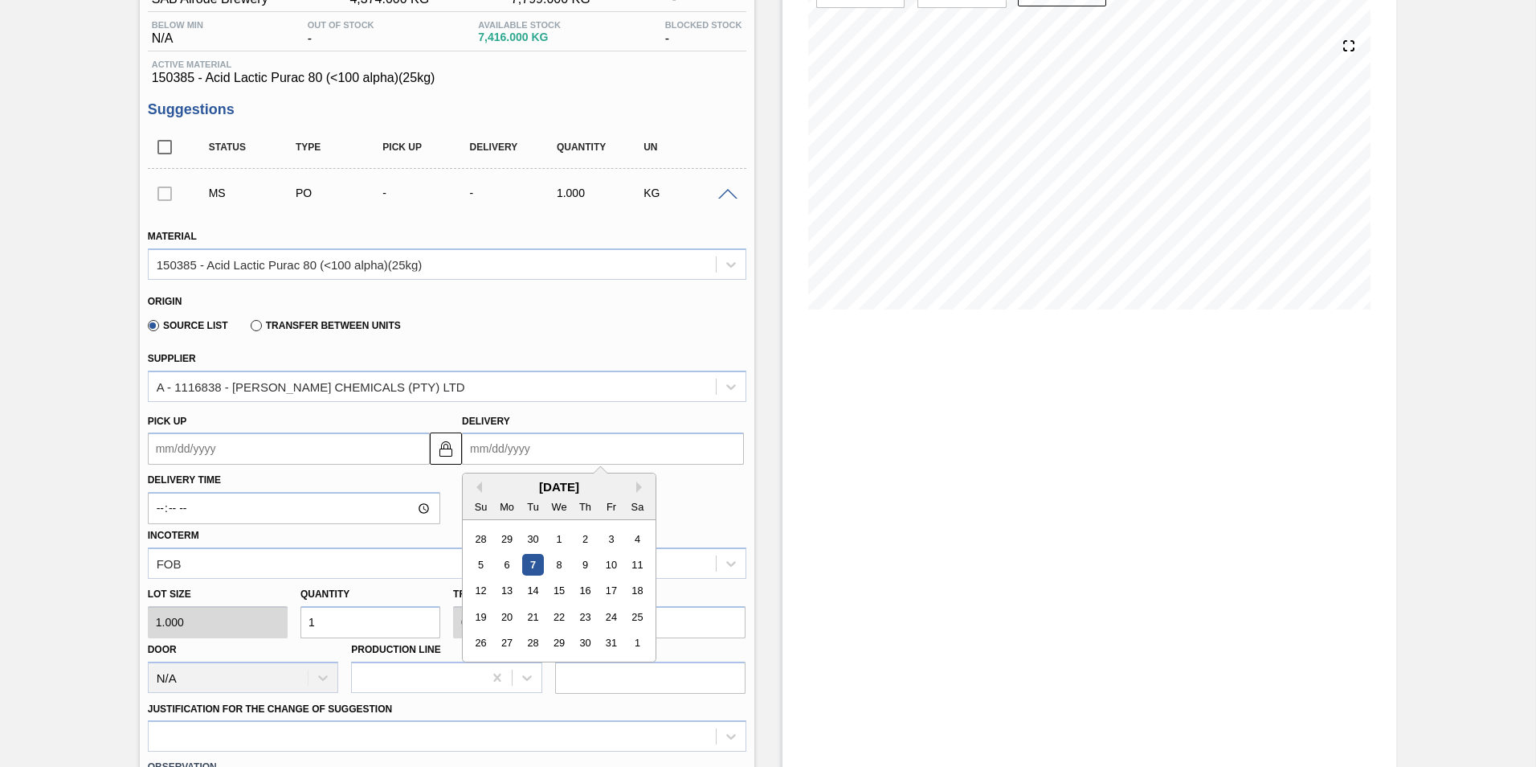
click at [533, 450] on input "Delivery" at bounding box center [603, 448] width 282 height 32
click at [586, 587] on div "16" at bounding box center [585, 591] width 22 height 22
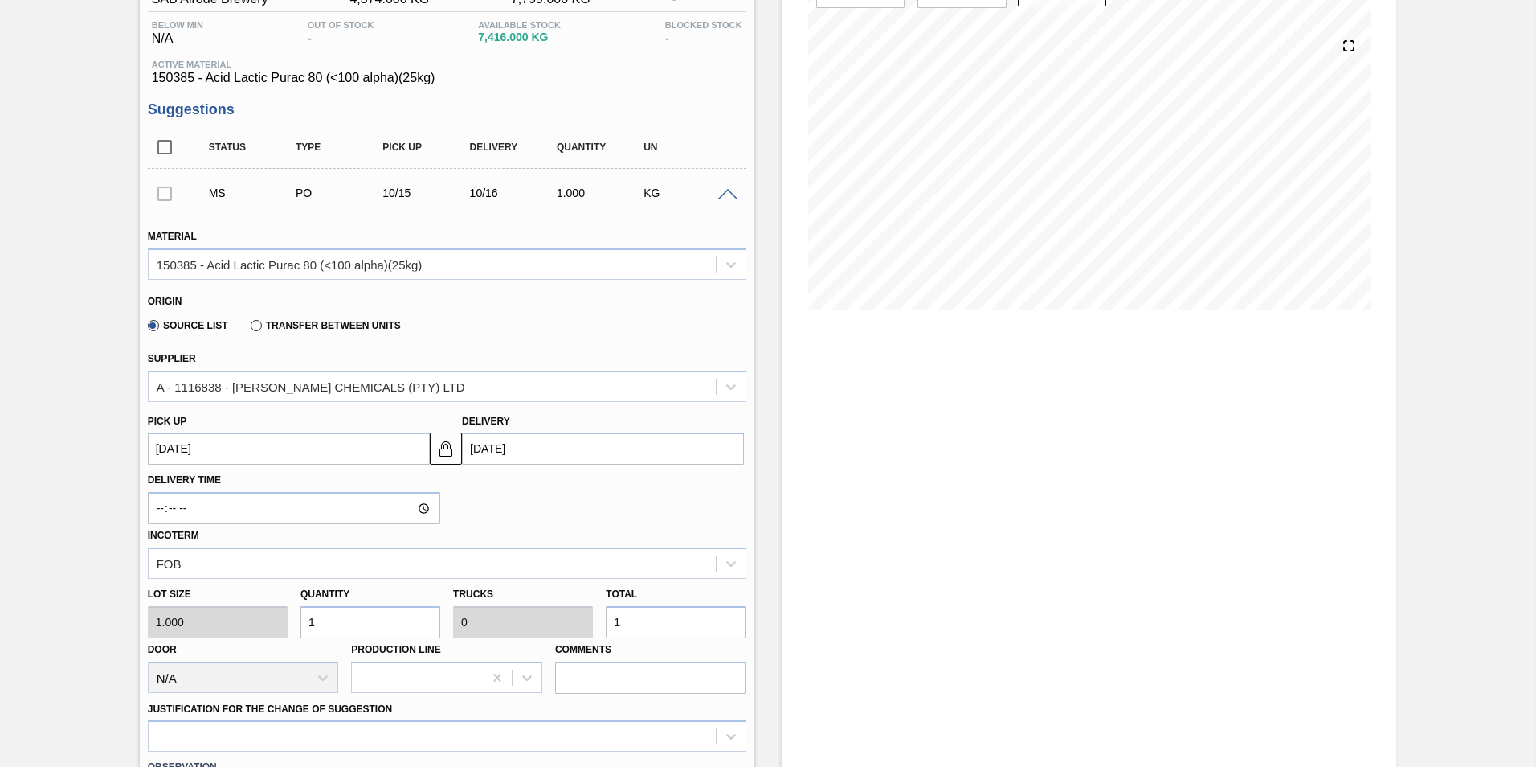
type up3261982788 "[DATE]"
type input "[DATE]"
click at [640, 623] on input "1" at bounding box center [676, 622] width 140 height 32
type input "0"
type input "6"
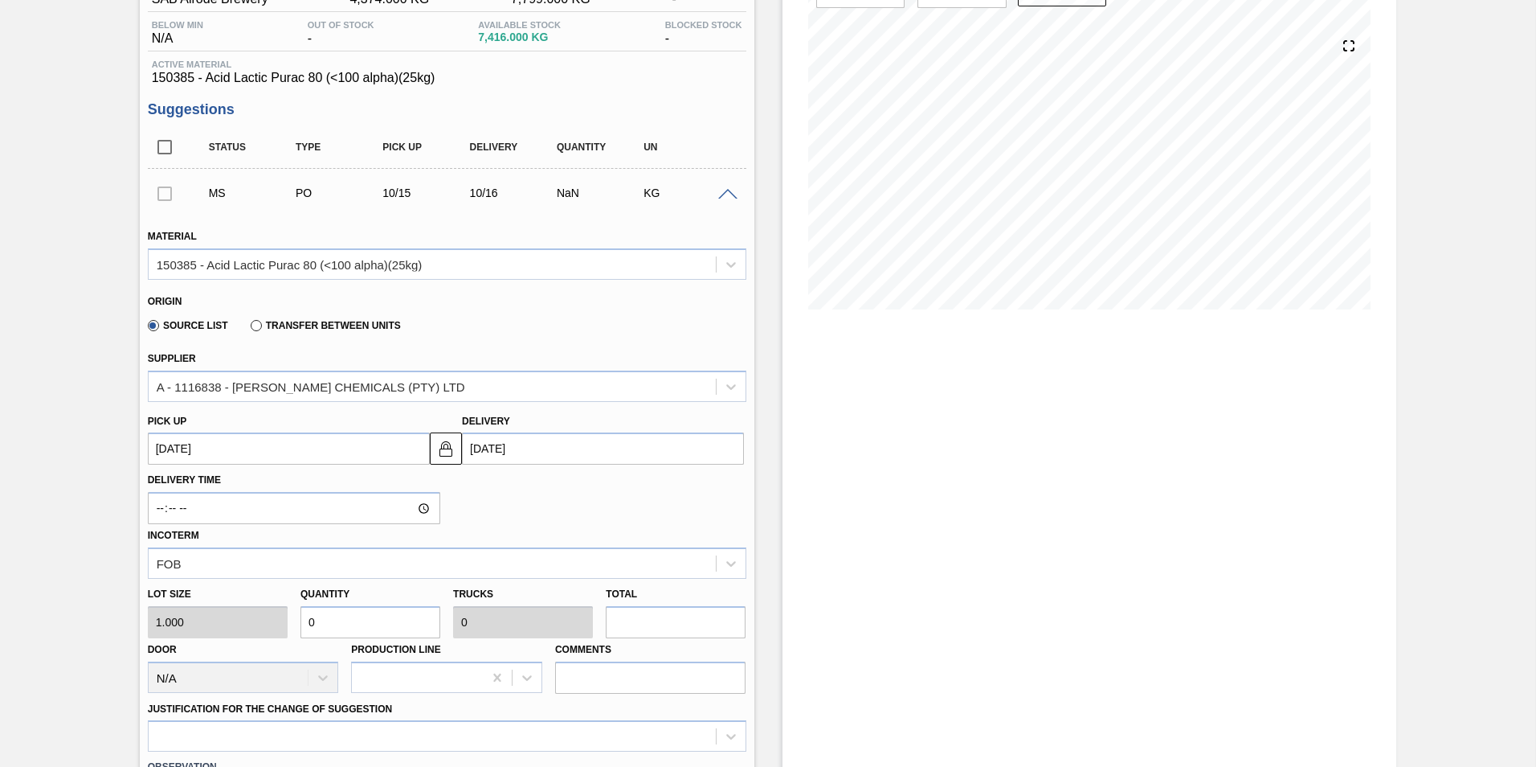
type input "0.002"
type input "6"
type input "60"
type input "0.024"
type input "60"
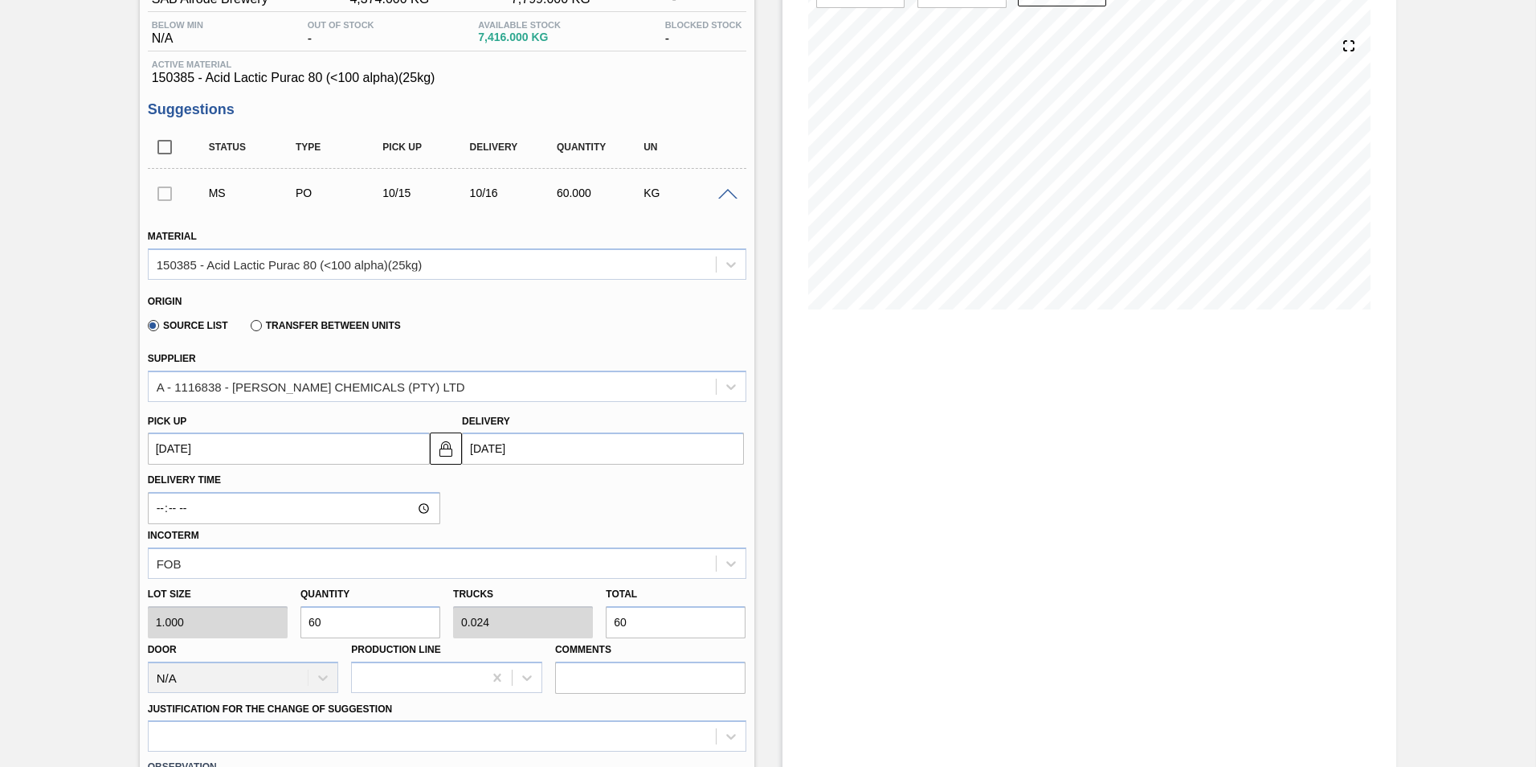
type input "600"
type input "0.24"
type input "600"
type input "6,000"
type input "2.4"
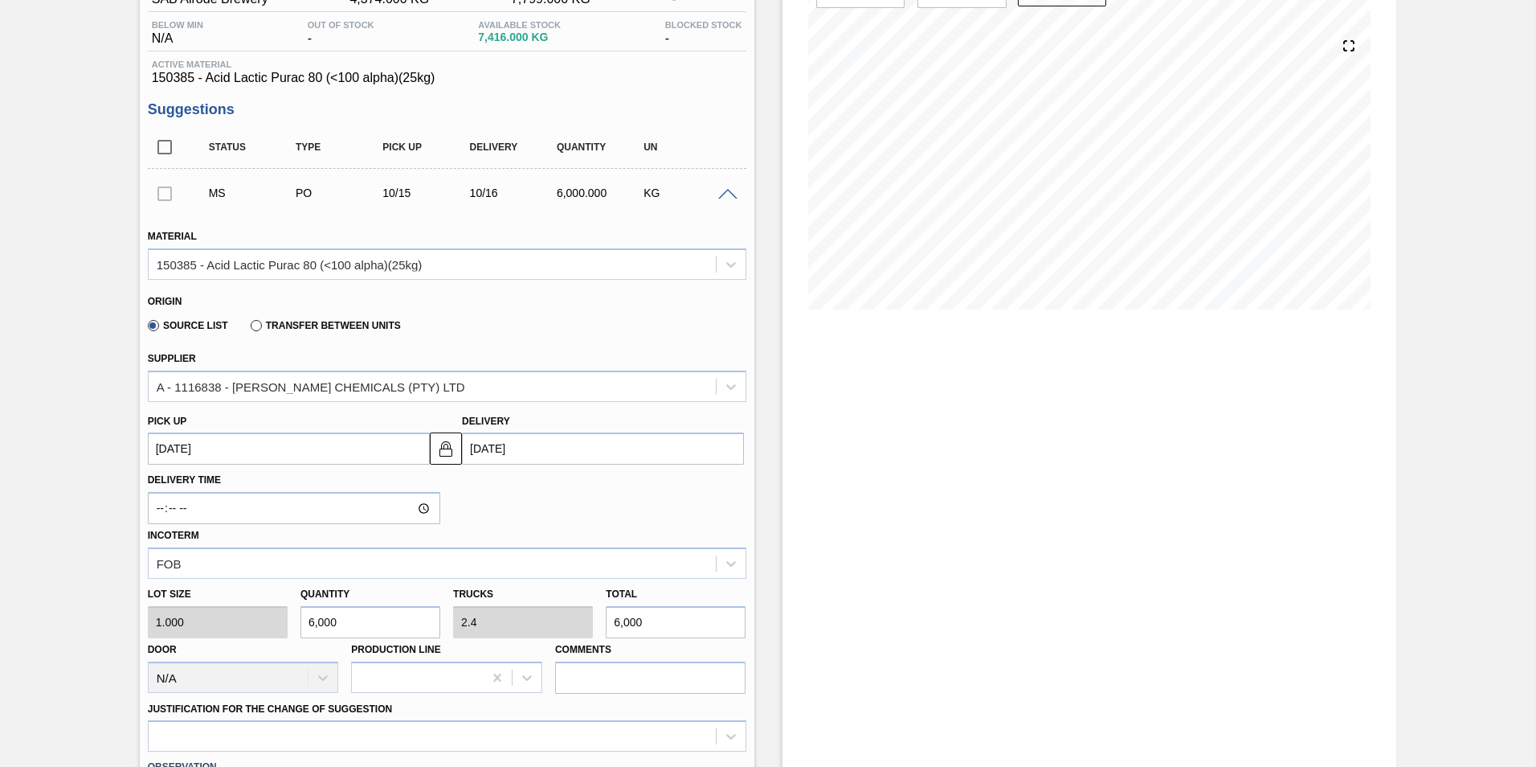
type input "6,000"
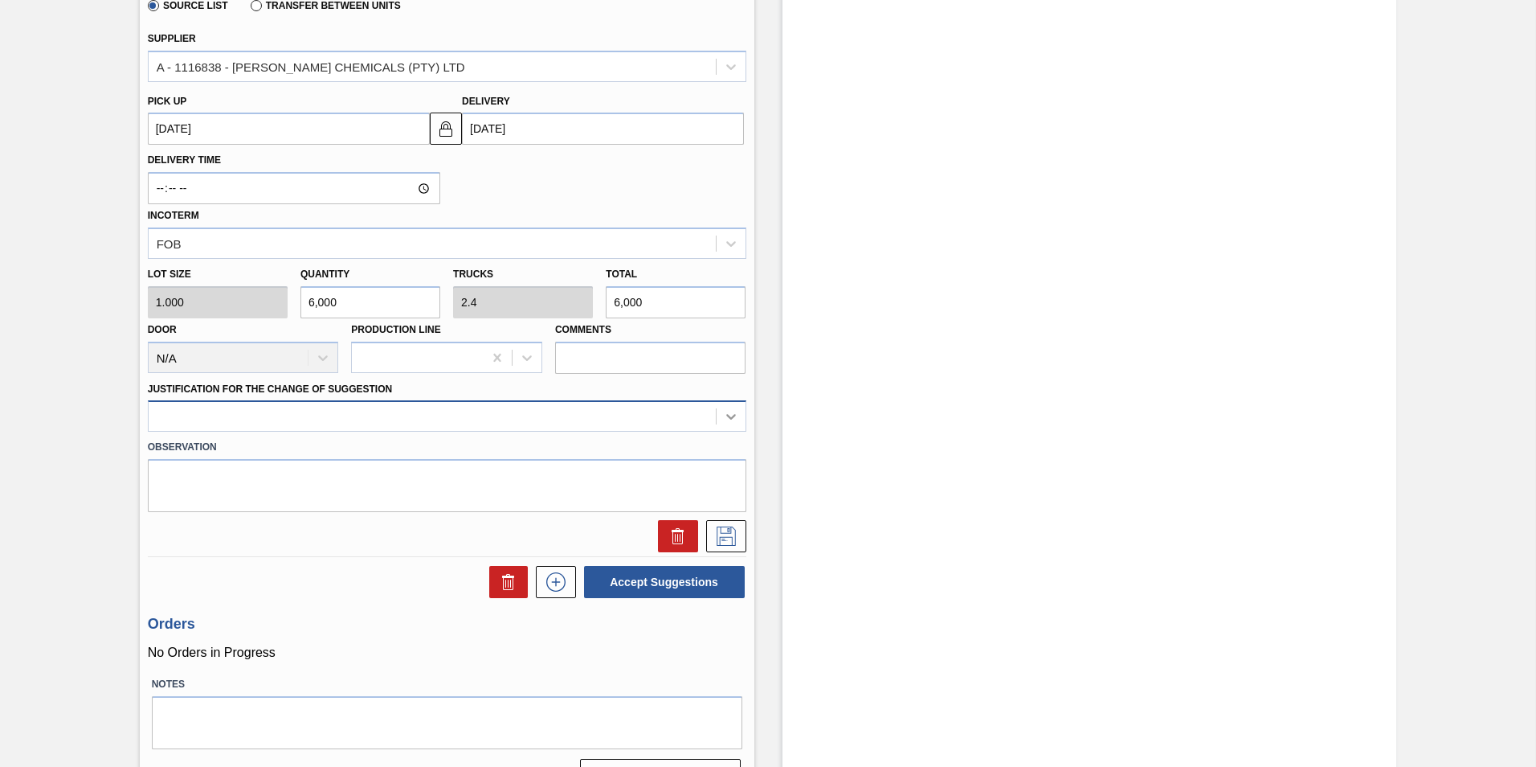
scroll to position [482, 0]
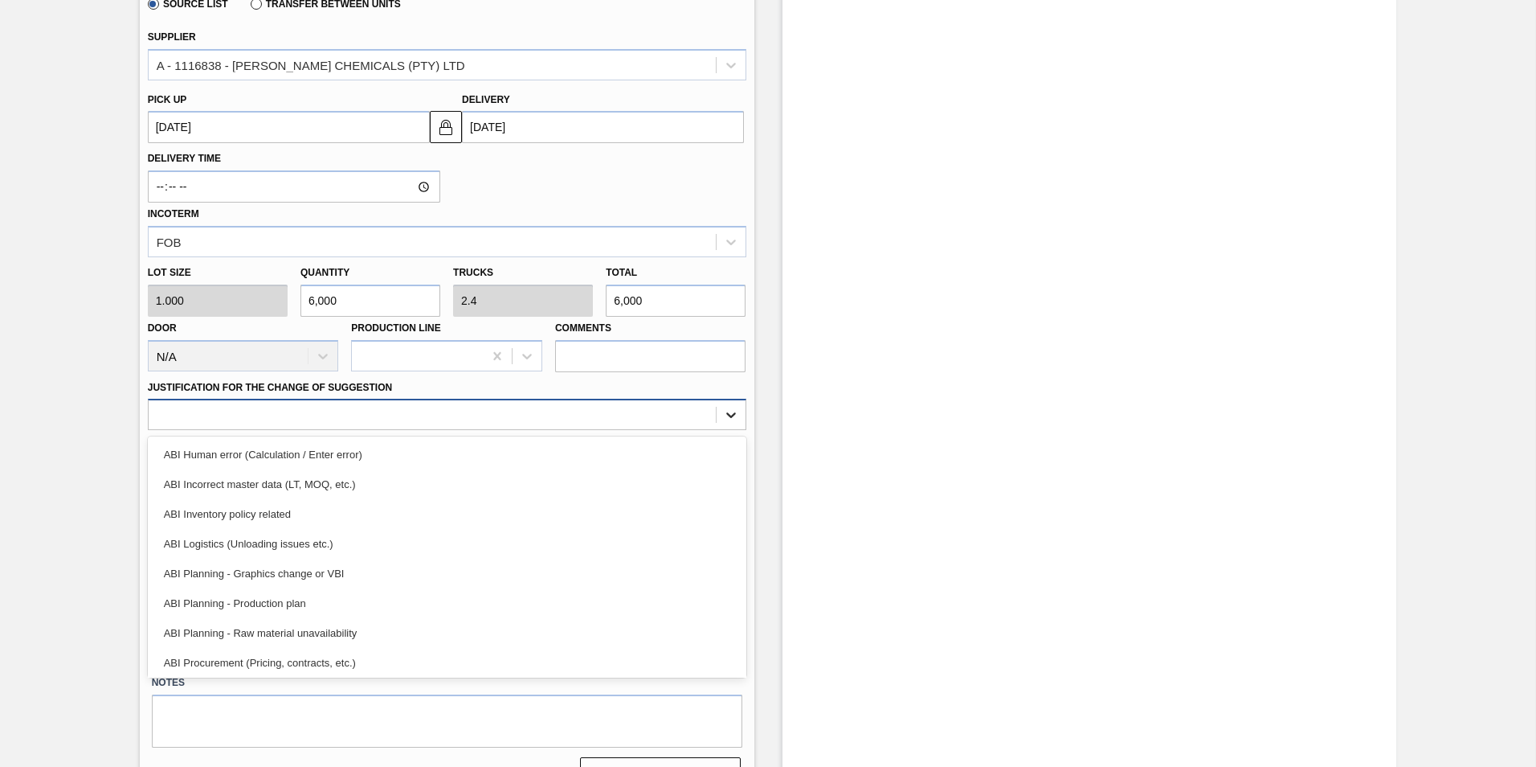
click at [729, 418] on icon at bounding box center [731, 415] width 16 height 16
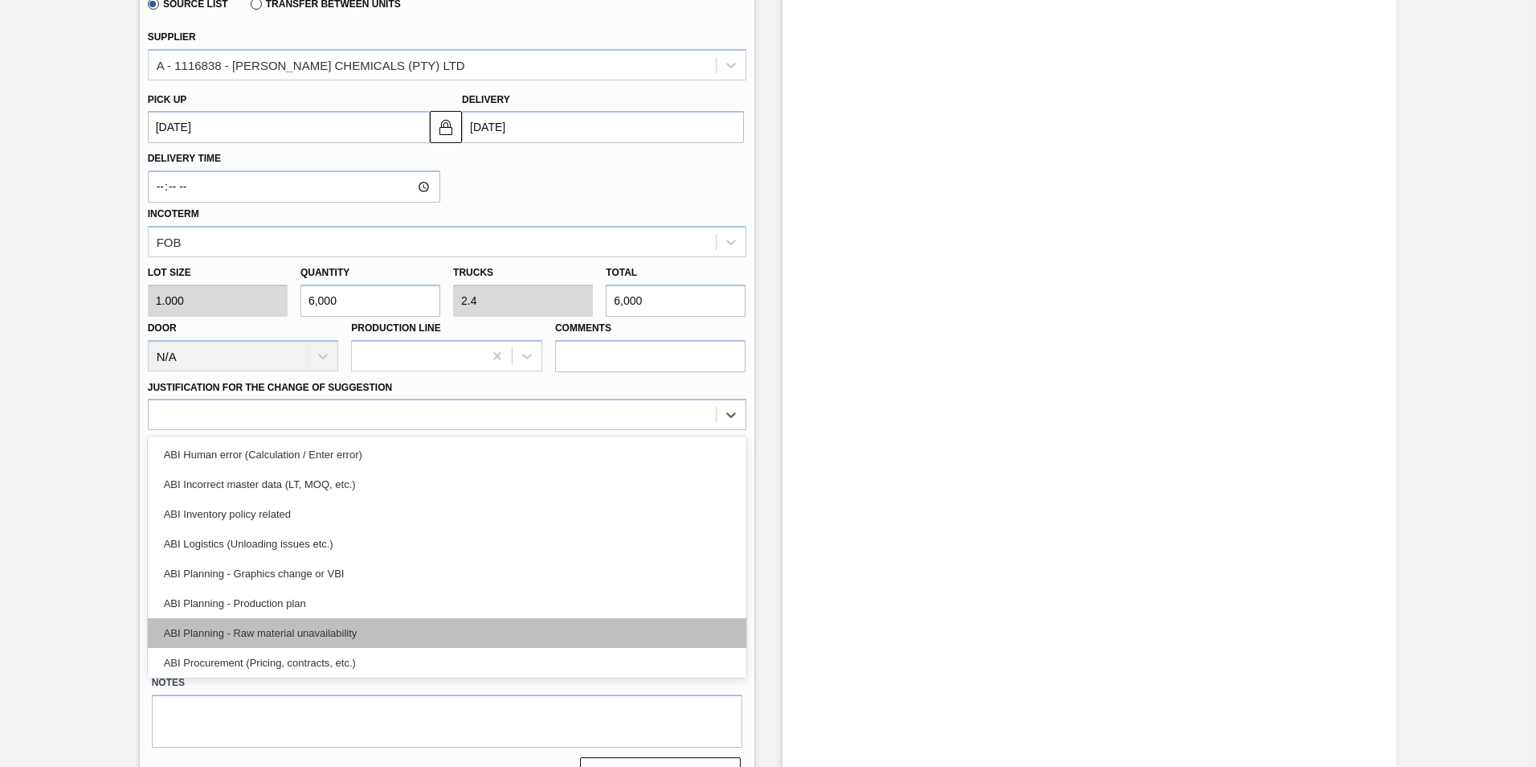
click at [265, 635] on div "ABI Planning - Raw material unavailability" at bounding box center [447, 633] width 599 height 30
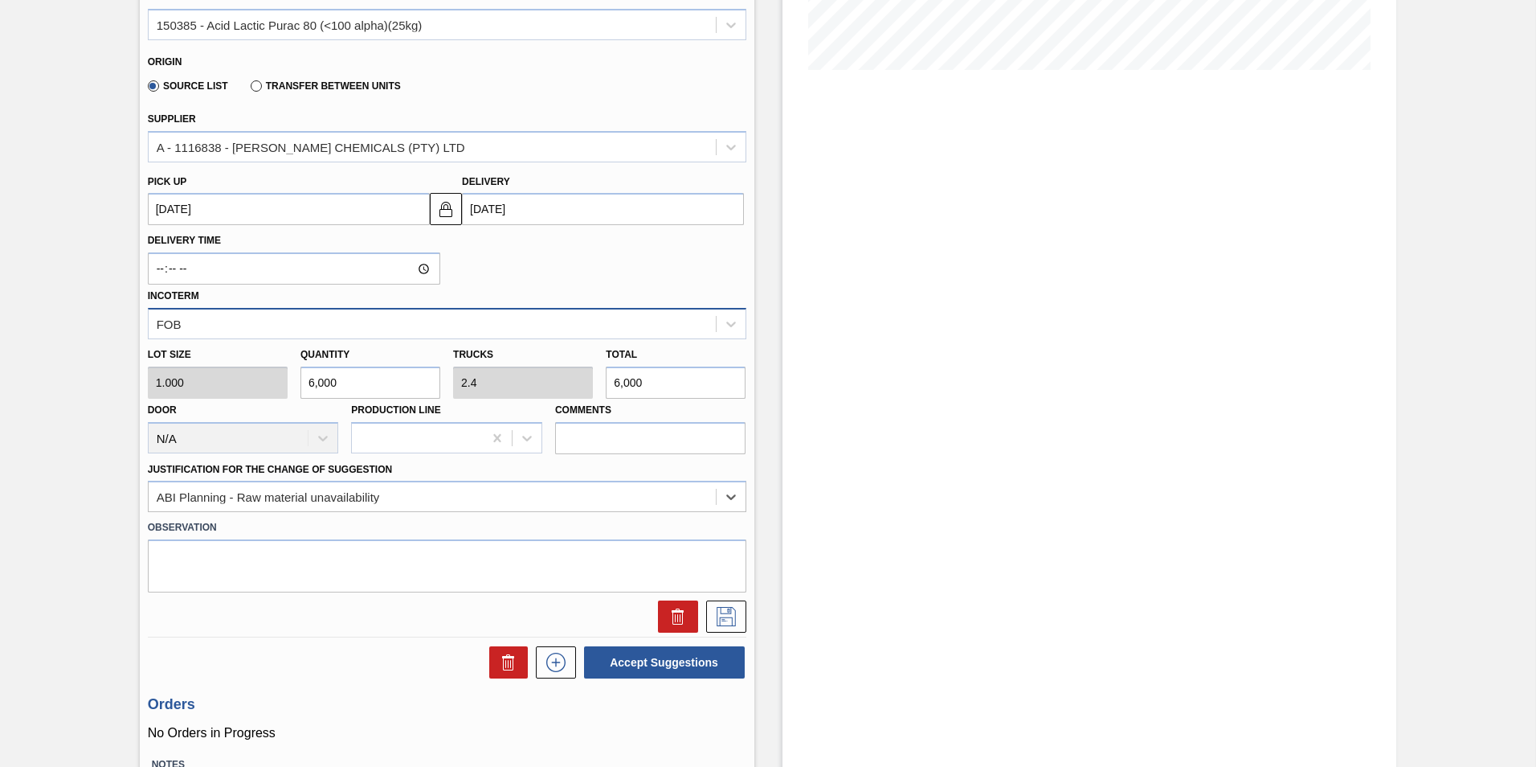
scroll to position [402, 0]
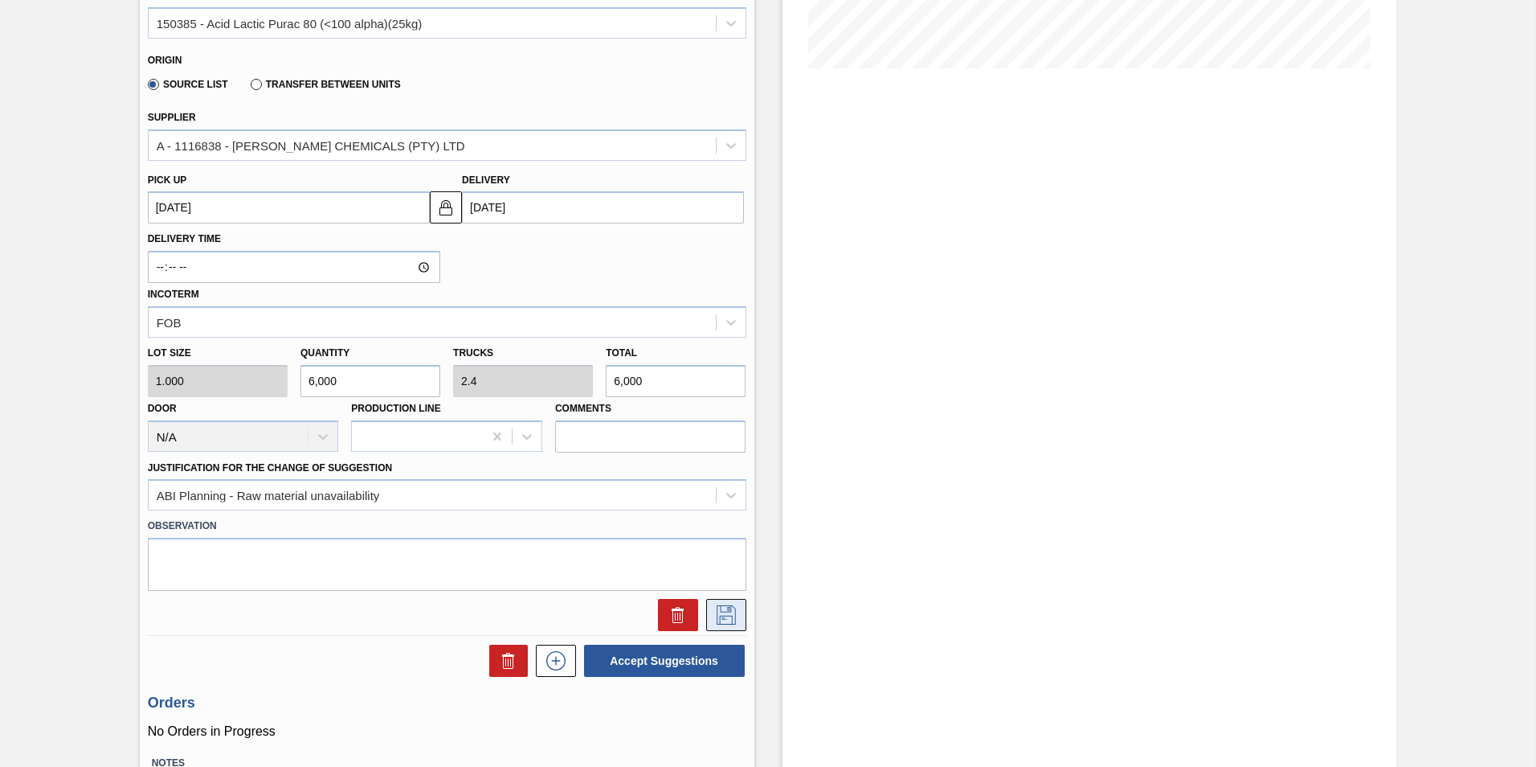
click at [730, 619] on icon at bounding box center [726, 614] width 26 height 19
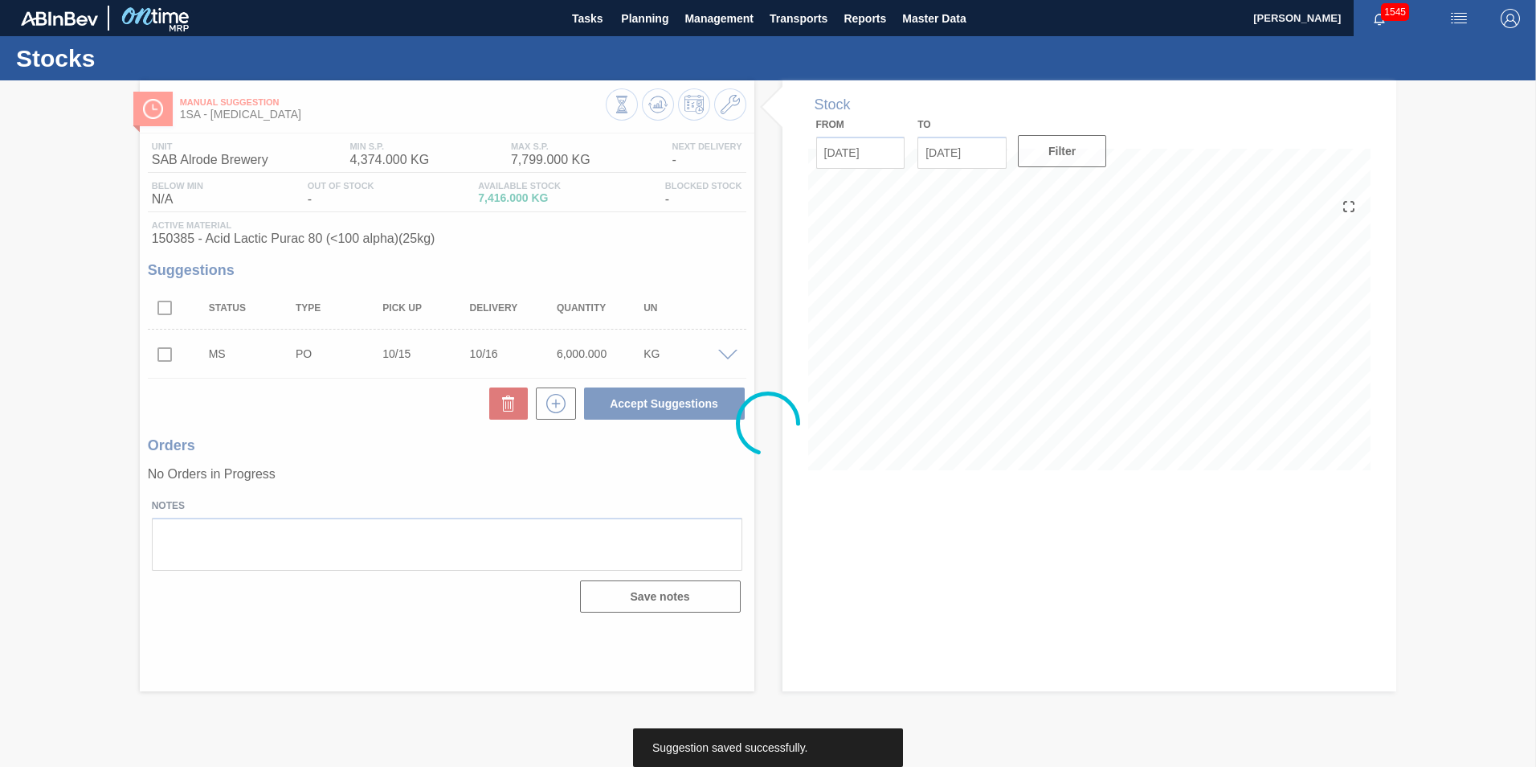
scroll to position [0, 0]
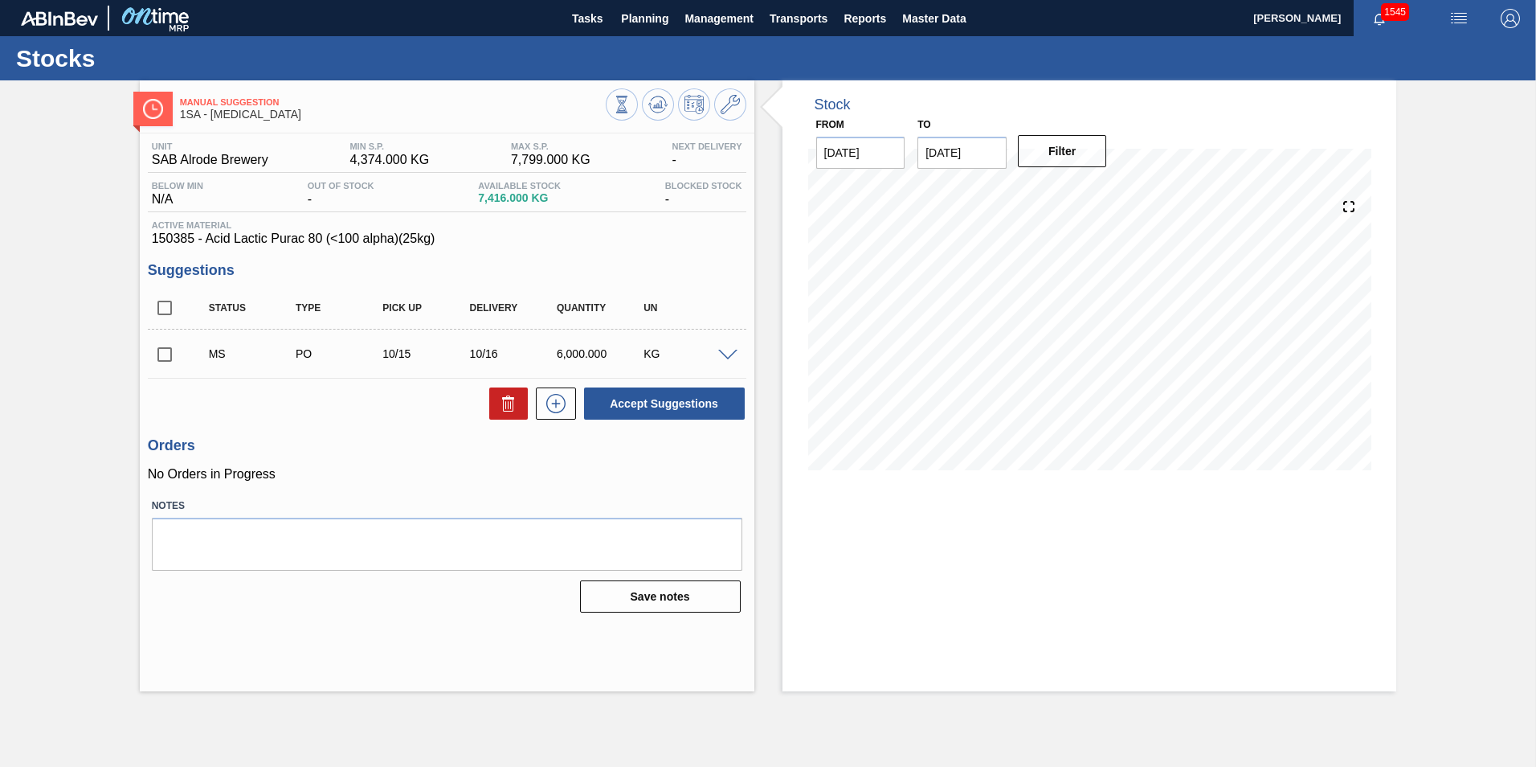
click at [163, 351] on input "checkbox" at bounding box center [165, 354] width 34 height 34
click at [668, 403] on button "Accept Suggestions" at bounding box center [664, 403] width 161 height 32
checkbox input "false"
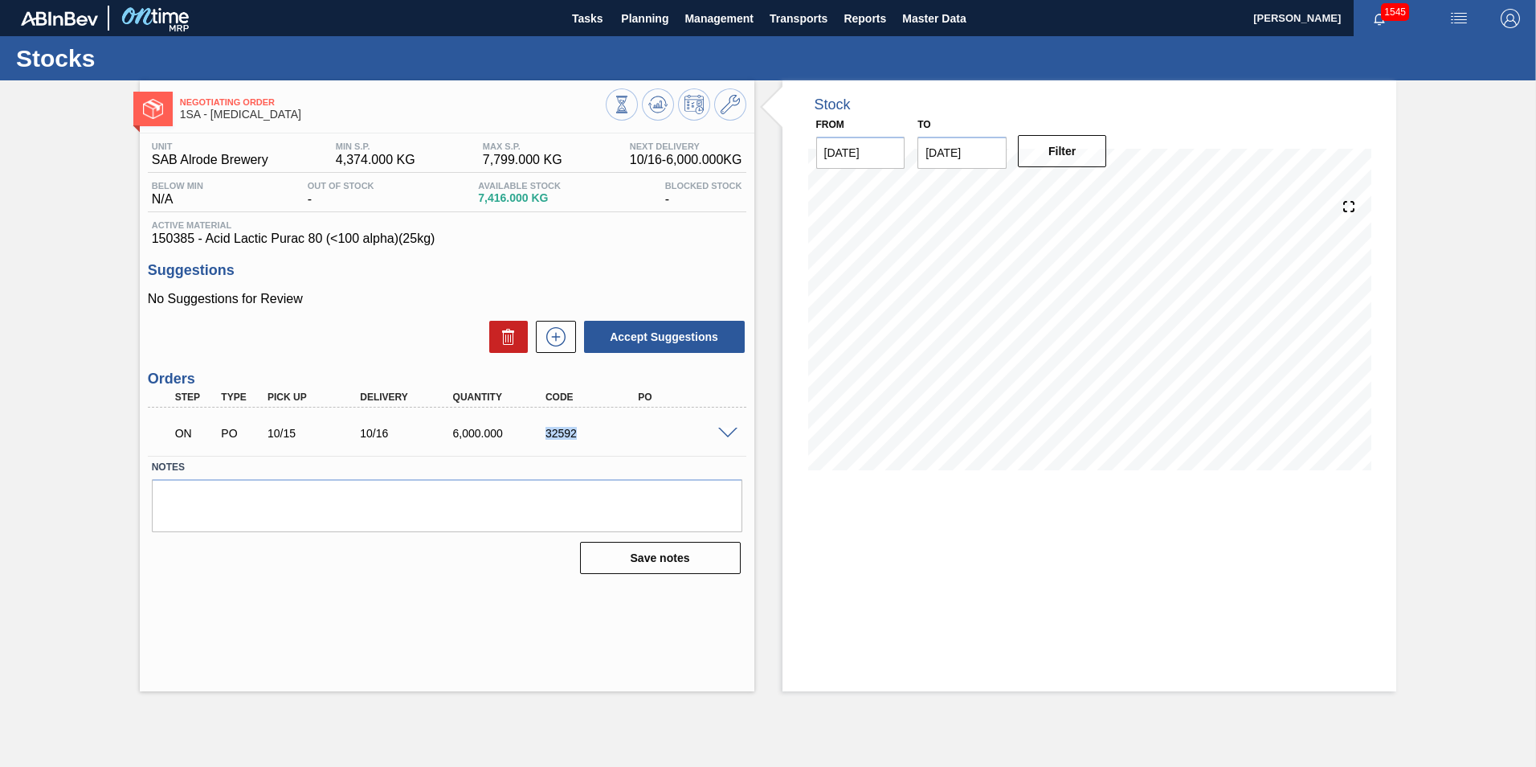
drag, startPoint x: 574, startPoint y: 430, endPoint x: 544, endPoint y: 435, distance: 30.9
click at [544, 435] on div "32592" at bounding box center [594, 433] width 104 height 13
copy div "32592"
